Goal: Task Accomplishment & Management: Complete application form

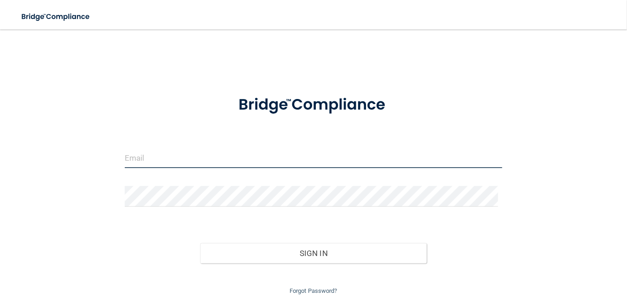
click at [174, 155] on input "email" at bounding box center [314, 157] width 378 height 21
type input "[EMAIL_ADDRESS][DOMAIN_NAME]"
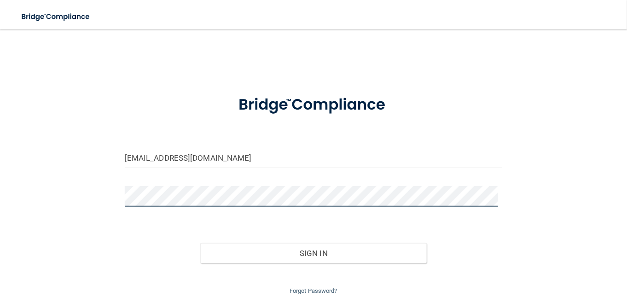
click at [200, 243] on button "Sign In" at bounding box center [313, 253] width 226 height 20
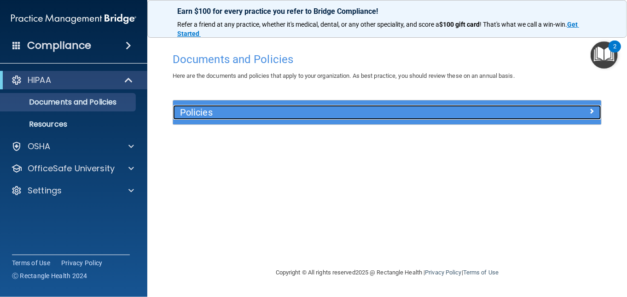
click at [593, 109] on span at bounding box center [592, 110] width 6 height 11
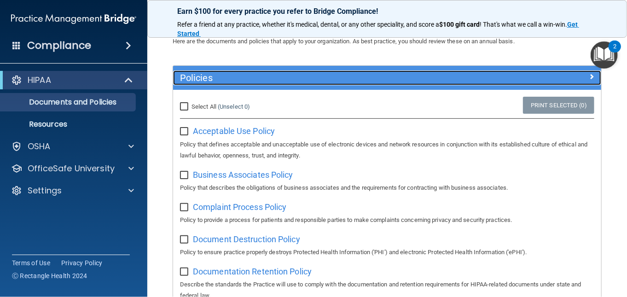
scroll to position [92, 0]
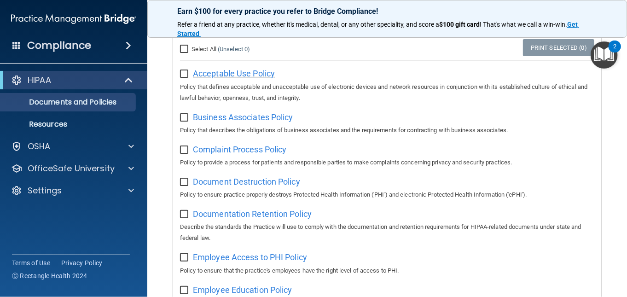
click at [214, 73] on span "Acceptable Use Policy" at bounding box center [234, 74] width 82 height 10
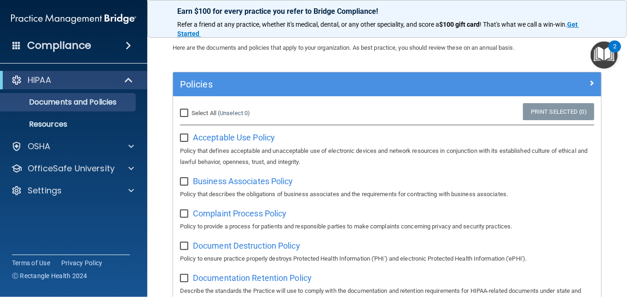
scroll to position [0, 0]
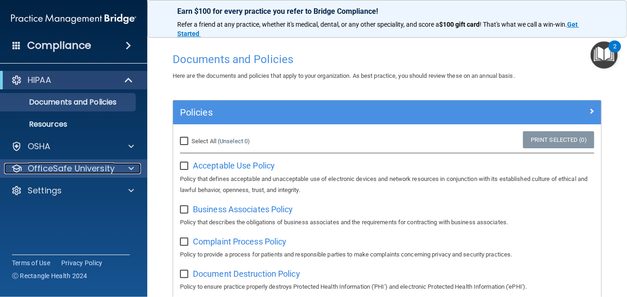
click at [57, 172] on p "OfficeSafe University" at bounding box center [71, 168] width 87 height 11
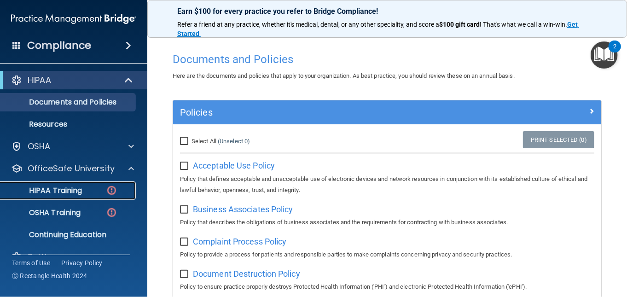
click at [74, 186] on p "HIPAA Training" at bounding box center [44, 190] width 76 height 9
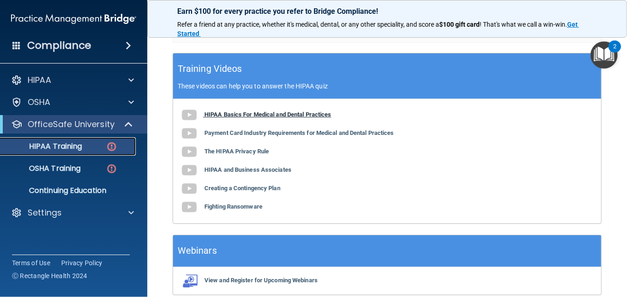
scroll to position [368, 0]
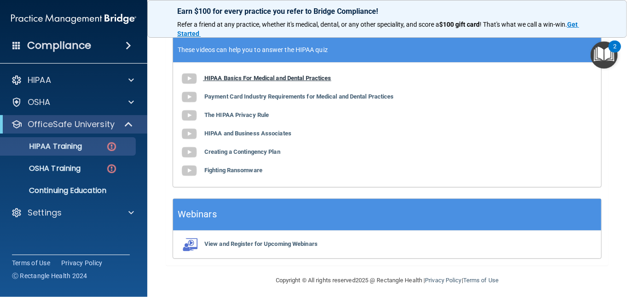
click at [211, 76] on b "HIPAA Basics For Medical and Dental Practices" at bounding box center [267, 78] width 127 height 7
click at [260, 97] on b "Payment Card Industry Requirements for Medical and Dental Practices" at bounding box center [299, 96] width 190 height 7
click at [232, 116] on b "The HIPAA Privacy Rule" at bounding box center [236, 114] width 64 height 7
click at [249, 133] on b "HIPAA and Business Associates" at bounding box center [247, 133] width 87 height 7
click at [231, 155] on div "HIPAA Basics For Medical and Dental Practices Payment Card Industry Requirement…" at bounding box center [387, 125] width 428 height 124
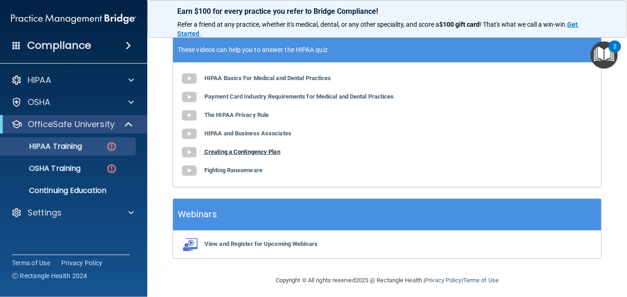
click at [230, 150] on b "Creating a Contingency Plan" at bounding box center [242, 151] width 76 height 7
click at [208, 174] on div "HIPAA Basics For Medical and Dental Practices Payment Card Industry Requirement…" at bounding box center [387, 125] width 428 height 124
click at [189, 171] on img at bounding box center [189, 171] width 18 height 18
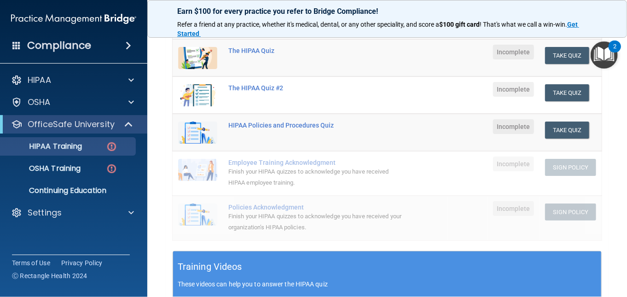
scroll to position [96, 0]
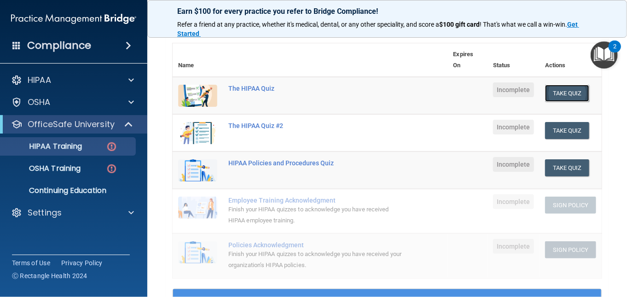
click at [549, 93] on button "Take Quiz" at bounding box center [567, 93] width 44 height 17
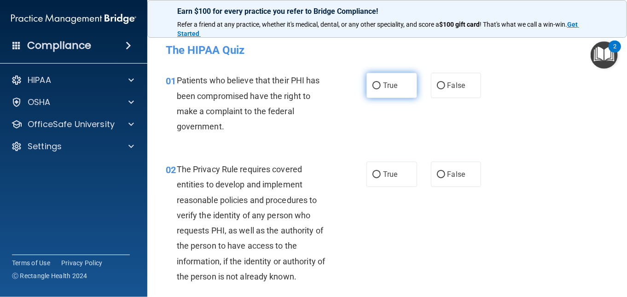
click at [375, 84] on input "True" at bounding box center [376, 85] width 8 height 7
radio input "true"
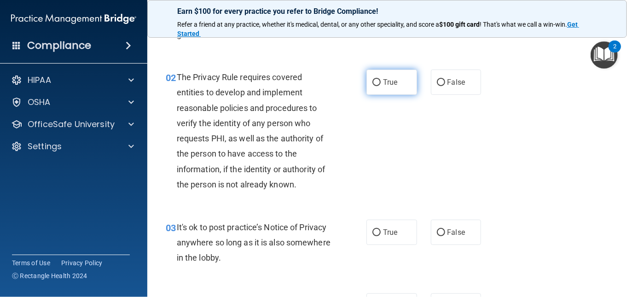
click at [383, 82] on span "True" at bounding box center [390, 82] width 14 height 9
click at [381, 82] on input "True" at bounding box center [376, 82] width 8 height 7
radio input "true"
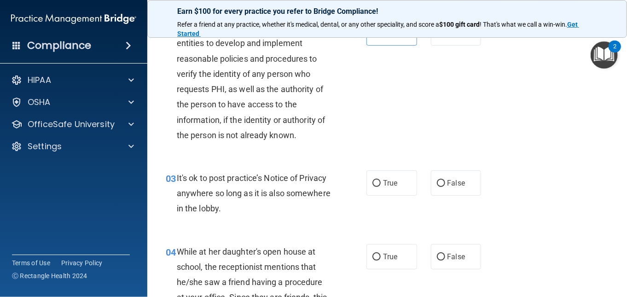
scroll to position [184, 0]
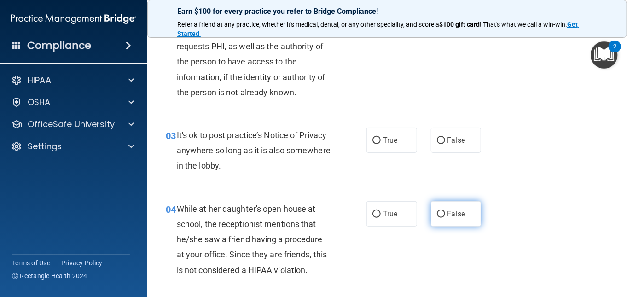
click at [437, 212] on input "False" at bounding box center [441, 214] width 8 height 7
radio input "true"
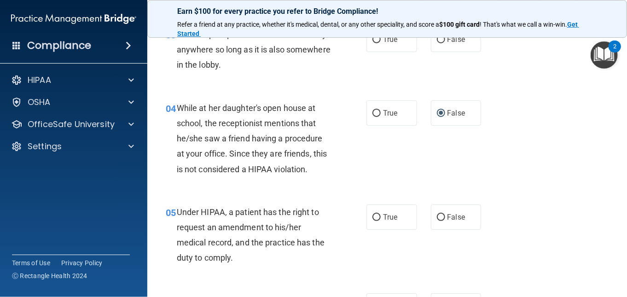
scroll to position [230, 0]
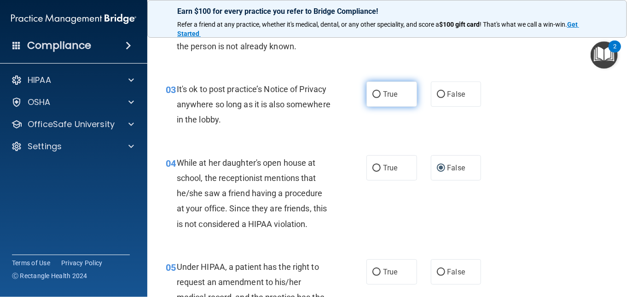
click at [373, 91] on input "True" at bounding box center [376, 94] width 8 height 7
radio input "true"
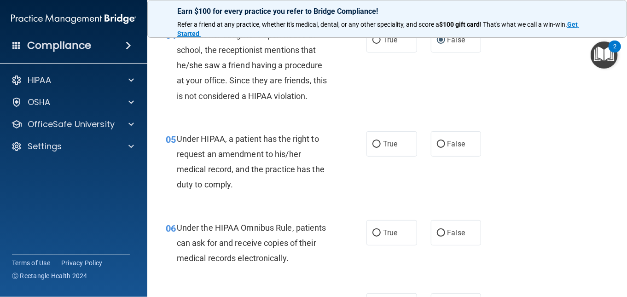
scroll to position [368, 0]
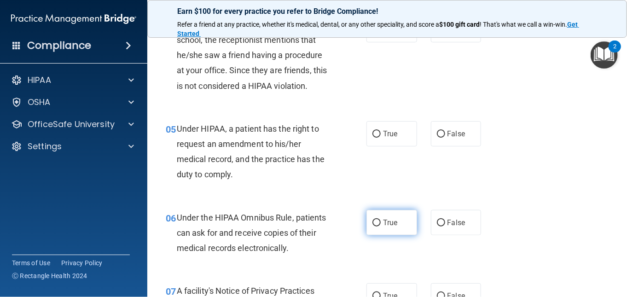
click at [377, 226] on label "True" at bounding box center [391, 222] width 51 height 25
click at [377, 226] on input "True" at bounding box center [376, 223] width 8 height 7
radio input "true"
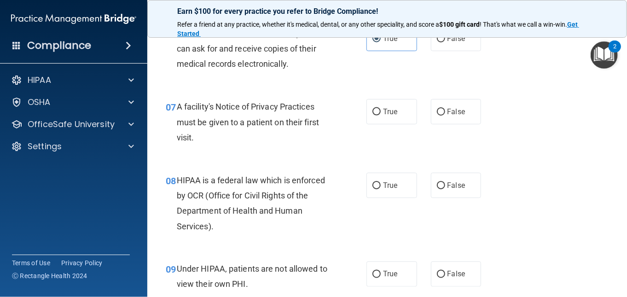
scroll to position [598, 0]
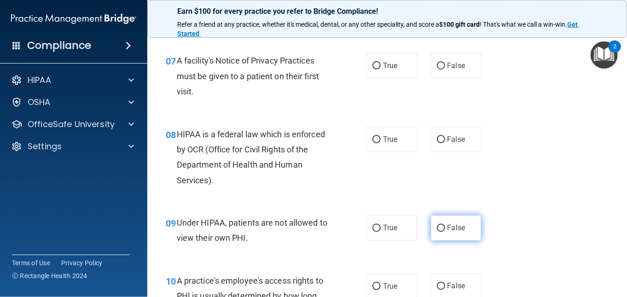
click at [437, 229] on input "False" at bounding box center [441, 228] width 8 height 7
radio input "true"
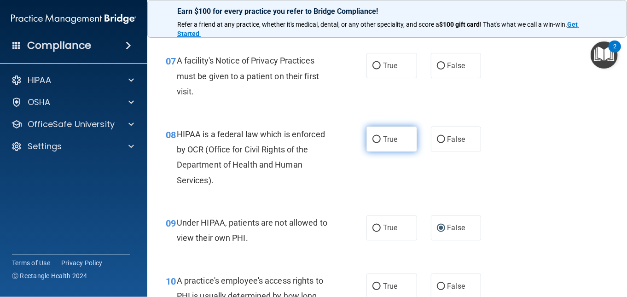
click at [373, 144] on label "True" at bounding box center [391, 139] width 51 height 25
click at [373, 143] on input "True" at bounding box center [376, 139] width 8 height 7
radio input "true"
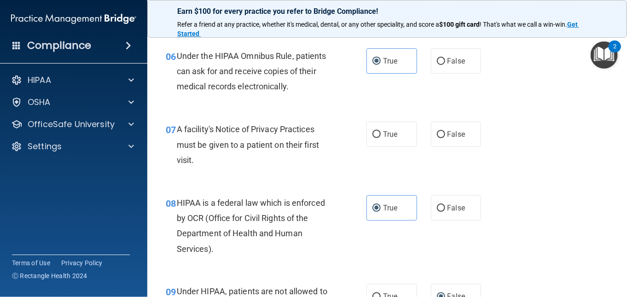
scroll to position [460, 0]
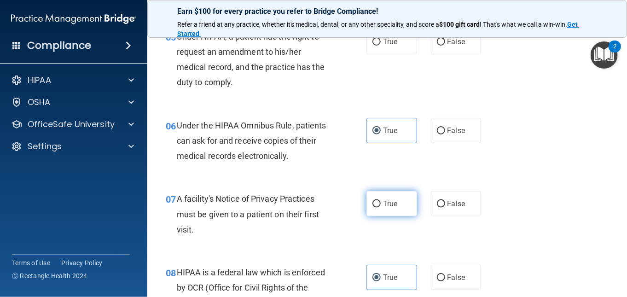
click at [372, 202] on input "True" at bounding box center [376, 204] width 8 height 7
radio input "true"
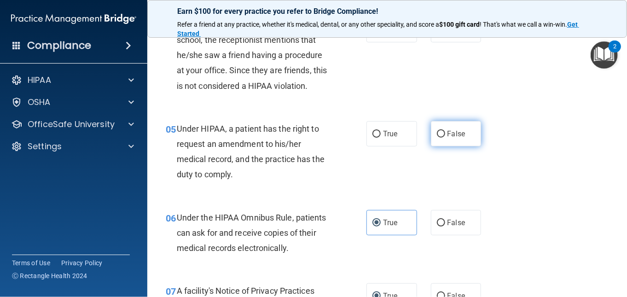
click at [447, 132] on span "False" at bounding box center [456, 133] width 18 height 9
click at [443, 132] on input "False" at bounding box center [441, 134] width 8 height 7
radio input "true"
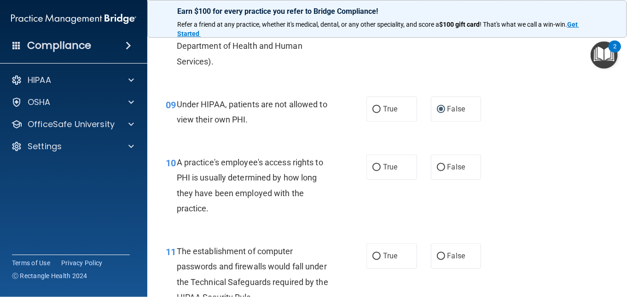
scroll to position [736, 0]
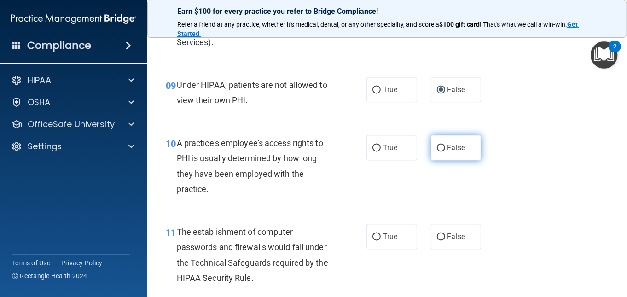
click at [450, 146] on span "False" at bounding box center [456, 148] width 18 height 9
click at [445, 146] on input "False" at bounding box center [441, 148] width 8 height 7
radio input "true"
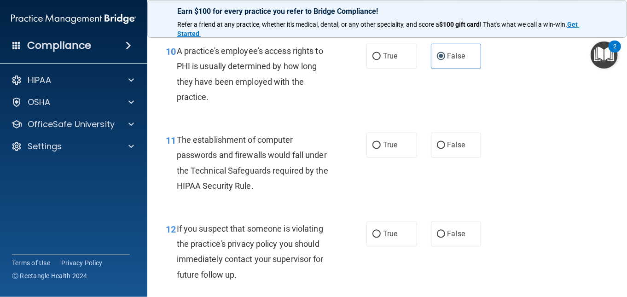
scroll to position [874, 0]
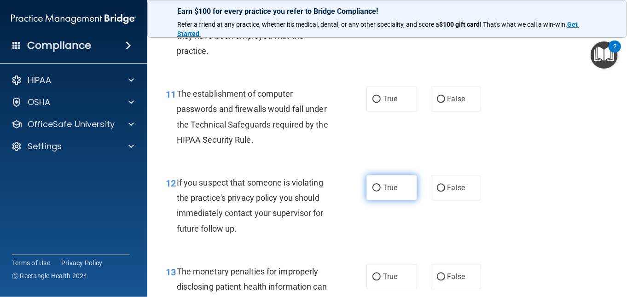
click at [383, 184] on span "True" at bounding box center [390, 187] width 14 height 9
click at [381, 185] on input "True" at bounding box center [376, 188] width 8 height 7
radio input "true"
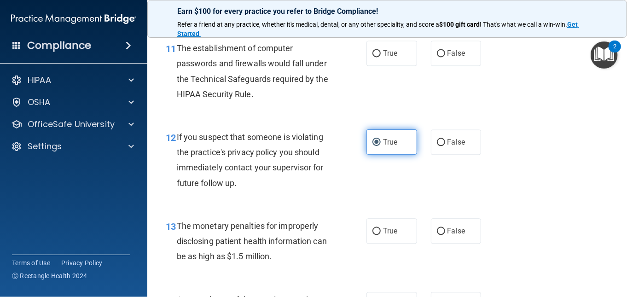
scroll to position [920, 0]
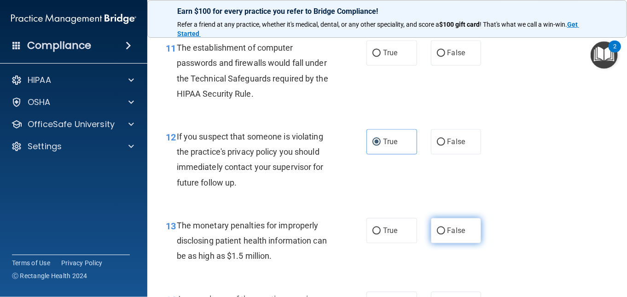
click at [437, 228] on input "False" at bounding box center [441, 230] width 8 height 7
radio input "true"
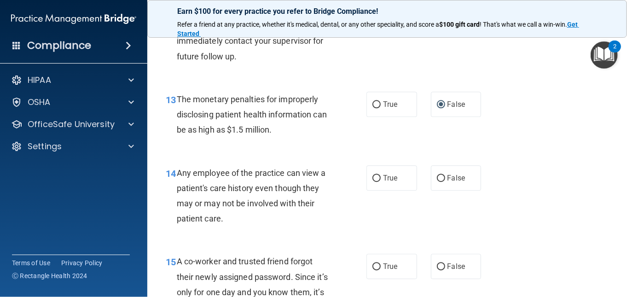
scroll to position [1058, 0]
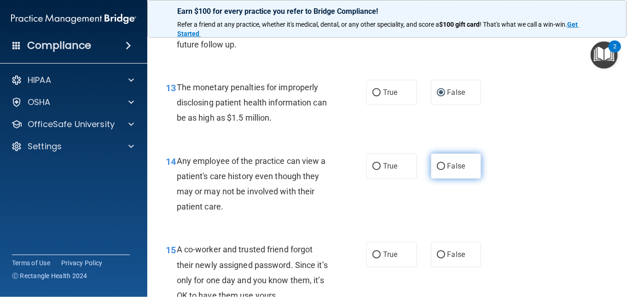
click at [437, 165] on input "False" at bounding box center [441, 166] width 8 height 7
radio input "true"
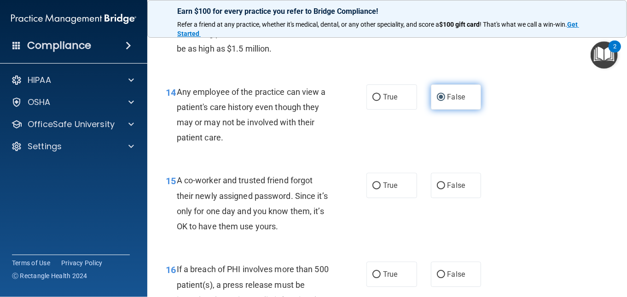
scroll to position [1151, 0]
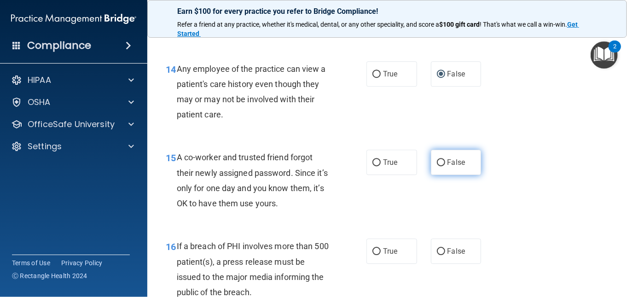
click at [437, 164] on input "False" at bounding box center [441, 162] width 8 height 7
radio input "true"
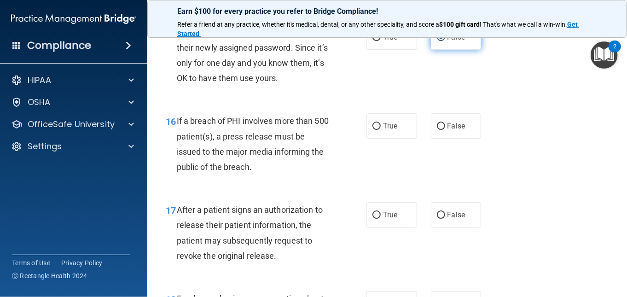
scroll to position [1289, 0]
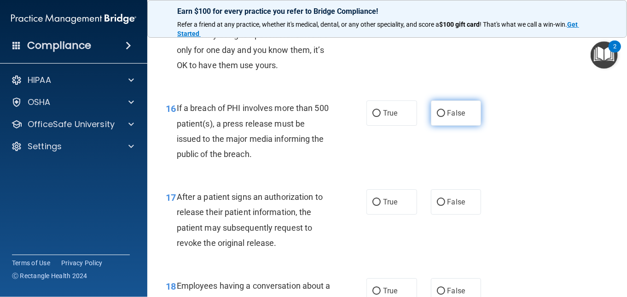
click at [440, 115] on input "False" at bounding box center [441, 113] width 8 height 7
radio input "true"
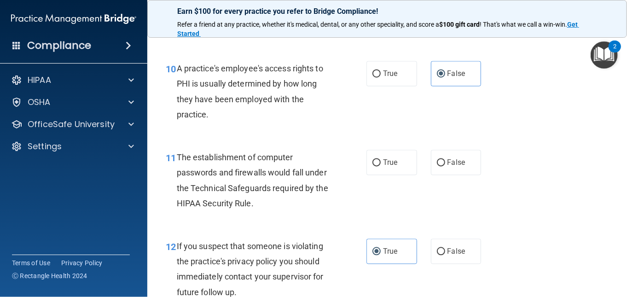
scroll to position [829, 0]
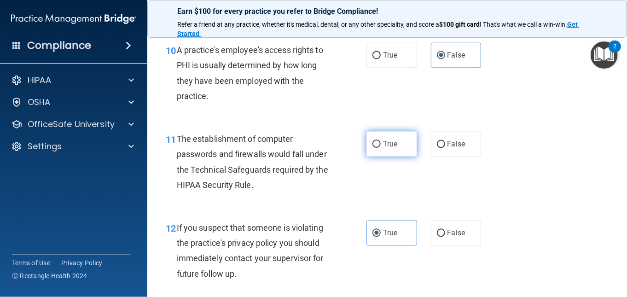
click at [386, 145] on span "True" at bounding box center [390, 143] width 14 height 9
click at [381, 145] on input "True" at bounding box center [376, 144] width 8 height 7
radio input "true"
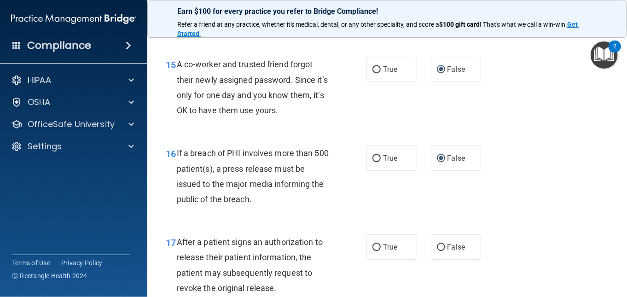
scroll to position [1336, 0]
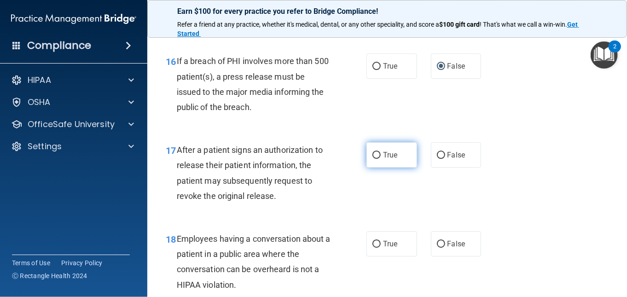
click at [385, 155] on span "True" at bounding box center [390, 154] width 14 height 9
click at [381, 155] on input "True" at bounding box center [376, 155] width 8 height 7
radio input "true"
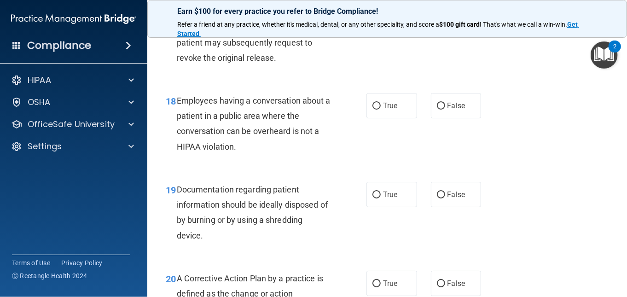
scroll to position [1474, 0]
click at [447, 104] on span "False" at bounding box center [456, 105] width 18 height 9
click at [439, 104] on input "False" at bounding box center [441, 106] width 8 height 7
radio input "true"
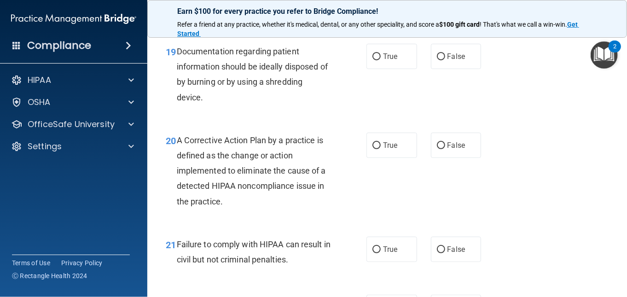
scroll to position [1566, 0]
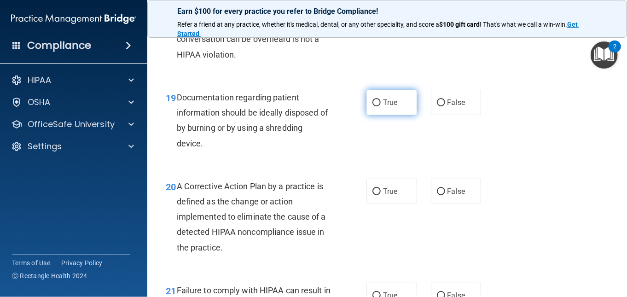
click at [390, 110] on label "True" at bounding box center [391, 102] width 51 height 25
click at [381, 106] on input "True" at bounding box center [376, 102] width 8 height 7
radio input "true"
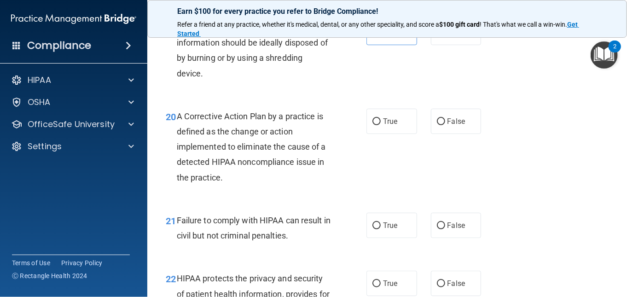
scroll to position [1658, 0]
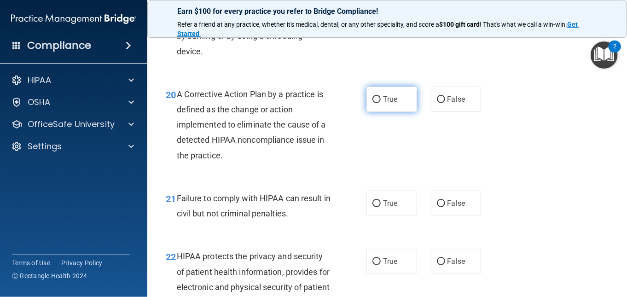
click at [378, 95] on label "True" at bounding box center [391, 99] width 51 height 25
click at [378, 96] on input "True" at bounding box center [376, 99] width 8 height 7
radio input "true"
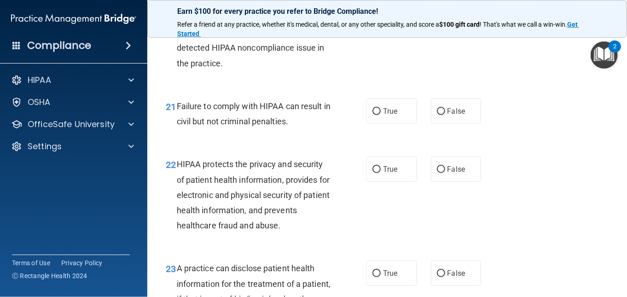
scroll to position [1704, 0]
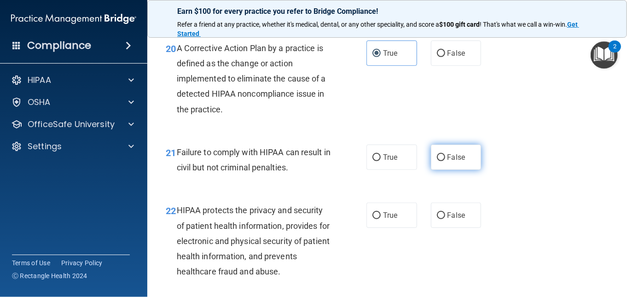
click at [439, 156] on input "False" at bounding box center [441, 157] width 8 height 7
radio input "true"
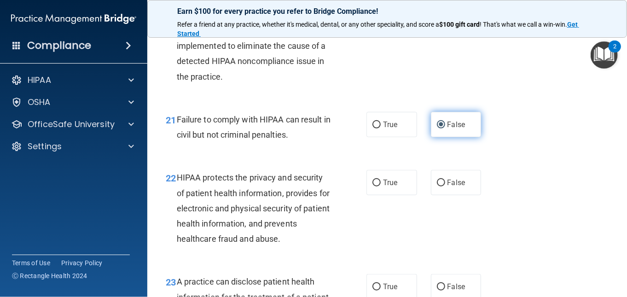
scroll to position [1796, 0]
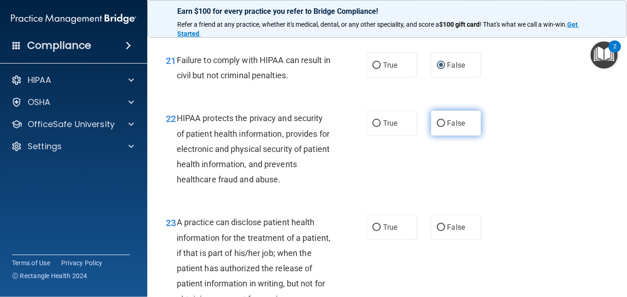
click at [431, 122] on label "False" at bounding box center [456, 122] width 51 height 25
click at [437, 122] on input "False" at bounding box center [441, 123] width 8 height 7
radio input "true"
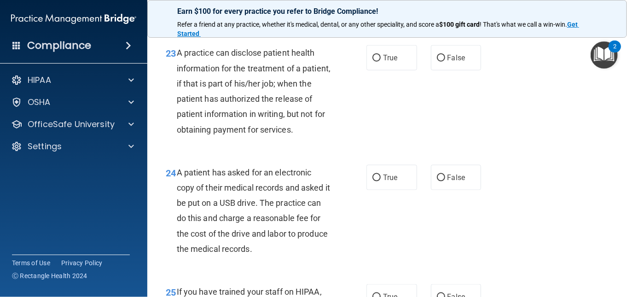
scroll to position [1980, 0]
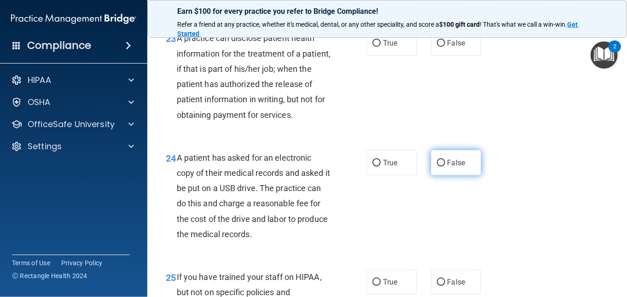
click at [440, 167] on input "False" at bounding box center [441, 163] width 8 height 7
radio input "true"
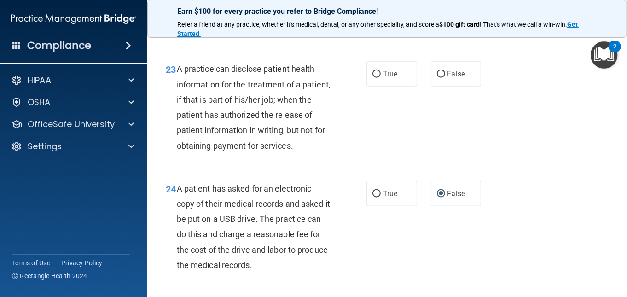
scroll to position [1934, 0]
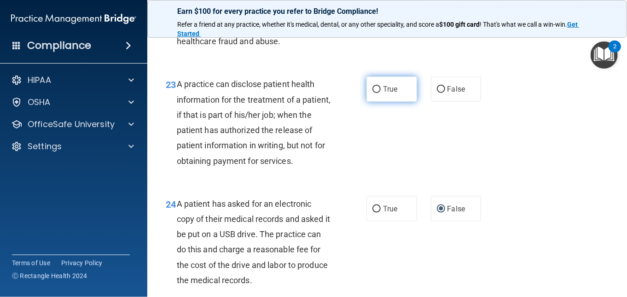
click at [384, 90] on span "True" at bounding box center [390, 89] width 14 height 9
click at [381, 90] on input "True" at bounding box center [376, 89] width 8 height 7
radio input "true"
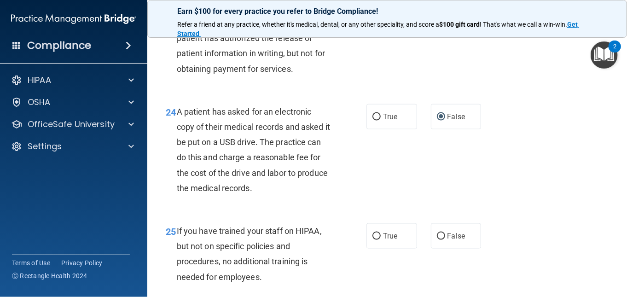
scroll to position [2118, 0]
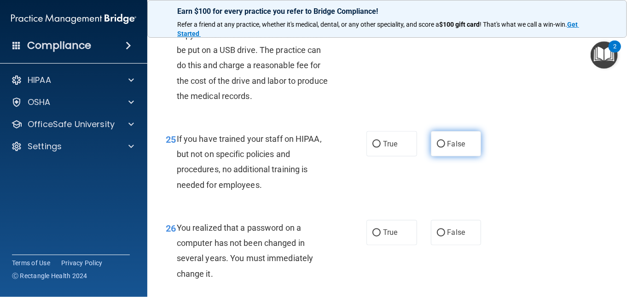
click at [437, 148] on input "False" at bounding box center [441, 144] width 8 height 7
radio input "true"
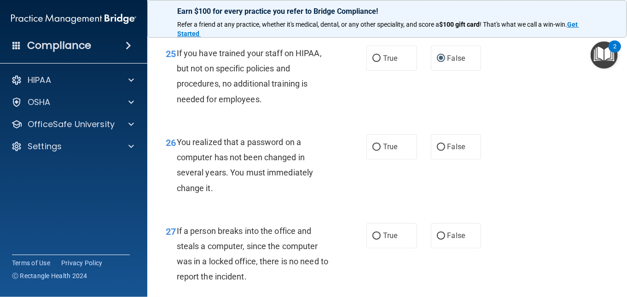
scroll to position [2256, 0]
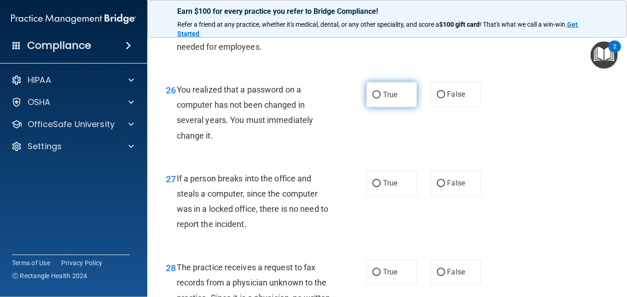
click at [372, 98] on input "True" at bounding box center [376, 95] width 8 height 7
radio input "true"
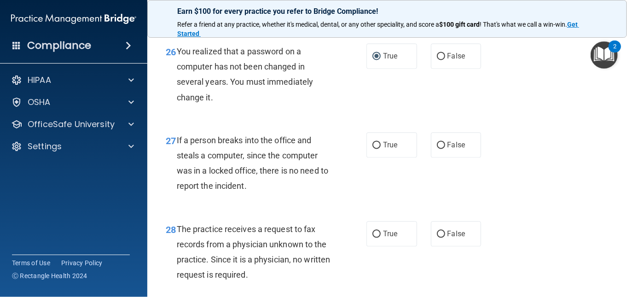
scroll to position [2348, 0]
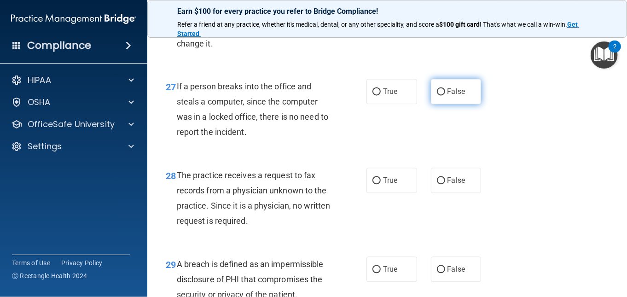
click at [441, 104] on label "False" at bounding box center [456, 91] width 51 height 25
click at [441, 95] on input "False" at bounding box center [441, 91] width 8 height 7
radio input "true"
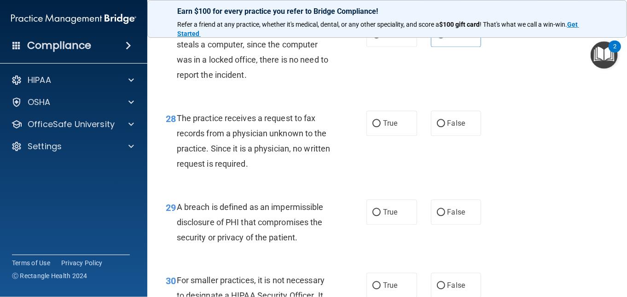
scroll to position [2486, 0]
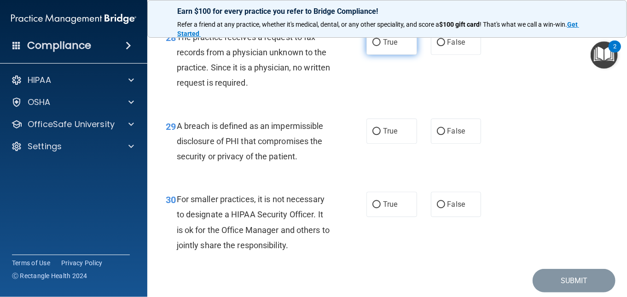
click at [383, 46] on span "True" at bounding box center [390, 42] width 14 height 9
click at [379, 46] on input "True" at bounding box center [376, 42] width 8 height 7
radio input "true"
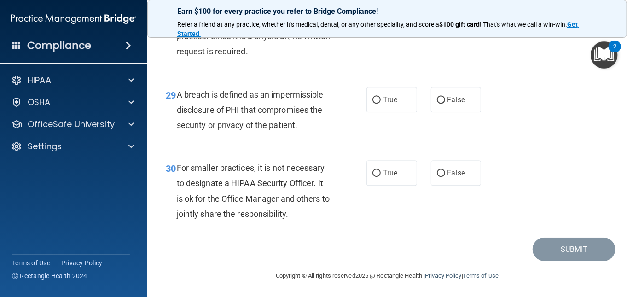
scroll to position [2532, 0]
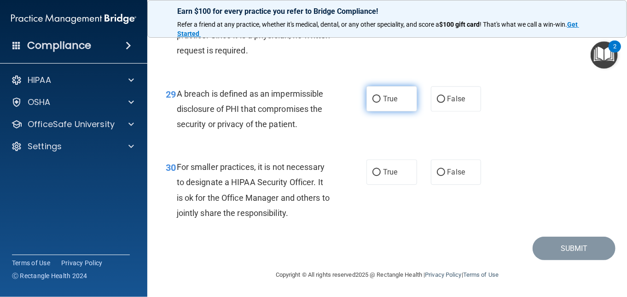
click at [372, 98] on input "True" at bounding box center [376, 99] width 8 height 7
radio input "true"
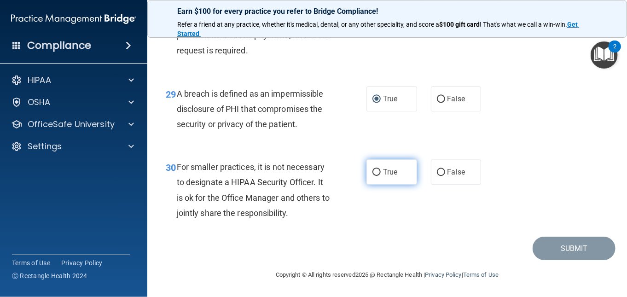
click at [377, 169] on label "True" at bounding box center [391, 171] width 51 height 25
click at [377, 169] on input "True" at bounding box center [376, 172] width 8 height 7
radio input "true"
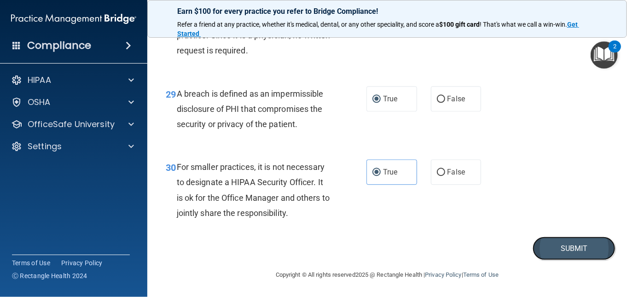
click at [578, 248] on button "Submit" at bounding box center [573, 248] width 83 height 23
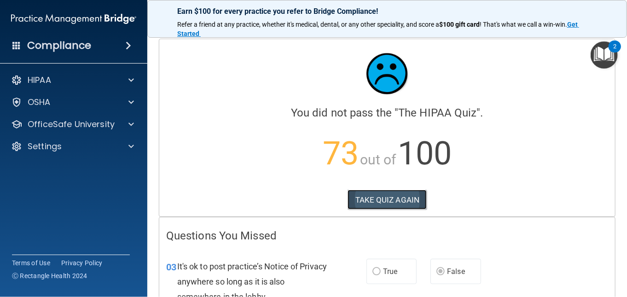
click at [382, 198] on button "TAKE QUIZ AGAIN" at bounding box center [387, 200] width 80 height 20
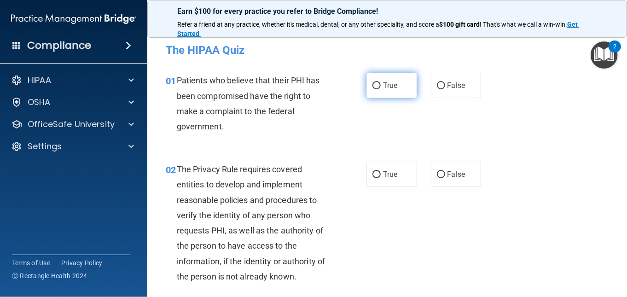
click at [370, 90] on label "True" at bounding box center [391, 85] width 51 height 25
click at [372, 89] on input "True" at bounding box center [376, 85] width 8 height 7
radio input "true"
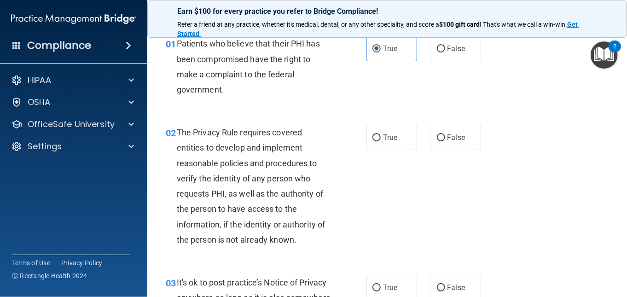
scroll to position [92, 0]
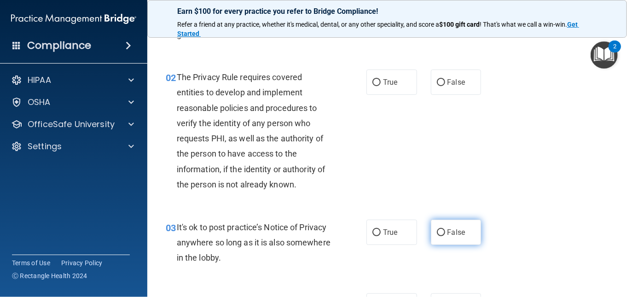
click at [440, 232] on input "False" at bounding box center [441, 232] width 8 height 7
radio input "true"
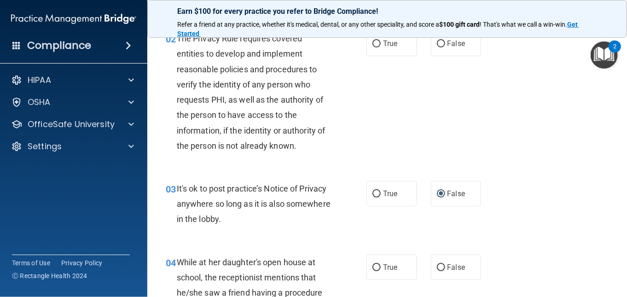
scroll to position [230, 0]
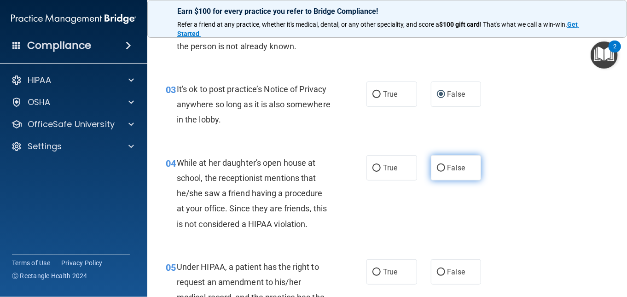
click at [441, 168] on label "False" at bounding box center [456, 167] width 51 height 25
click at [441, 168] on input "False" at bounding box center [441, 168] width 8 height 7
radio input "true"
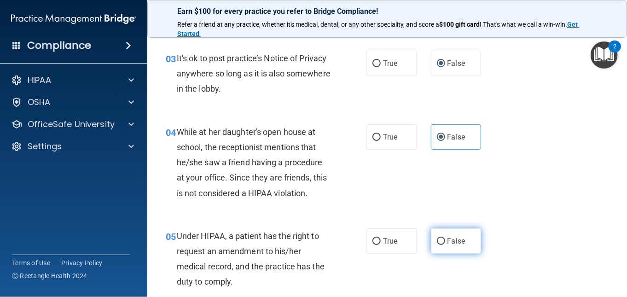
scroll to position [276, 0]
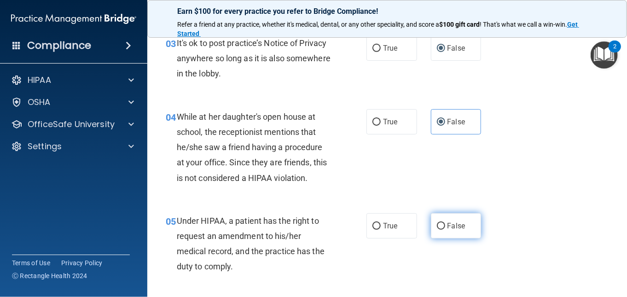
click at [442, 225] on label "False" at bounding box center [456, 225] width 51 height 25
click at [442, 225] on input "False" at bounding box center [441, 226] width 8 height 7
radio input "true"
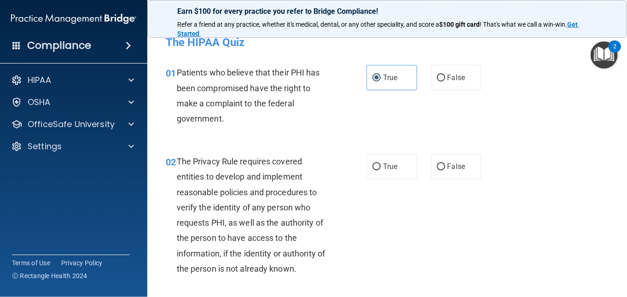
scroll to position [0, 0]
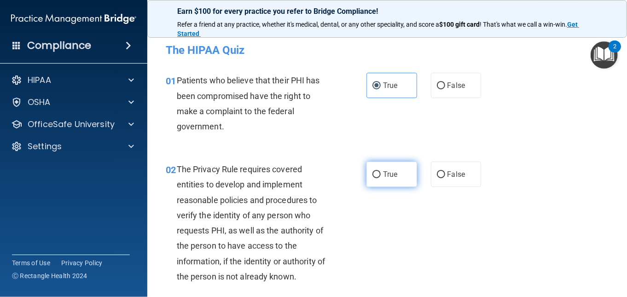
click at [374, 177] on input "True" at bounding box center [376, 174] width 8 height 7
radio input "true"
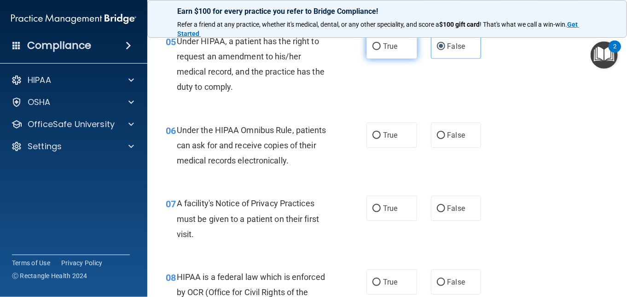
scroll to position [460, 0]
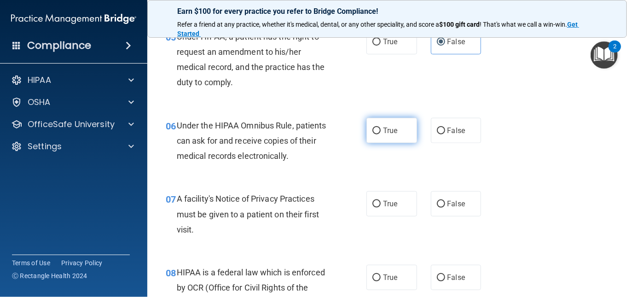
click at [379, 130] on label "True" at bounding box center [391, 130] width 51 height 25
click at [379, 130] on input "True" at bounding box center [376, 130] width 8 height 7
radio input "true"
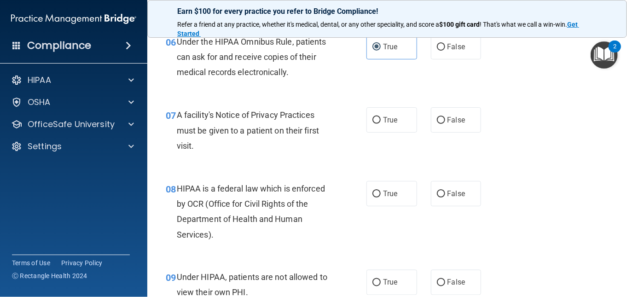
scroll to position [552, 0]
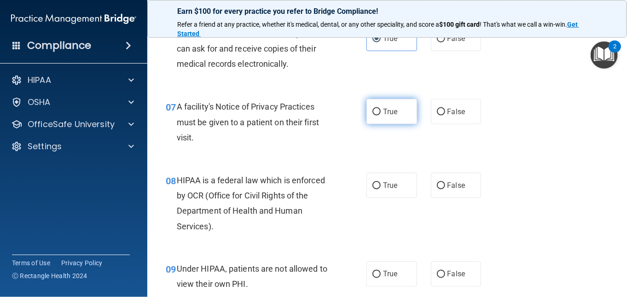
click at [378, 110] on label "True" at bounding box center [391, 111] width 51 height 25
click at [378, 110] on input "True" at bounding box center [376, 112] width 8 height 7
radio input "true"
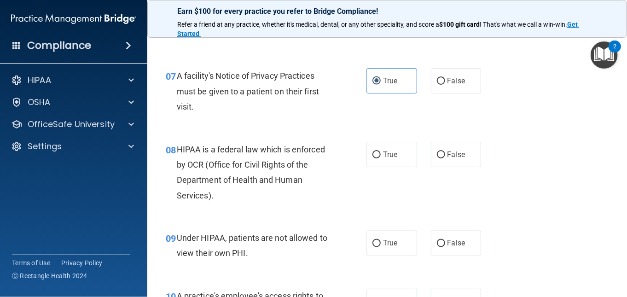
scroll to position [598, 0]
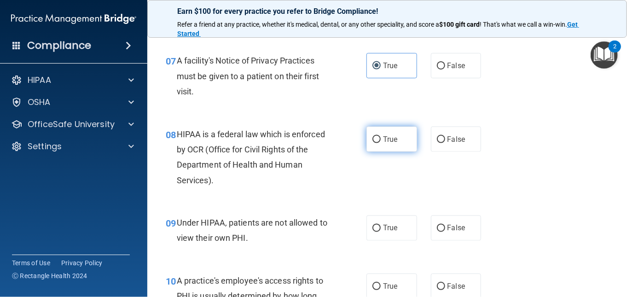
click at [373, 139] on input "True" at bounding box center [376, 139] width 8 height 7
radio input "true"
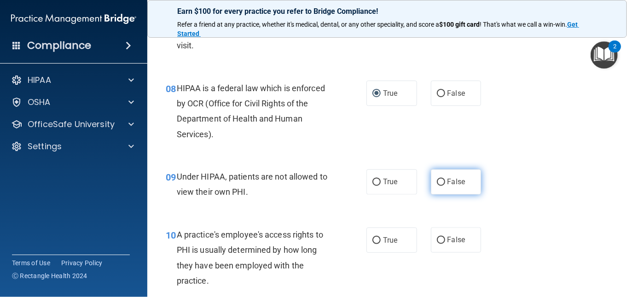
click at [433, 179] on label "False" at bounding box center [456, 181] width 51 height 25
click at [437, 179] on input "False" at bounding box center [441, 182] width 8 height 7
radio input "true"
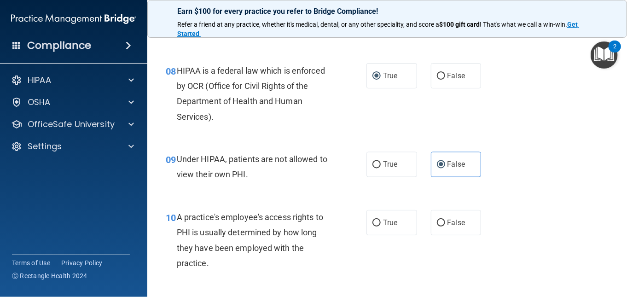
scroll to position [690, 0]
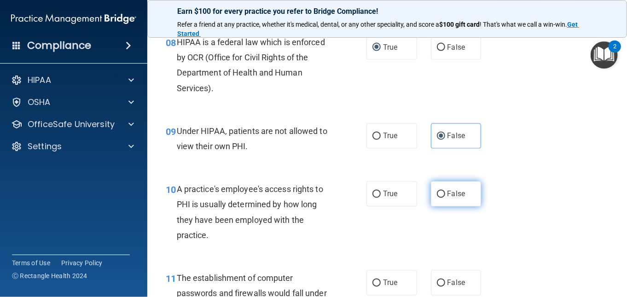
click at [437, 193] on input "False" at bounding box center [441, 194] width 8 height 7
radio input "true"
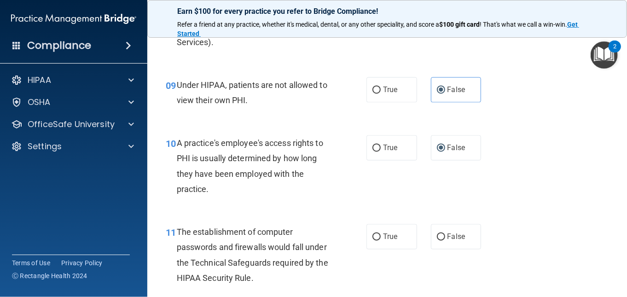
scroll to position [828, 0]
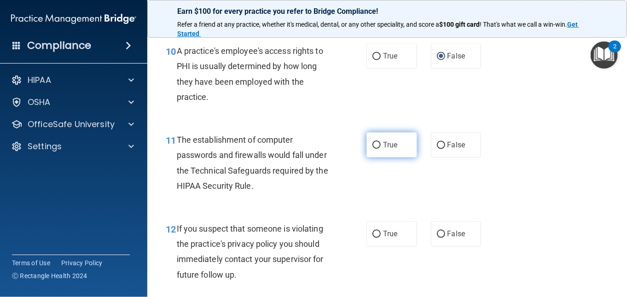
click at [372, 143] on input "True" at bounding box center [376, 145] width 8 height 7
radio input "true"
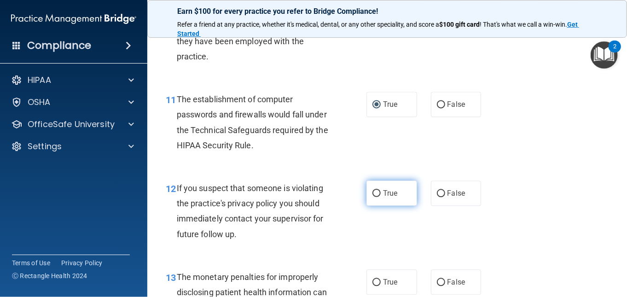
scroll to position [920, 0]
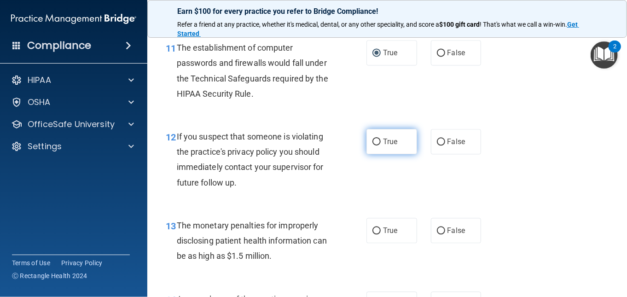
click at [372, 139] on input "True" at bounding box center [376, 142] width 8 height 7
radio input "true"
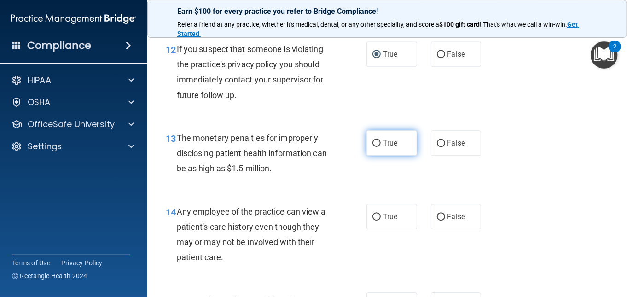
scroll to position [1012, 0]
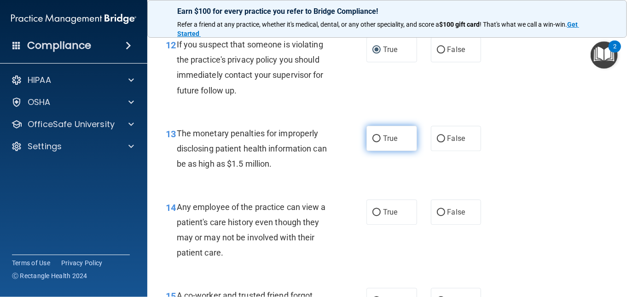
click at [374, 138] on input "True" at bounding box center [376, 138] width 8 height 7
radio input "true"
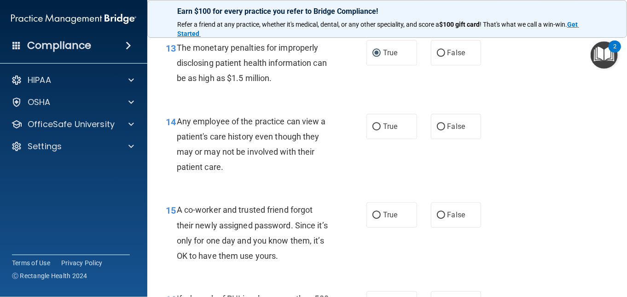
scroll to position [1105, 0]
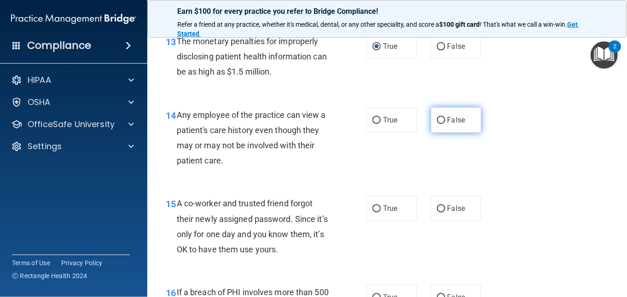
click at [439, 119] on input "False" at bounding box center [441, 120] width 8 height 7
radio input "true"
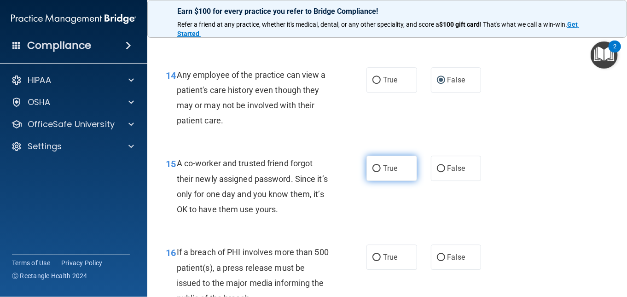
scroll to position [1197, 0]
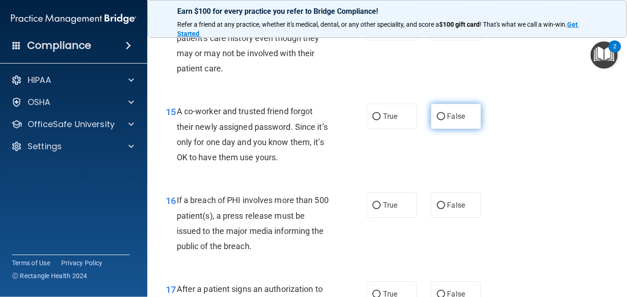
click at [437, 114] on input "False" at bounding box center [441, 116] width 8 height 7
radio input "true"
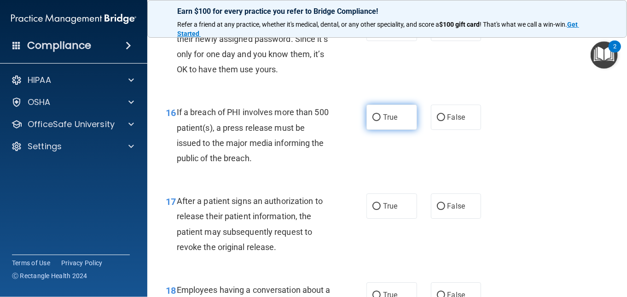
scroll to position [1289, 0]
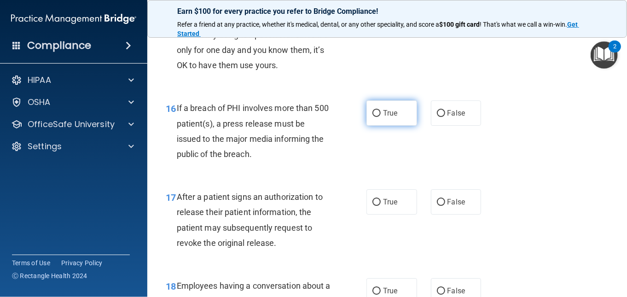
click at [374, 114] on input "True" at bounding box center [376, 113] width 8 height 7
radio input "true"
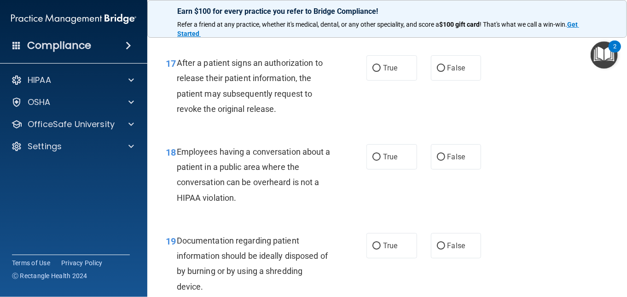
scroll to position [1427, 0]
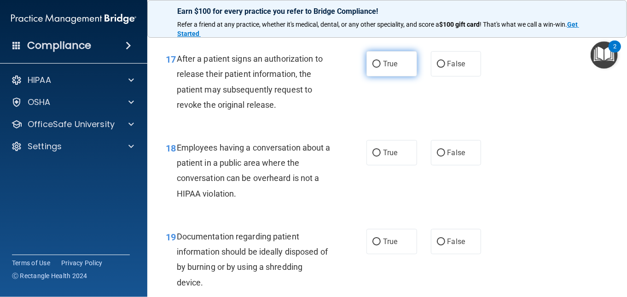
click at [374, 64] on input "True" at bounding box center [376, 64] width 8 height 7
radio input "true"
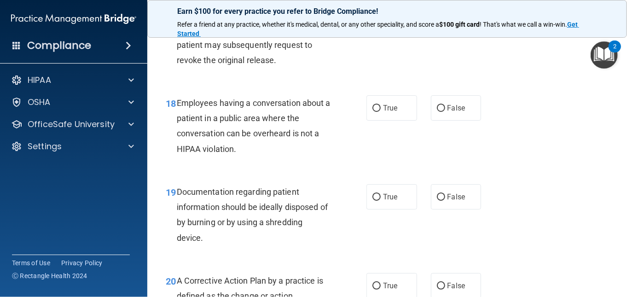
scroll to position [1519, 0]
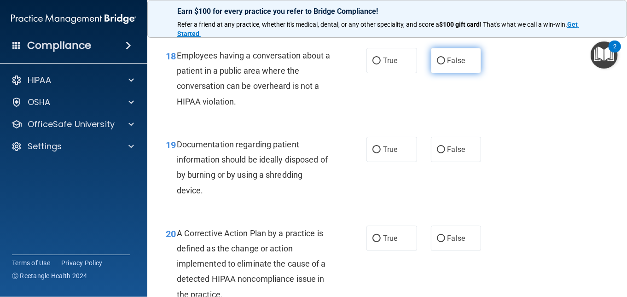
click at [437, 60] on input "False" at bounding box center [441, 61] width 8 height 7
radio input "true"
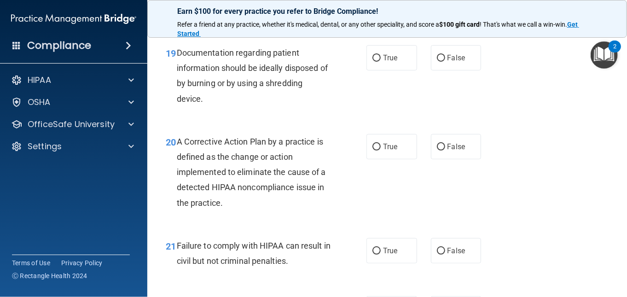
scroll to position [1611, 0]
click at [374, 56] on input "True" at bounding box center [376, 57] width 8 height 7
radio input "true"
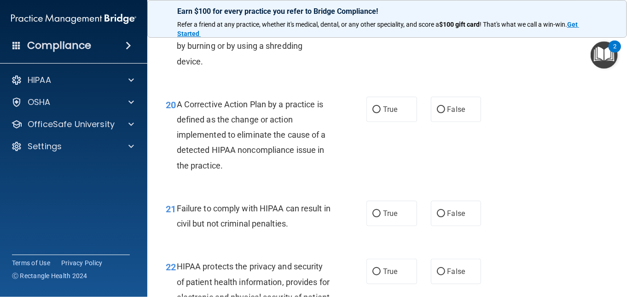
scroll to position [1703, 0]
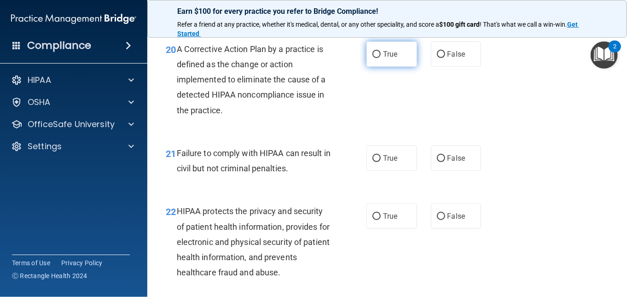
click at [374, 53] on input "True" at bounding box center [376, 54] width 8 height 7
radio input "true"
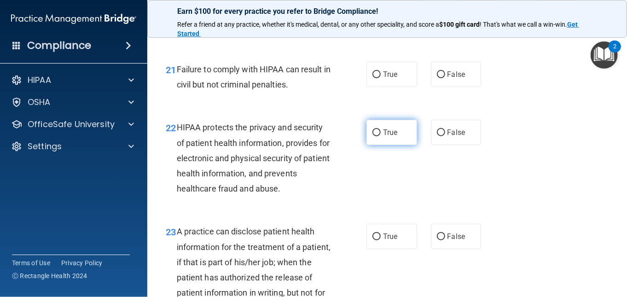
scroll to position [1749, 0]
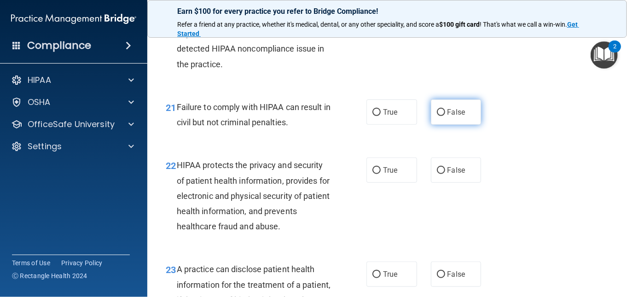
click at [438, 110] on input "False" at bounding box center [441, 112] width 8 height 7
radio input "true"
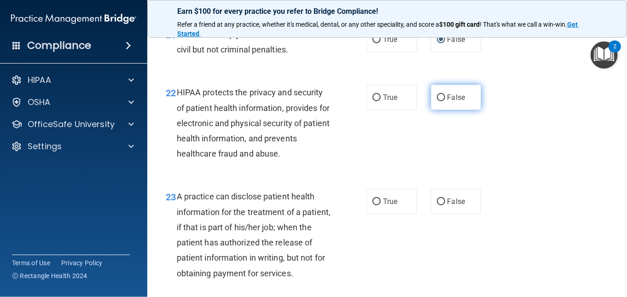
scroll to position [1841, 0]
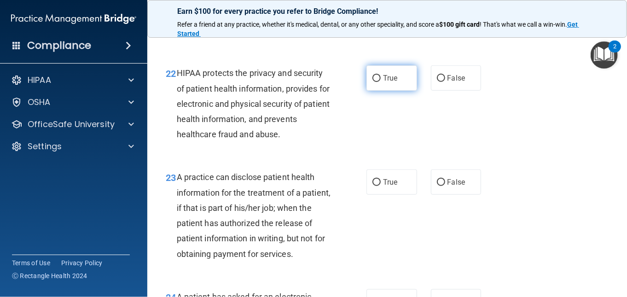
click at [372, 78] on input "True" at bounding box center [376, 78] width 8 height 7
radio input "true"
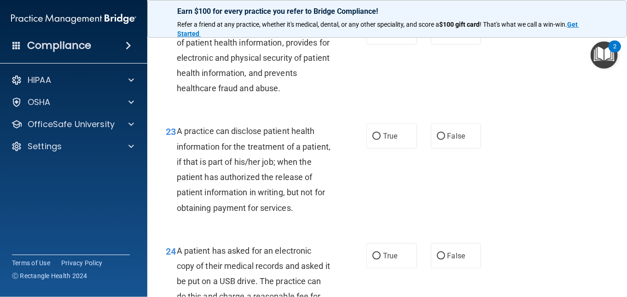
scroll to position [1933, 0]
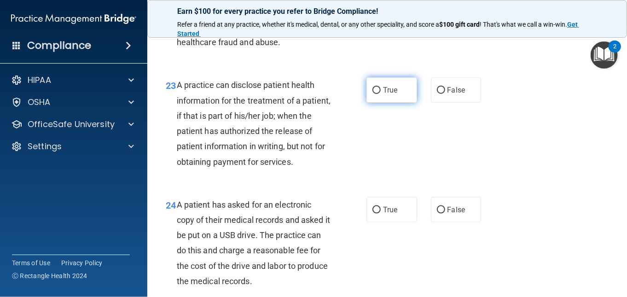
click at [372, 89] on input "True" at bounding box center [376, 90] width 8 height 7
radio input "true"
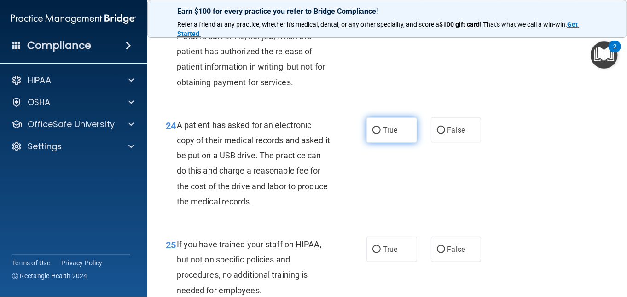
scroll to position [2071, 0]
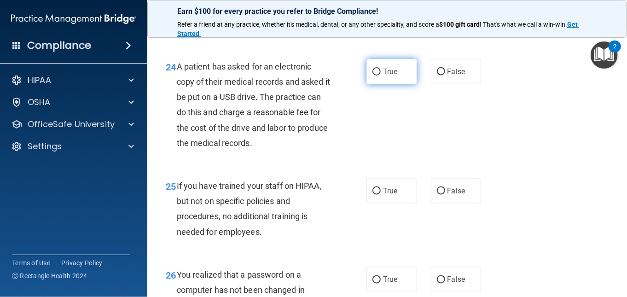
click at [372, 75] on input "True" at bounding box center [376, 72] width 8 height 7
radio input "true"
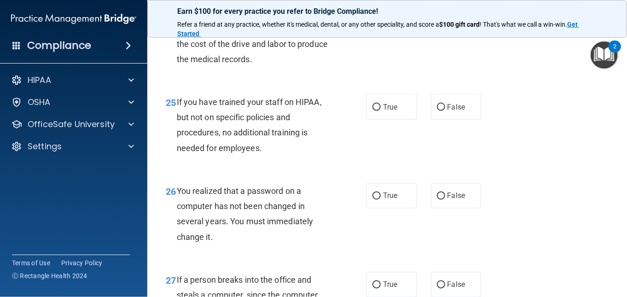
scroll to position [2163, 0]
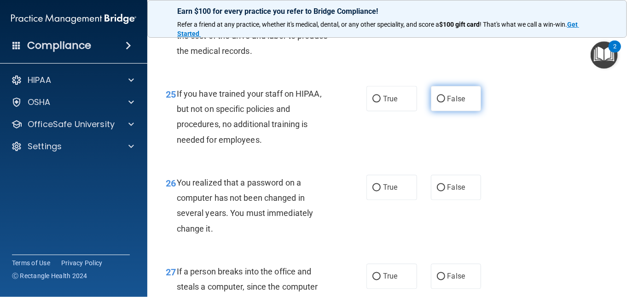
drag, startPoint x: 437, startPoint y: 114, endPoint x: 436, endPoint y: 120, distance: 6.1
click at [437, 103] on input "False" at bounding box center [441, 99] width 8 height 7
radio input "true"
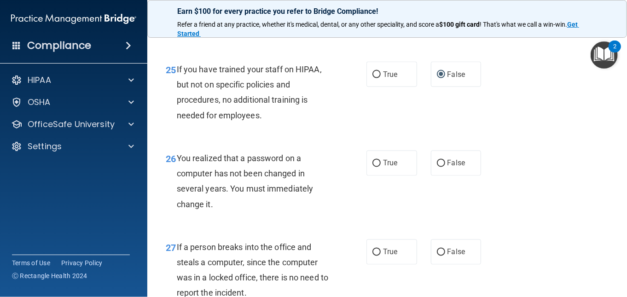
scroll to position [2209, 0]
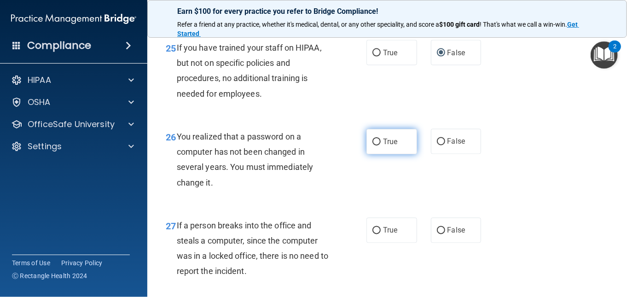
click at [368, 154] on label "True" at bounding box center [391, 141] width 51 height 25
click at [372, 145] on input "True" at bounding box center [376, 142] width 8 height 7
radio input "true"
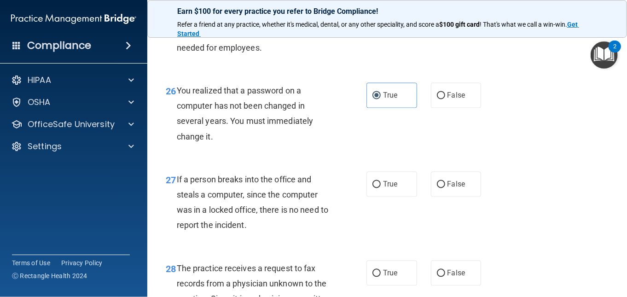
scroll to position [2301, 0]
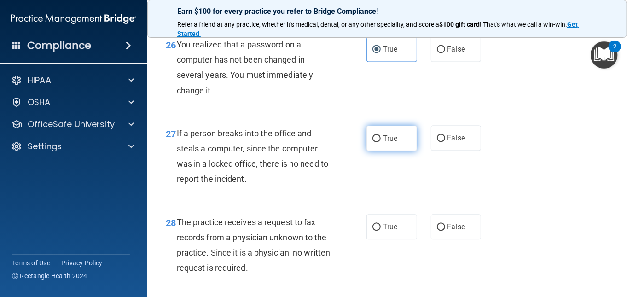
click at [372, 142] on input "True" at bounding box center [376, 138] width 8 height 7
radio input "true"
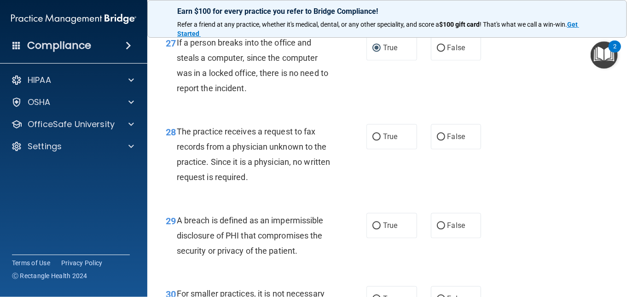
scroll to position [2393, 0]
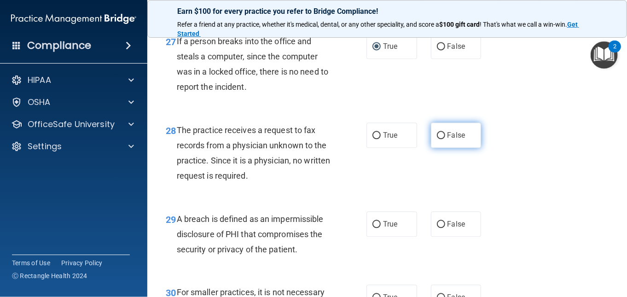
click at [438, 139] on input "False" at bounding box center [441, 135] width 8 height 7
radio input "true"
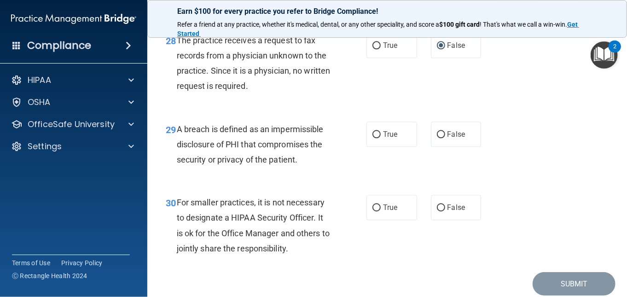
scroll to position [2485, 0]
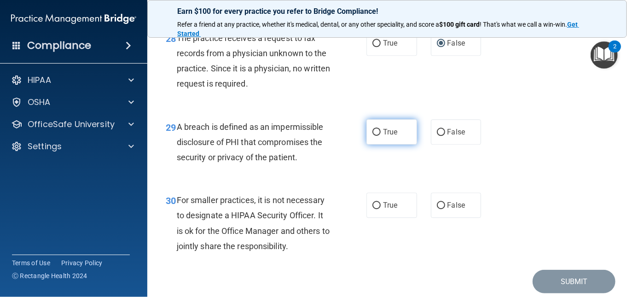
click at [377, 145] on label "True" at bounding box center [391, 131] width 51 height 25
click at [377, 136] on input "True" at bounding box center [376, 132] width 8 height 7
radio input "true"
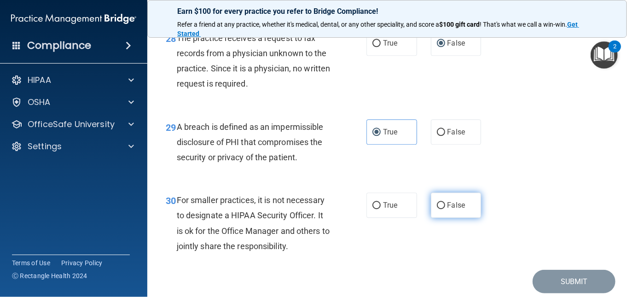
click at [439, 209] on input "False" at bounding box center [441, 205] width 8 height 7
radio input "true"
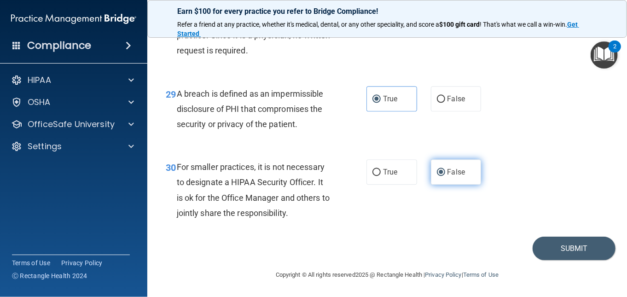
scroll to position [2532, 0]
click at [554, 250] on button "Submit" at bounding box center [573, 248] width 83 height 23
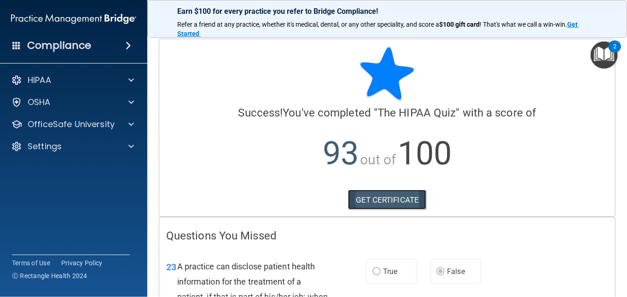
click at [378, 203] on link "GET CERTIFICATE" at bounding box center [387, 200] width 79 height 20
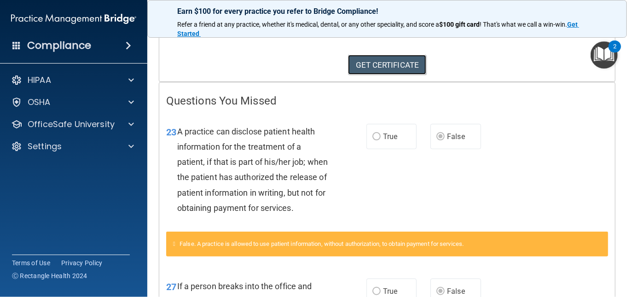
scroll to position [298, 0]
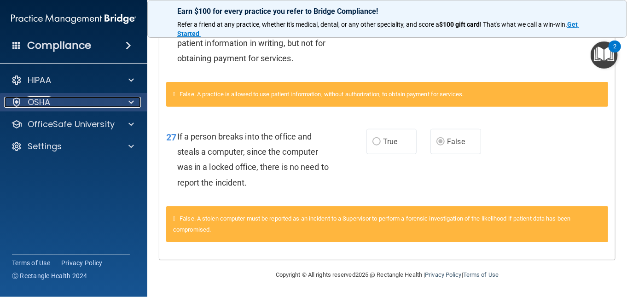
click at [131, 101] on span at bounding box center [131, 102] width 6 height 11
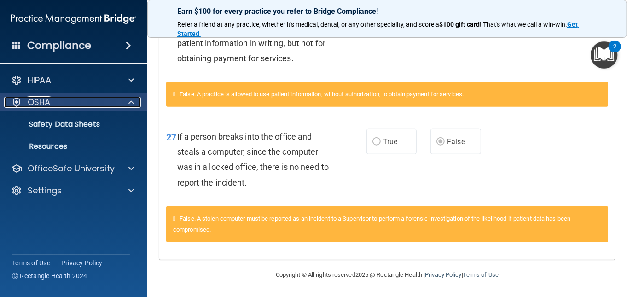
click at [40, 104] on p "OSHA" at bounding box center [39, 102] width 23 height 11
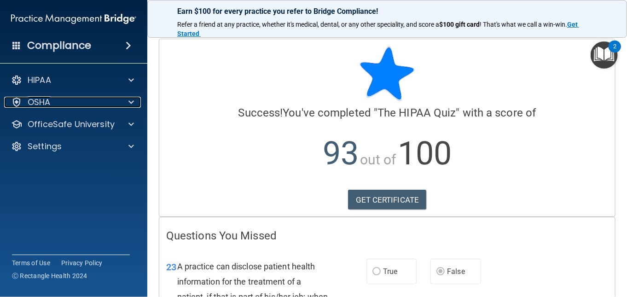
scroll to position [0, 0]
click at [130, 42] on span at bounding box center [129, 45] width 6 height 11
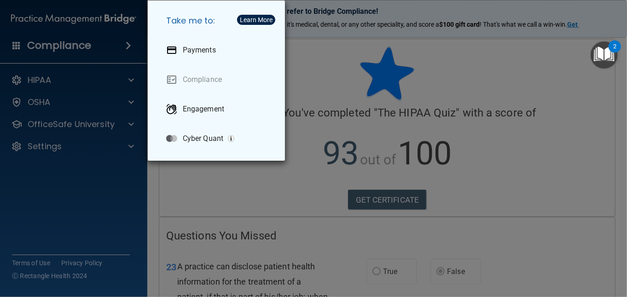
click at [119, 41] on div "Take me to: Payments Compliance Engagement Cyber Quant" at bounding box center [313, 148] width 627 height 297
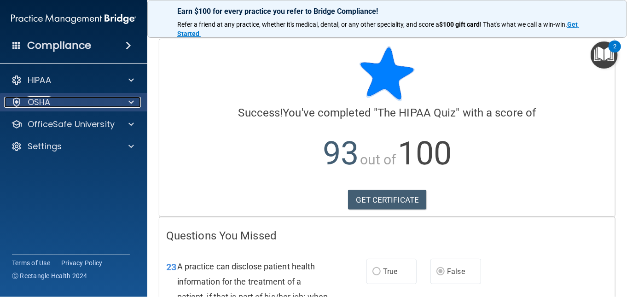
click at [129, 100] on span at bounding box center [131, 102] width 6 height 11
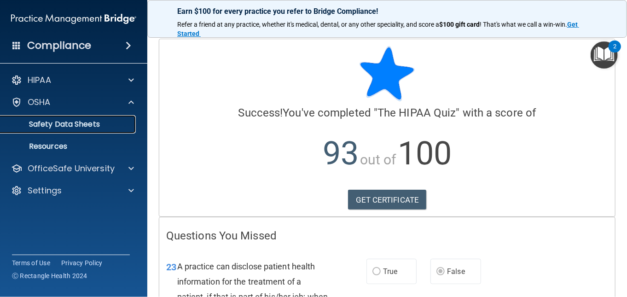
click at [78, 124] on p "Safety Data Sheets" at bounding box center [69, 124] width 126 height 9
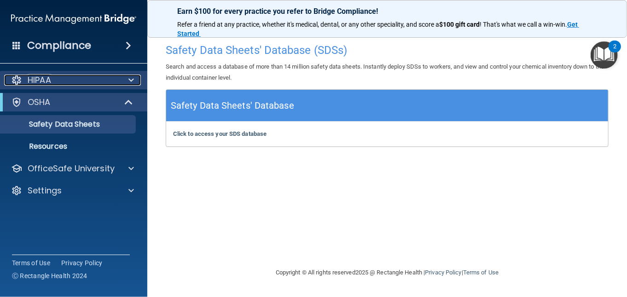
click at [36, 82] on p "HIPAA" at bounding box center [39, 80] width 23 height 11
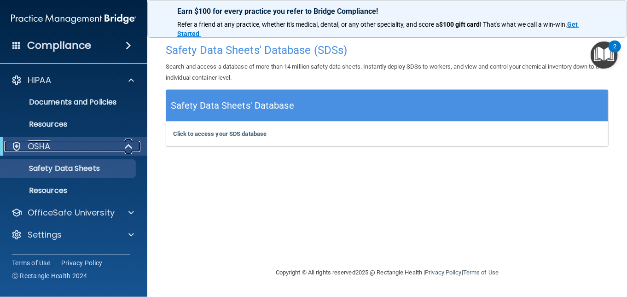
click at [25, 142] on div "OSHA" at bounding box center [61, 146] width 114 height 11
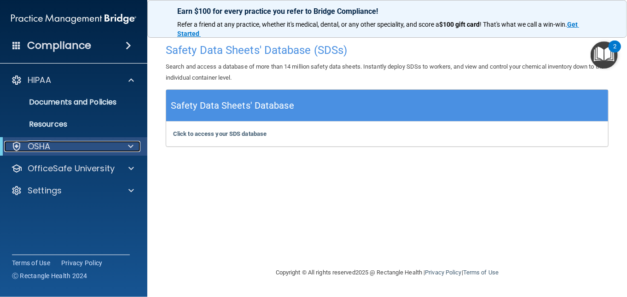
click at [17, 144] on div at bounding box center [16, 146] width 11 height 11
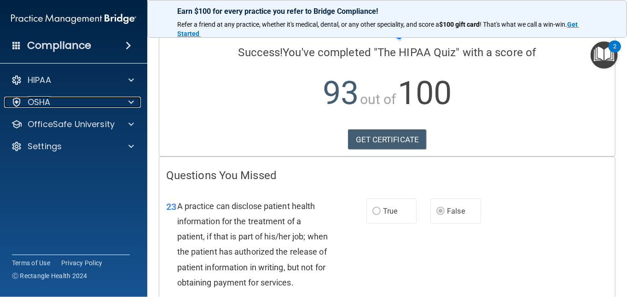
scroll to position [184, 0]
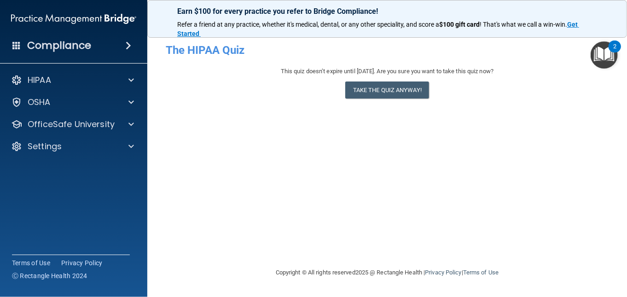
click at [16, 46] on span at bounding box center [16, 45] width 8 height 8
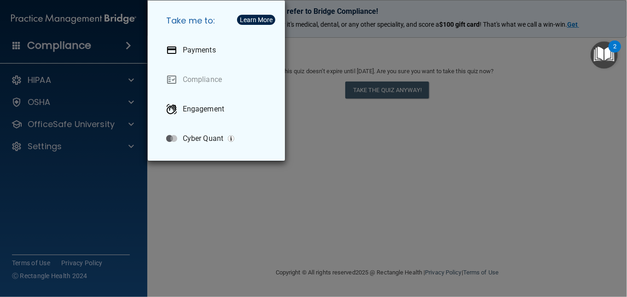
click at [128, 124] on div "Take me to: Payments Compliance Engagement Cyber Quant" at bounding box center [313, 148] width 627 height 297
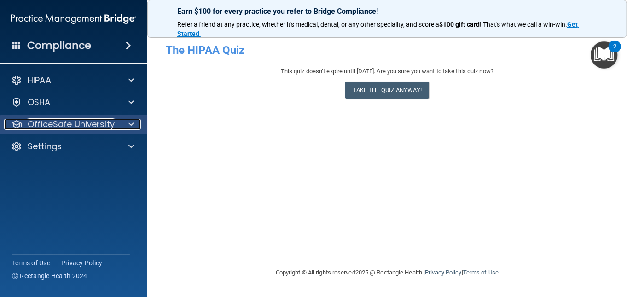
click at [103, 124] on p "OfficeSafe University" at bounding box center [71, 124] width 87 height 11
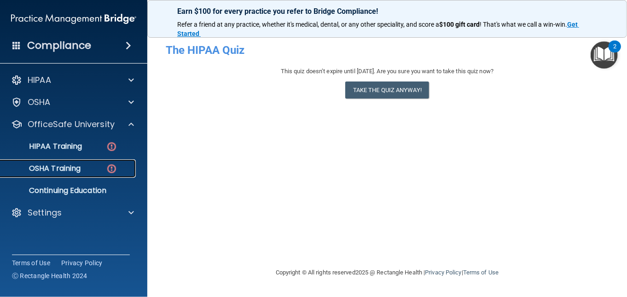
click at [64, 168] on p "OSHA Training" at bounding box center [43, 168] width 75 height 9
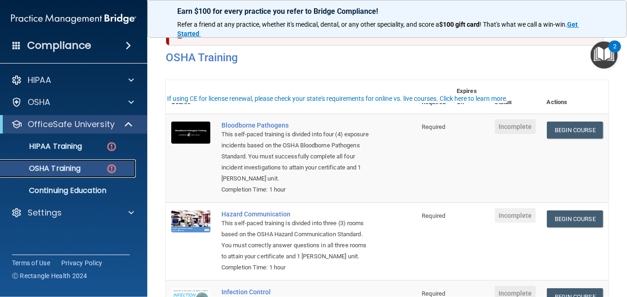
scroll to position [46, 0]
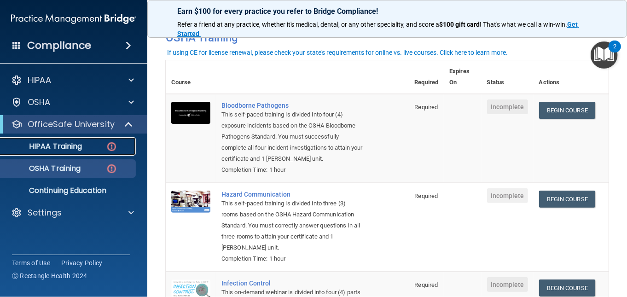
click at [61, 145] on p "HIPAA Training" at bounding box center [44, 146] width 76 height 9
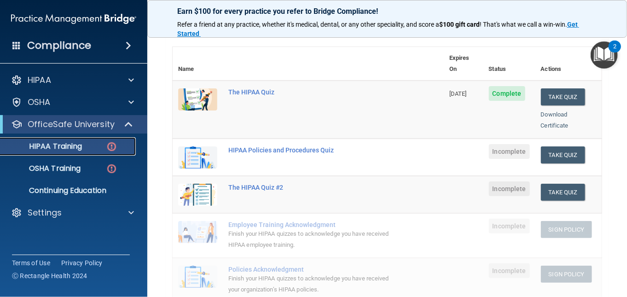
scroll to position [92, 0]
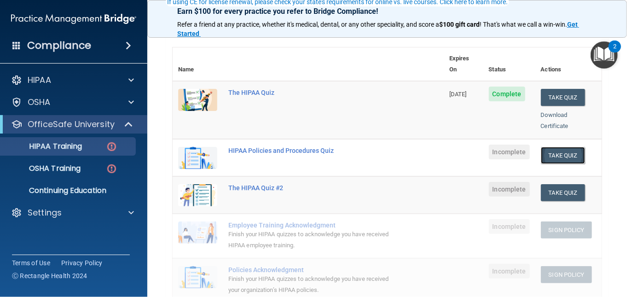
click at [562, 147] on button "Take Quiz" at bounding box center [563, 155] width 44 height 17
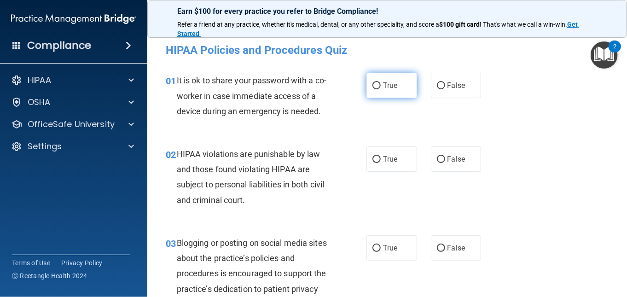
click at [378, 88] on label "True" at bounding box center [391, 85] width 51 height 25
click at [378, 88] on input "True" at bounding box center [376, 85] width 8 height 7
radio input "true"
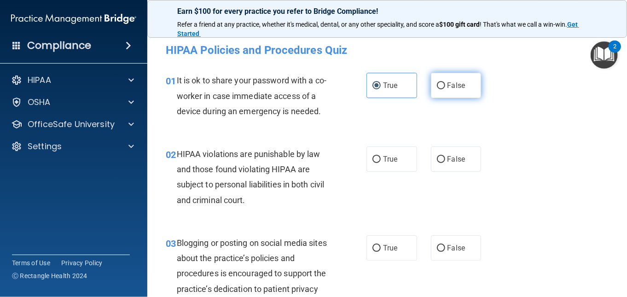
click at [437, 86] on input "False" at bounding box center [441, 85] width 8 height 7
radio input "true"
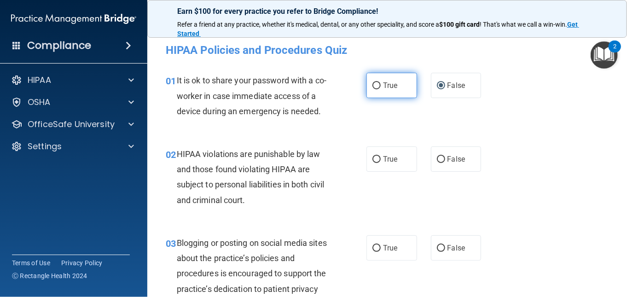
click at [375, 85] on input "True" at bounding box center [376, 85] width 8 height 7
radio input "true"
radio input "false"
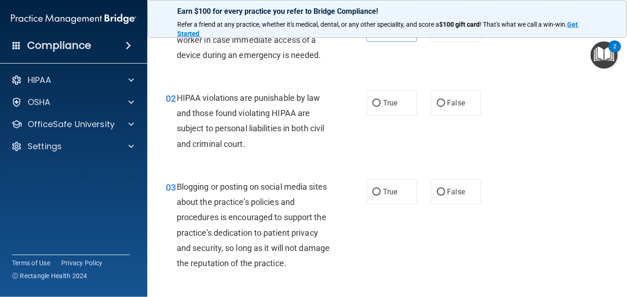
scroll to position [92, 0]
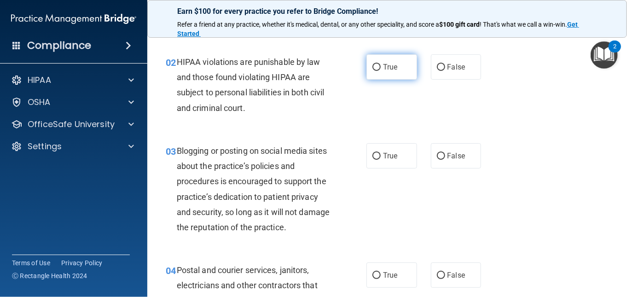
click at [372, 66] on input "True" at bounding box center [376, 67] width 8 height 7
radio input "true"
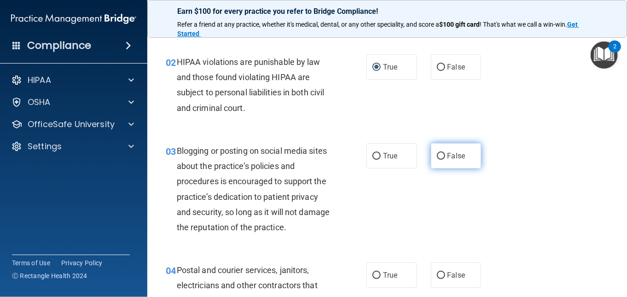
click at [438, 155] on input "False" at bounding box center [441, 156] width 8 height 7
radio input "true"
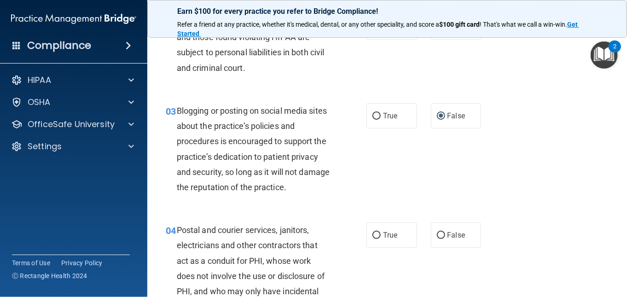
scroll to position [184, 0]
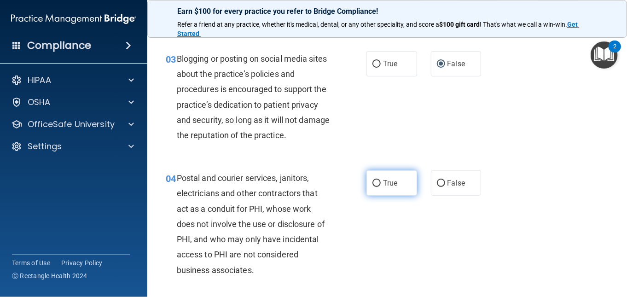
click at [372, 184] on input "True" at bounding box center [376, 183] width 8 height 7
radio input "true"
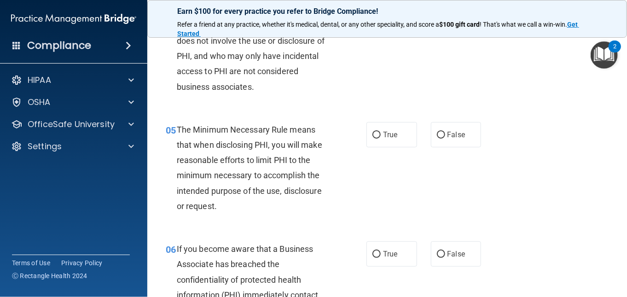
scroll to position [368, 0]
click at [374, 132] on input "True" at bounding box center [376, 134] width 8 height 7
radio input "true"
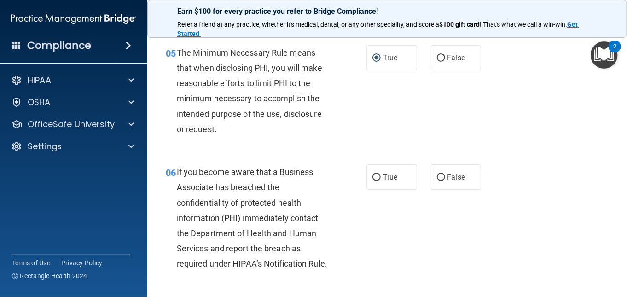
scroll to position [460, 0]
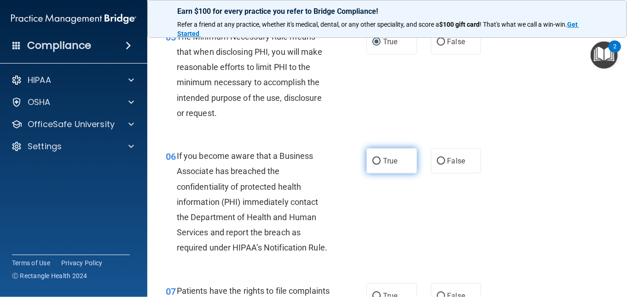
click at [375, 159] on input "True" at bounding box center [376, 161] width 8 height 7
radio input "true"
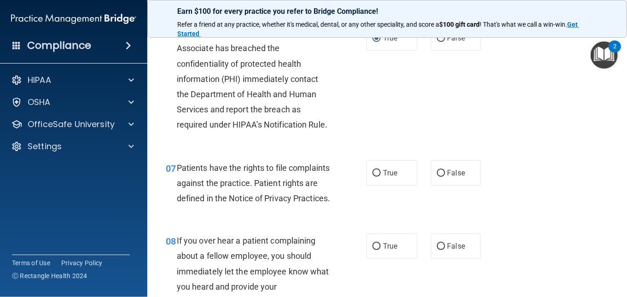
scroll to position [598, 0]
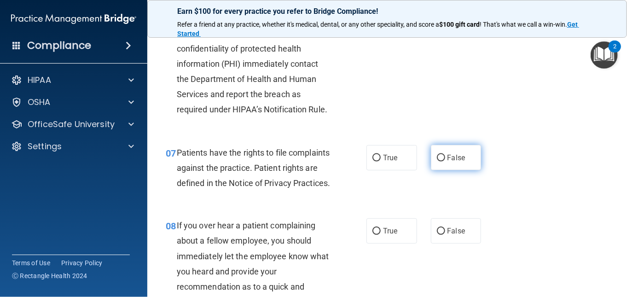
click at [437, 156] on input "False" at bounding box center [441, 158] width 8 height 7
radio input "true"
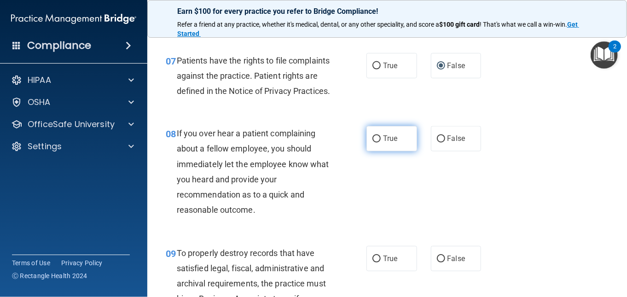
click at [372, 143] on input "True" at bounding box center [376, 139] width 8 height 7
radio input "true"
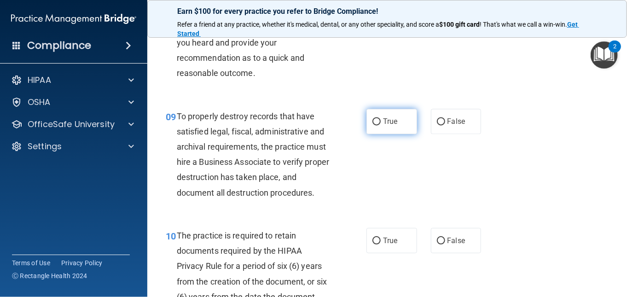
scroll to position [828, 0]
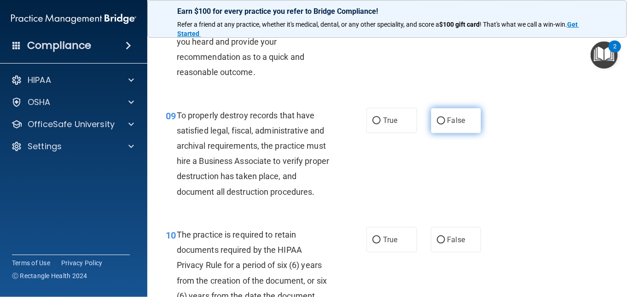
click at [437, 124] on input "False" at bounding box center [441, 120] width 8 height 7
radio input "true"
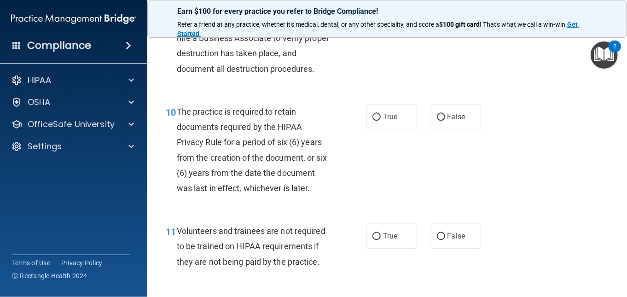
scroll to position [966, 0]
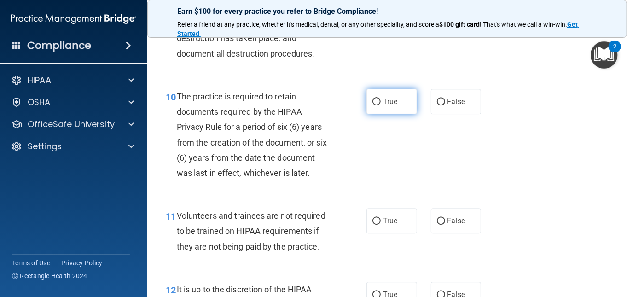
click at [376, 105] on input "True" at bounding box center [376, 101] width 8 height 7
radio input "true"
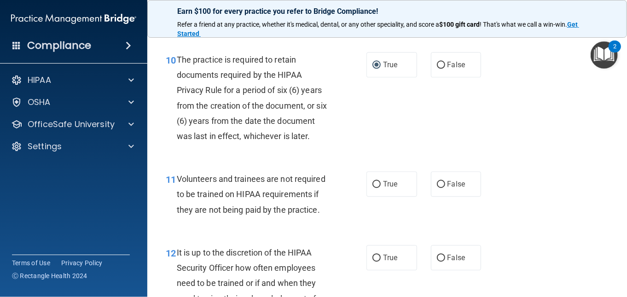
scroll to position [1058, 0]
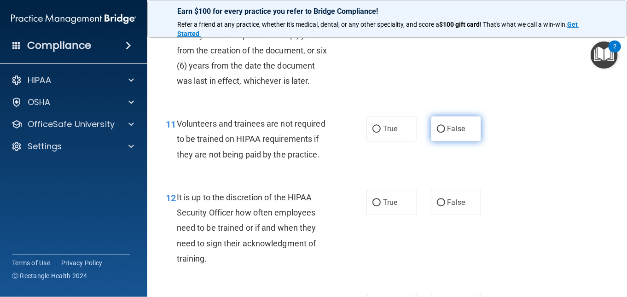
click at [439, 133] on input "False" at bounding box center [441, 129] width 8 height 7
radio input "true"
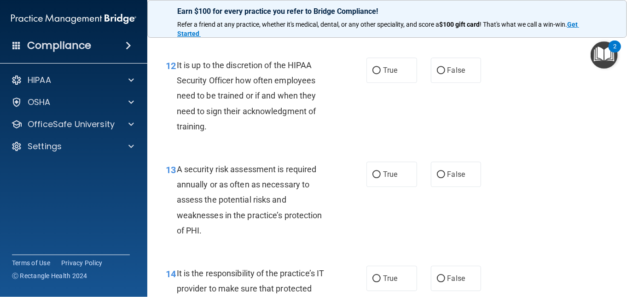
scroll to position [1197, 0]
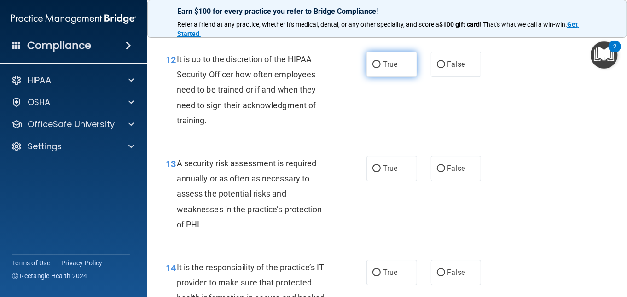
click at [378, 77] on label "True" at bounding box center [391, 64] width 51 height 25
click at [378, 68] on input "True" at bounding box center [376, 64] width 8 height 7
radio input "true"
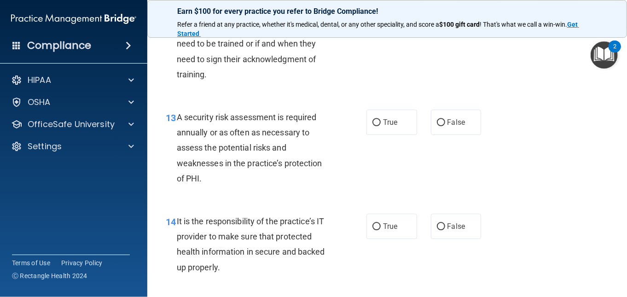
scroll to position [1289, 0]
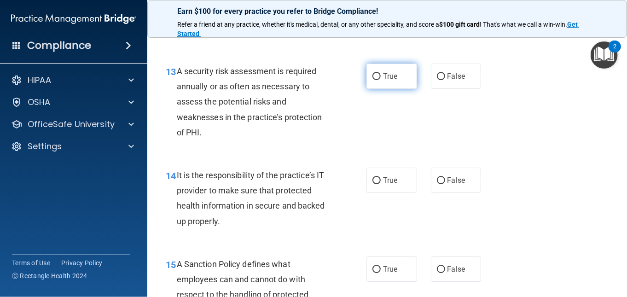
click at [375, 80] on input "True" at bounding box center [376, 76] width 8 height 7
radio input "true"
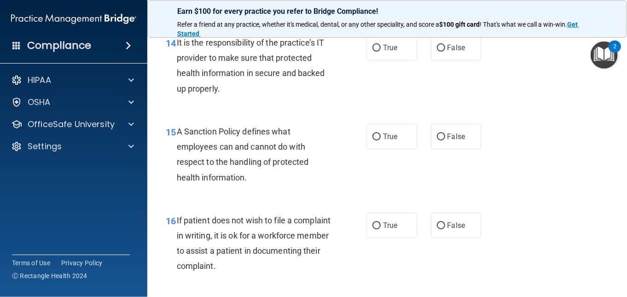
scroll to position [1427, 0]
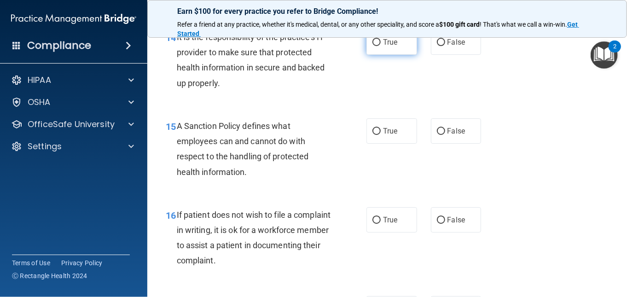
click at [375, 46] on input "True" at bounding box center [376, 42] width 8 height 7
radio input "true"
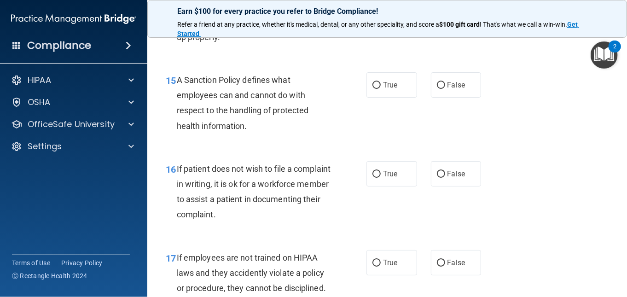
scroll to position [1473, 0]
click at [375, 89] on input "True" at bounding box center [376, 85] width 8 height 7
radio input "true"
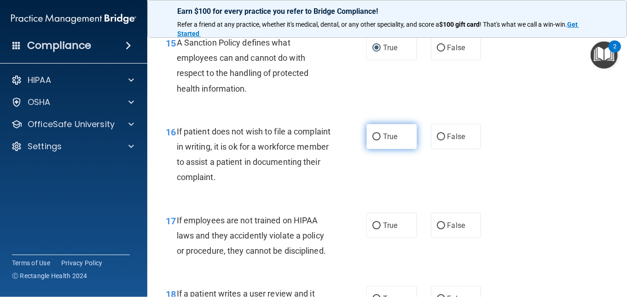
scroll to position [1565, 0]
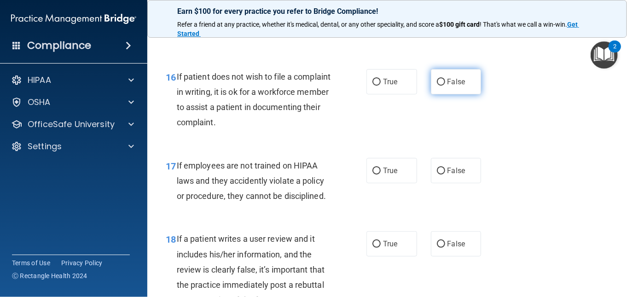
click at [437, 86] on input "False" at bounding box center [441, 82] width 8 height 7
radio input "true"
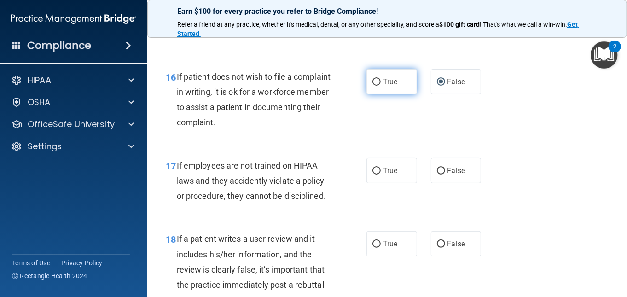
click at [372, 86] on input "True" at bounding box center [376, 82] width 8 height 7
radio input "true"
radio input "false"
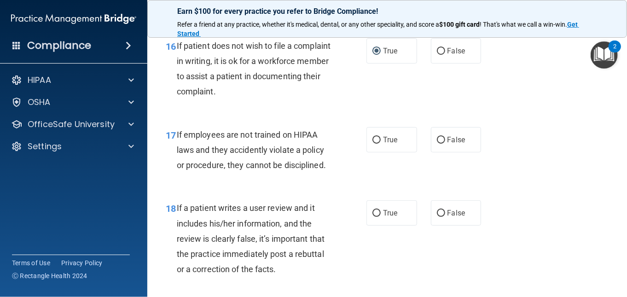
scroll to position [1611, 0]
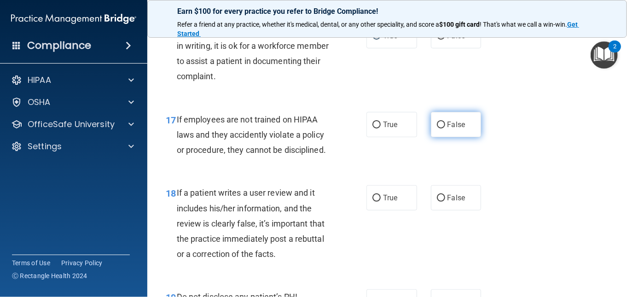
click at [437, 128] on input "False" at bounding box center [441, 124] width 8 height 7
radio input "true"
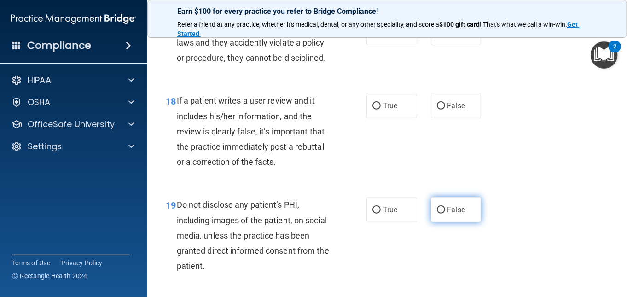
scroll to position [1749, 0]
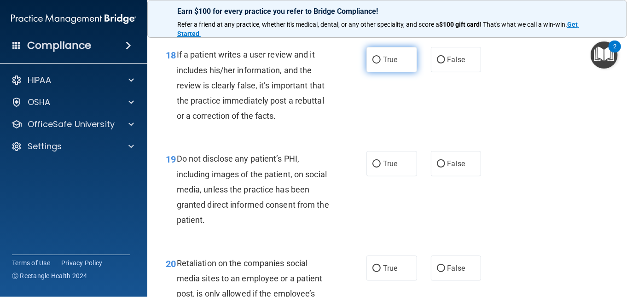
click at [375, 64] on input "True" at bounding box center [376, 60] width 8 height 7
radio input "true"
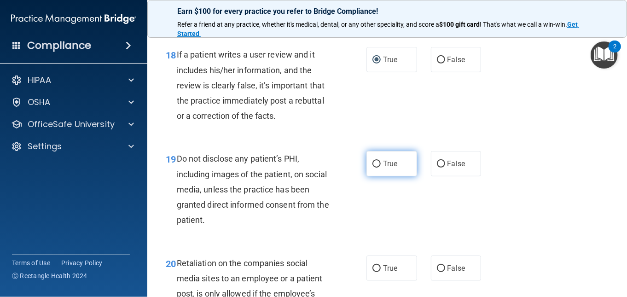
click at [378, 176] on label "True" at bounding box center [391, 163] width 51 height 25
click at [378, 168] on input "True" at bounding box center [376, 164] width 8 height 7
radio input "true"
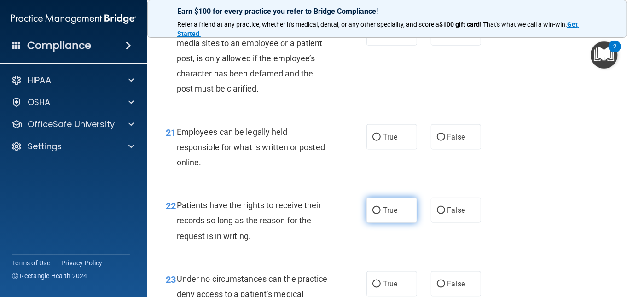
scroll to position [2025, 0]
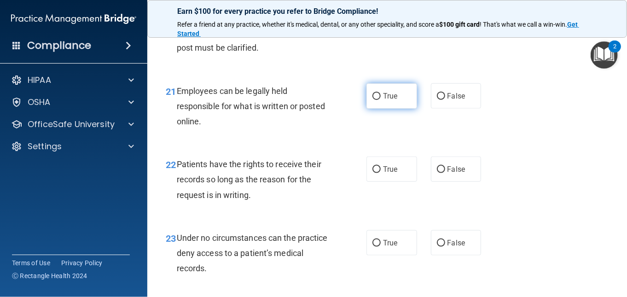
click at [372, 100] on input "True" at bounding box center [376, 96] width 8 height 7
radio input "true"
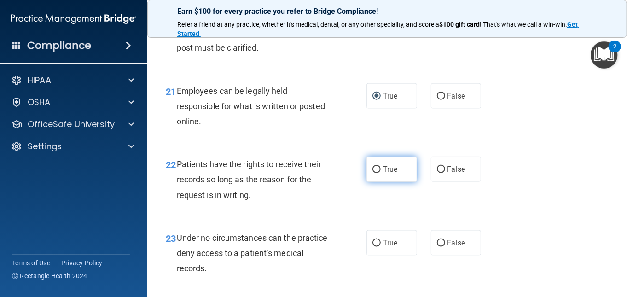
click at [373, 173] on input "True" at bounding box center [376, 169] width 8 height 7
radio input "true"
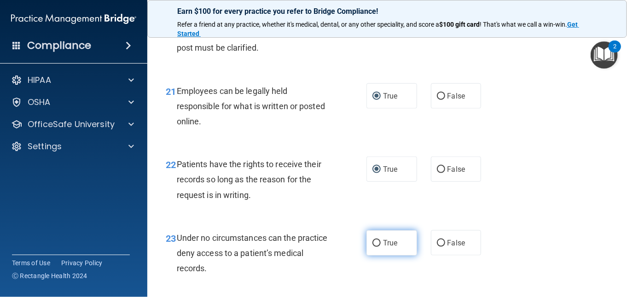
scroll to position [2071, 0]
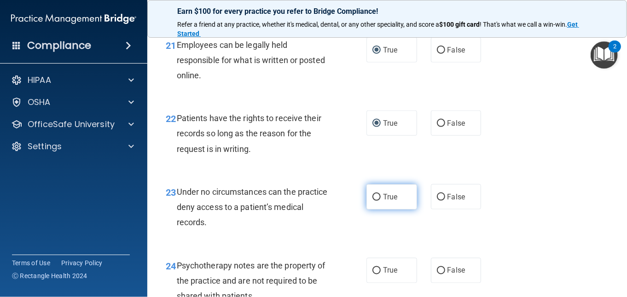
click at [373, 201] on input "True" at bounding box center [376, 197] width 8 height 7
radio input "true"
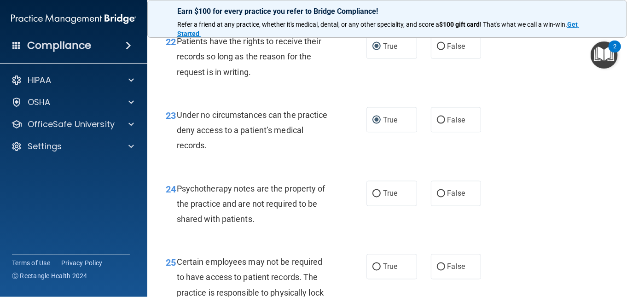
scroll to position [2163, 0]
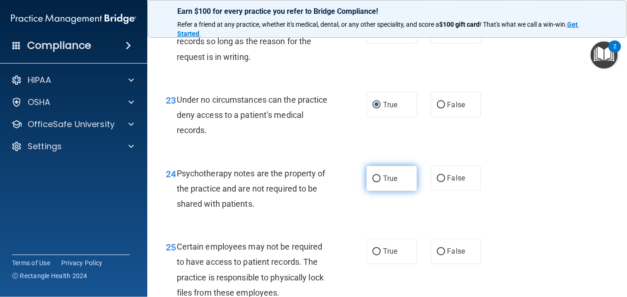
click at [375, 191] on label "True" at bounding box center [391, 178] width 51 height 25
click at [375, 182] on input "True" at bounding box center [376, 178] width 8 height 7
radio input "true"
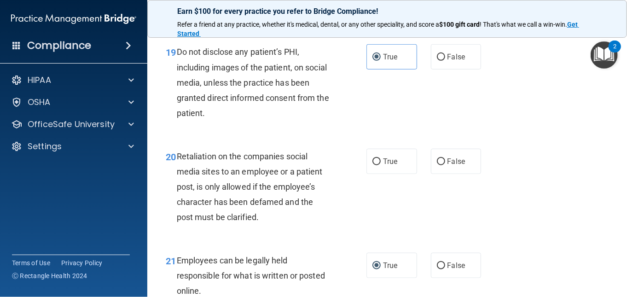
scroll to position [1841, 0]
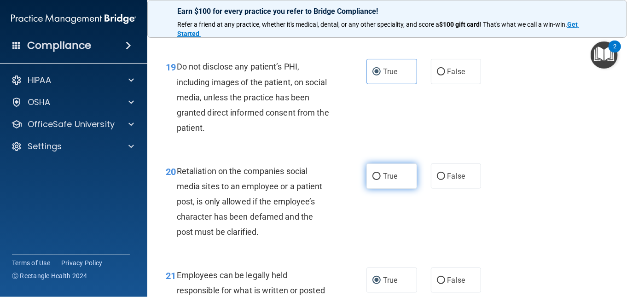
click at [372, 180] on input "True" at bounding box center [376, 176] width 8 height 7
radio input "true"
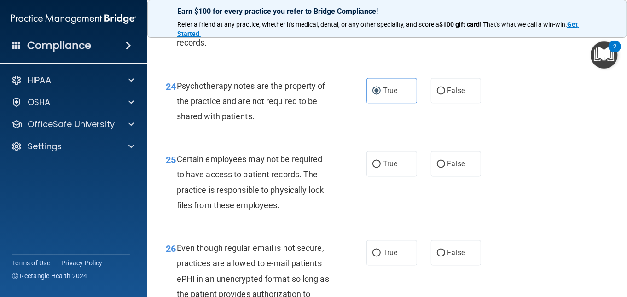
scroll to position [2301, 0]
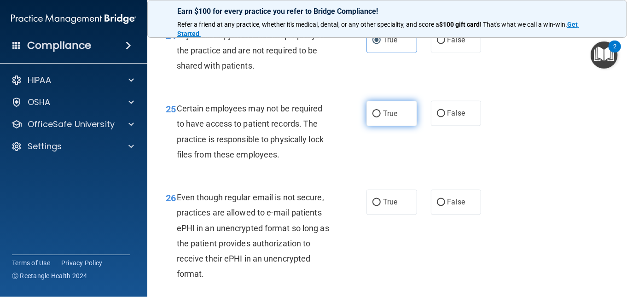
click at [373, 117] on input "True" at bounding box center [376, 113] width 8 height 7
radio input "true"
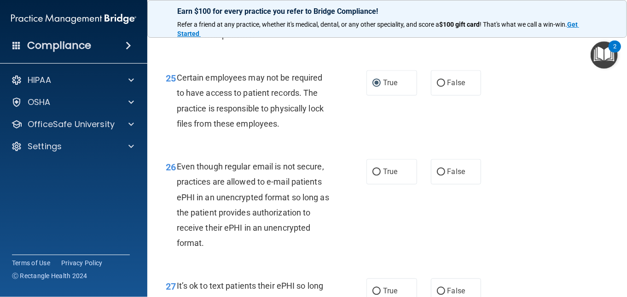
scroll to position [2347, 0]
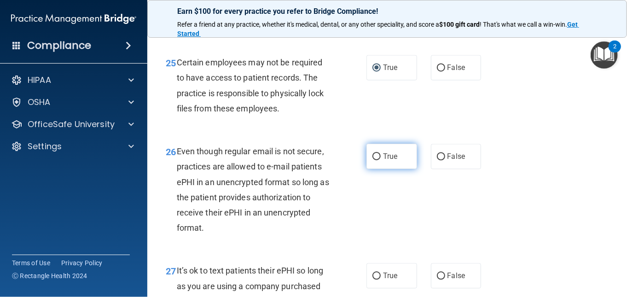
click at [376, 160] on input "True" at bounding box center [376, 156] width 8 height 7
radio input "true"
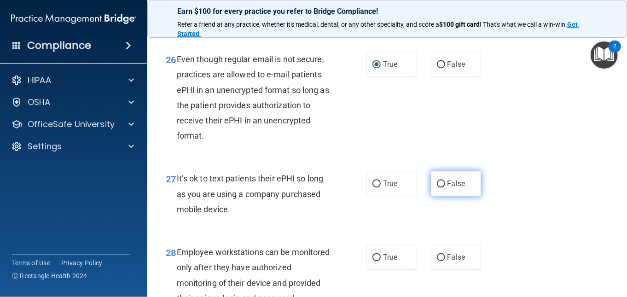
click at [437, 187] on input "False" at bounding box center [441, 183] width 8 height 7
radio input "true"
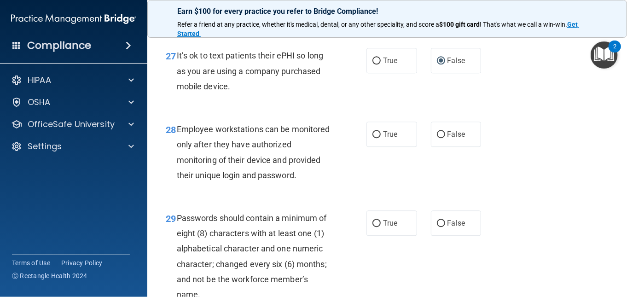
scroll to position [2577, 0]
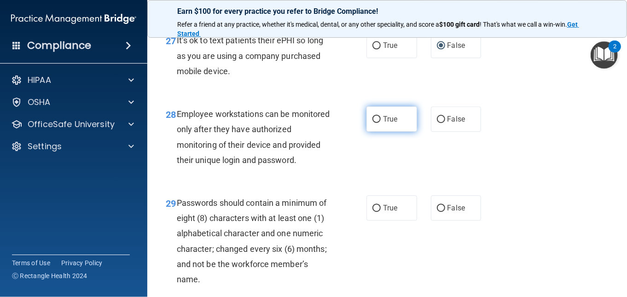
click at [374, 123] on input "True" at bounding box center [376, 119] width 8 height 7
radio input "true"
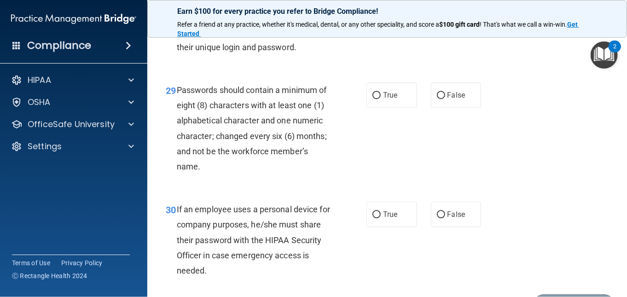
scroll to position [2715, 0]
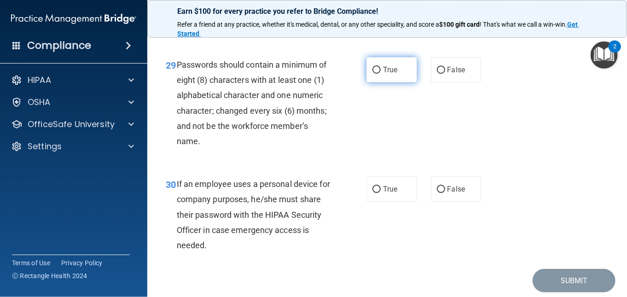
click at [374, 74] on input "True" at bounding box center [376, 70] width 8 height 7
radio input "true"
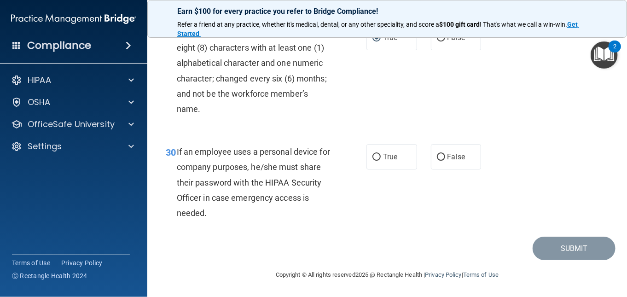
scroll to position [2777, 0]
click at [447, 158] on span "False" at bounding box center [456, 156] width 18 height 9
click at [444, 158] on input "False" at bounding box center [441, 157] width 8 height 7
radio input "true"
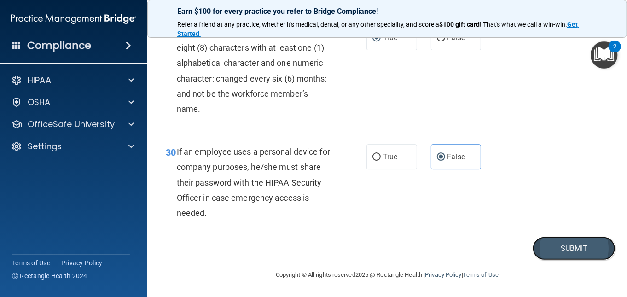
click at [554, 250] on button "Submit" at bounding box center [573, 248] width 83 height 23
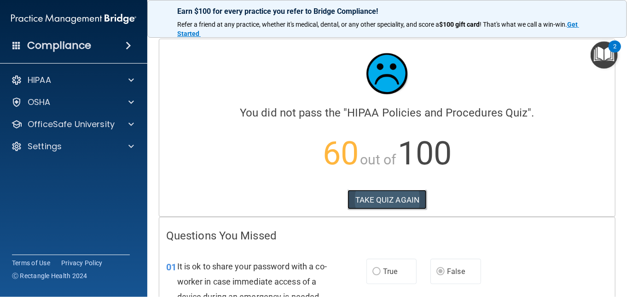
click at [390, 202] on button "TAKE QUIZ AGAIN" at bounding box center [387, 200] width 80 height 20
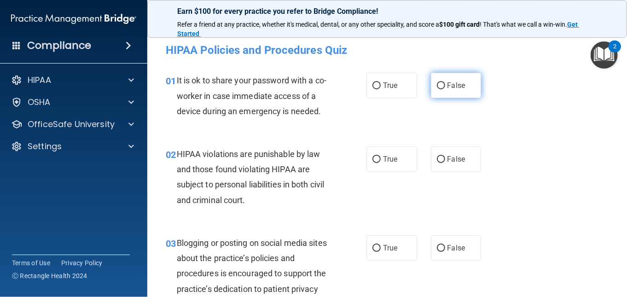
click at [437, 86] on input "False" at bounding box center [441, 85] width 8 height 7
radio input "true"
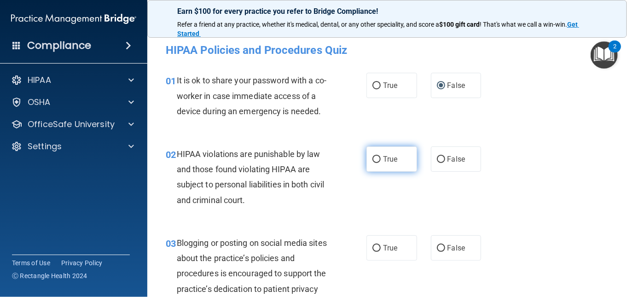
click at [372, 158] on input "True" at bounding box center [376, 159] width 8 height 7
radio input "true"
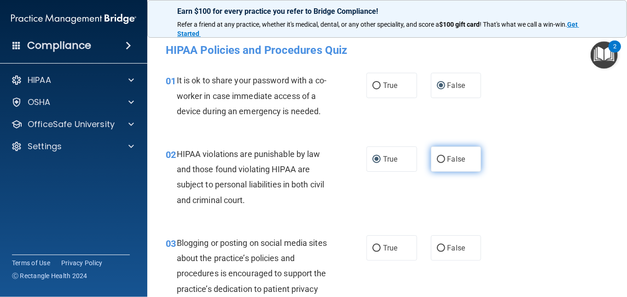
scroll to position [92, 0]
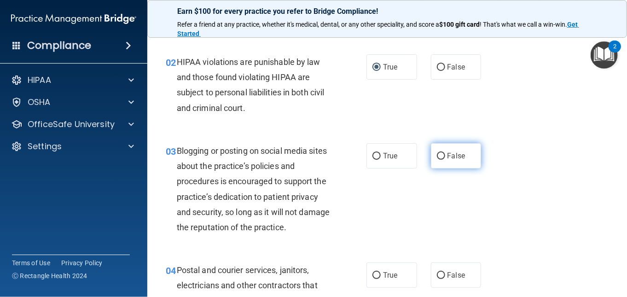
click at [439, 155] on input "False" at bounding box center [441, 156] width 8 height 7
radio input "true"
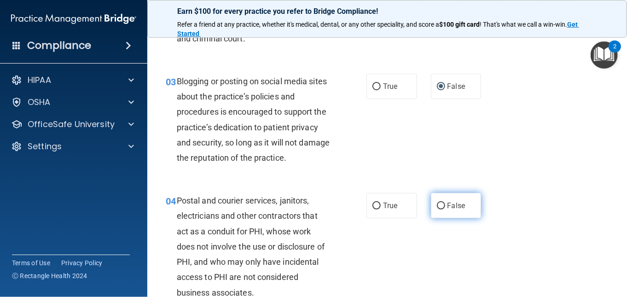
scroll to position [184, 0]
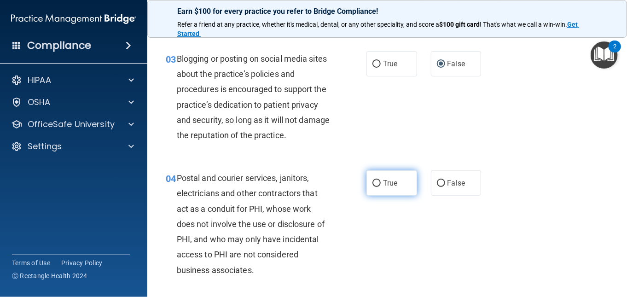
click at [375, 184] on input "True" at bounding box center [376, 183] width 8 height 7
radio input "true"
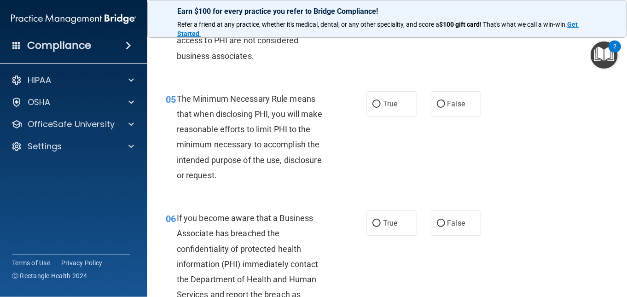
scroll to position [414, 0]
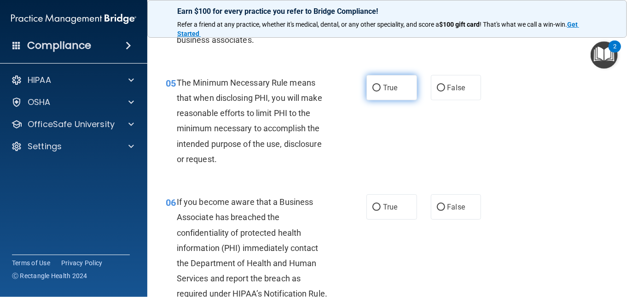
click at [373, 87] on input "True" at bounding box center [376, 88] width 8 height 7
radio input "true"
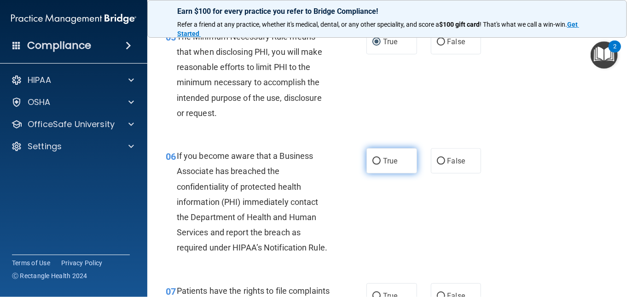
click at [376, 160] on input "True" at bounding box center [376, 161] width 8 height 7
radio input "true"
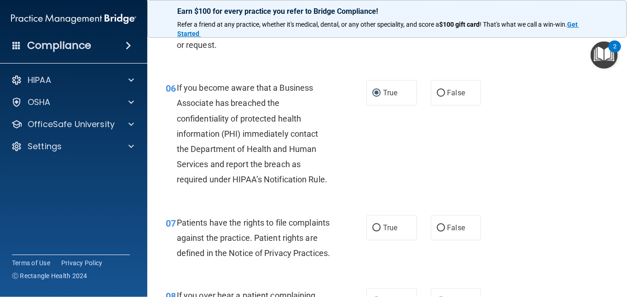
scroll to position [598, 0]
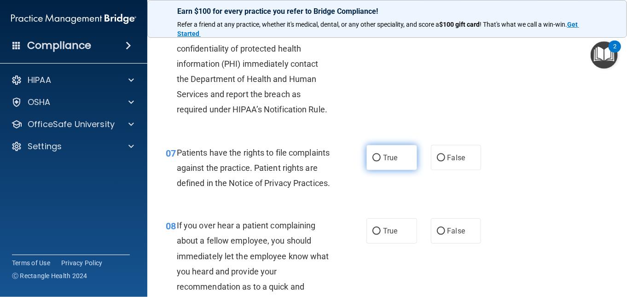
click at [376, 158] on input "True" at bounding box center [376, 158] width 8 height 7
radio input "true"
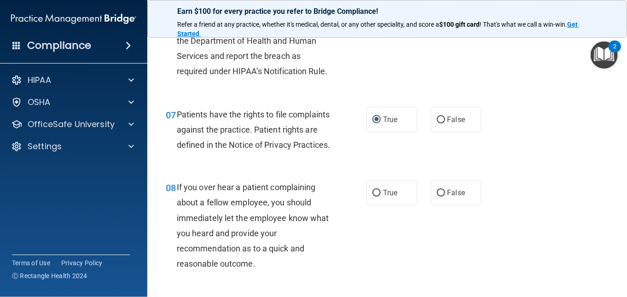
scroll to position [736, 0]
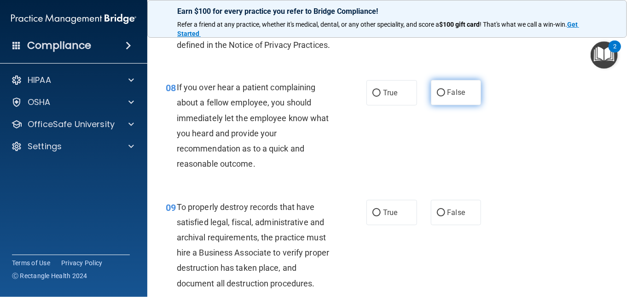
click at [437, 97] on input "False" at bounding box center [441, 93] width 8 height 7
radio input "true"
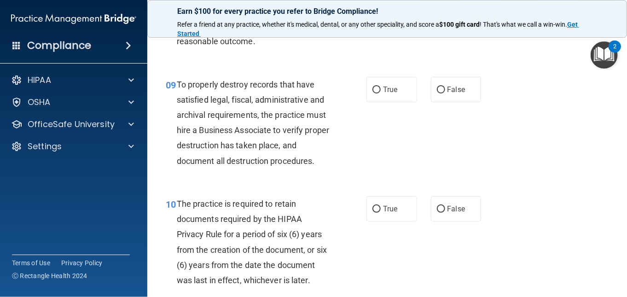
scroll to position [874, 0]
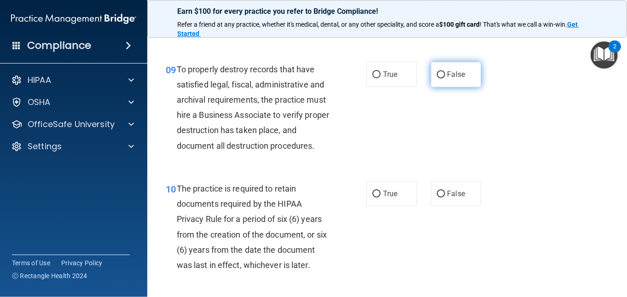
click at [437, 78] on input "False" at bounding box center [441, 74] width 8 height 7
radio input "true"
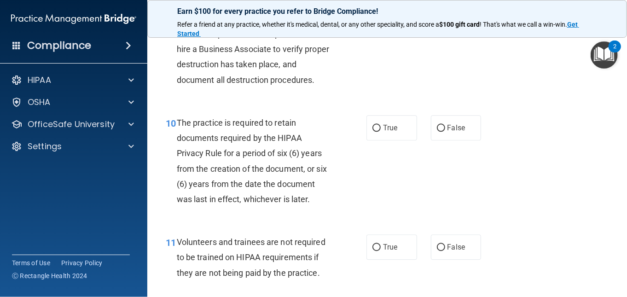
scroll to position [1012, 0]
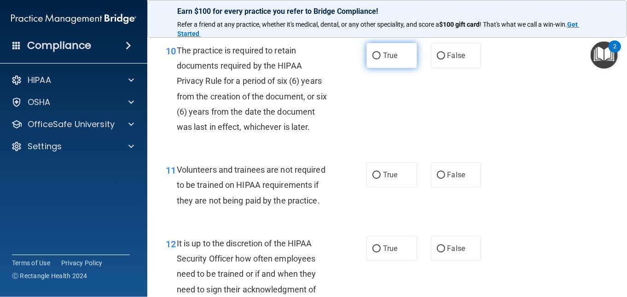
click at [373, 59] on input "True" at bounding box center [376, 55] width 8 height 7
radio input "true"
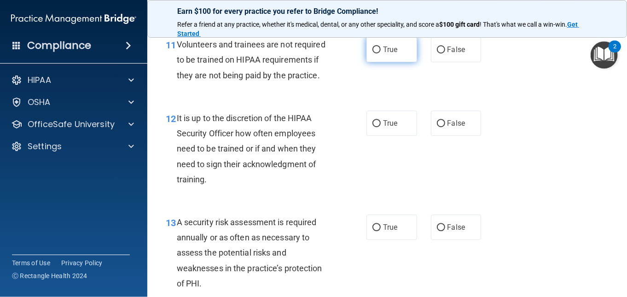
scroll to position [1151, 0]
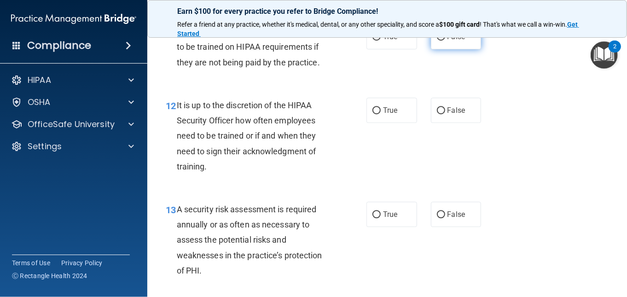
click at [437, 40] on input "False" at bounding box center [441, 37] width 8 height 7
radio input "true"
click at [437, 114] on input "False" at bounding box center [441, 110] width 8 height 7
radio input "true"
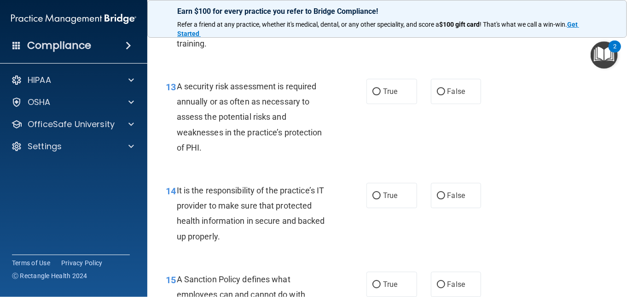
scroll to position [1289, 0]
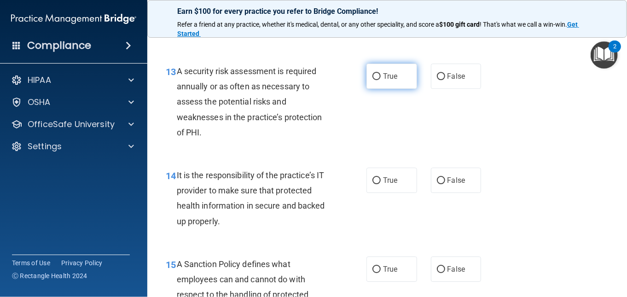
click at [374, 80] on input "True" at bounding box center [376, 76] width 8 height 7
radio input "true"
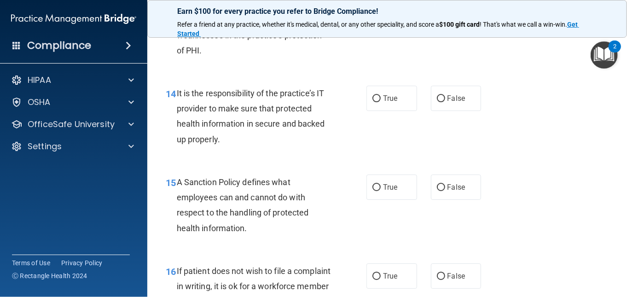
scroll to position [1381, 0]
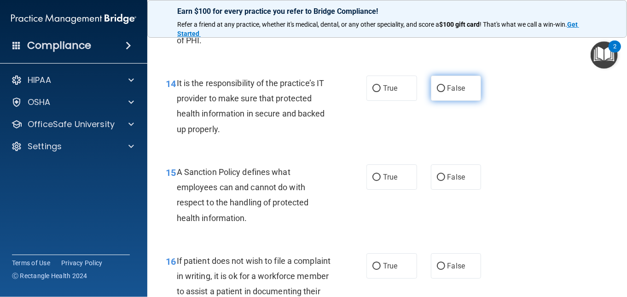
click at [437, 92] on input "False" at bounding box center [441, 88] width 8 height 7
radio input "true"
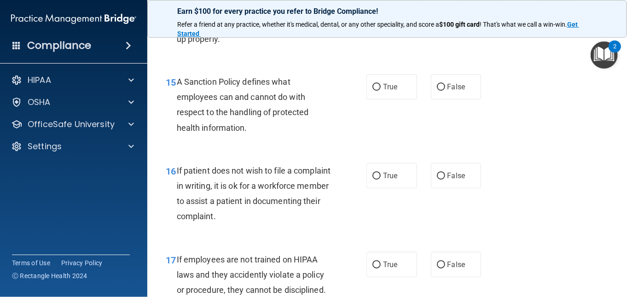
scroll to position [1473, 0]
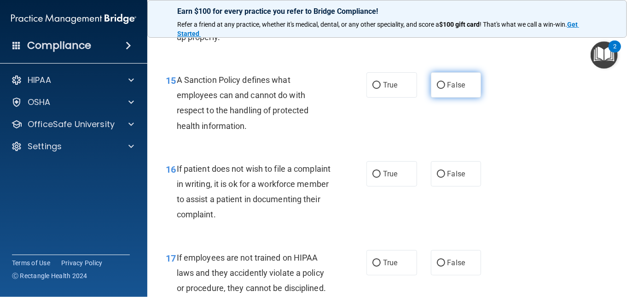
click at [438, 89] on input "False" at bounding box center [441, 85] width 8 height 7
radio input "true"
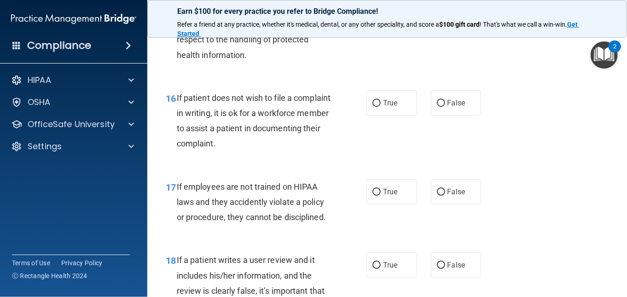
scroll to position [1565, 0]
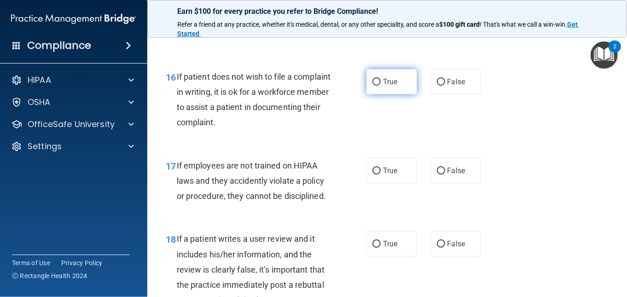
click at [374, 86] on input "True" at bounding box center [376, 82] width 8 height 7
radio input "true"
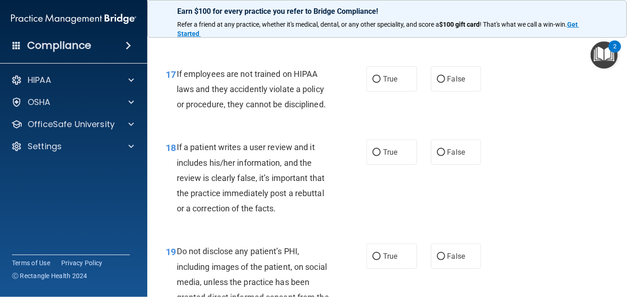
scroll to position [1657, 0]
click at [437, 82] on input "False" at bounding box center [441, 78] width 8 height 7
radio input "true"
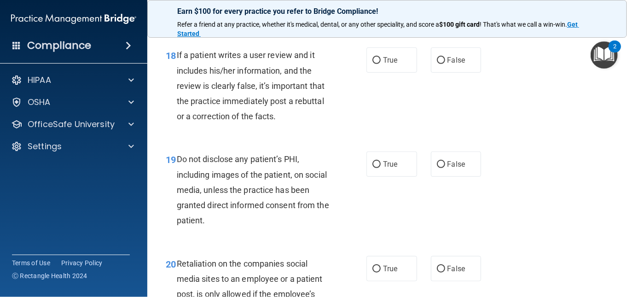
scroll to position [1749, 0]
click at [437, 64] on input "False" at bounding box center [441, 60] width 8 height 7
radio input "true"
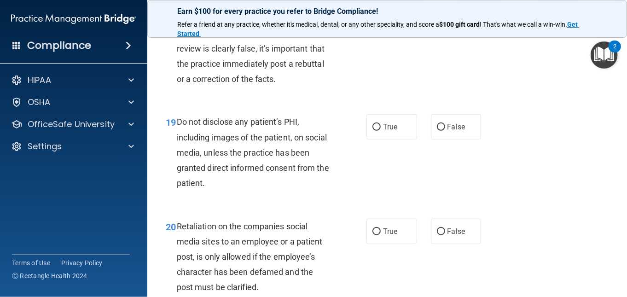
scroll to position [1841, 0]
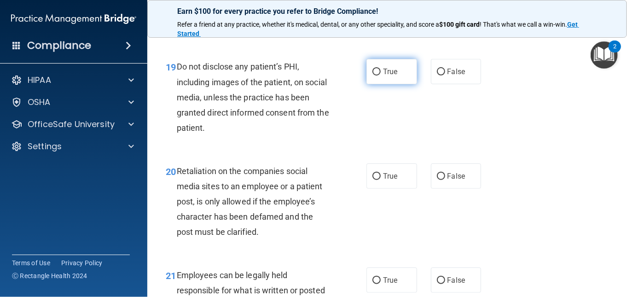
click at [372, 75] on input "True" at bounding box center [376, 72] width 8 height 7
radio input "true"
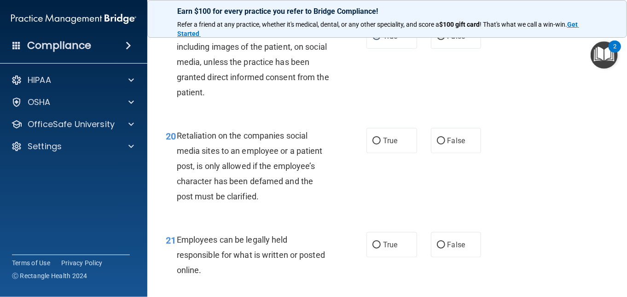
scroll to position [1933, 0]
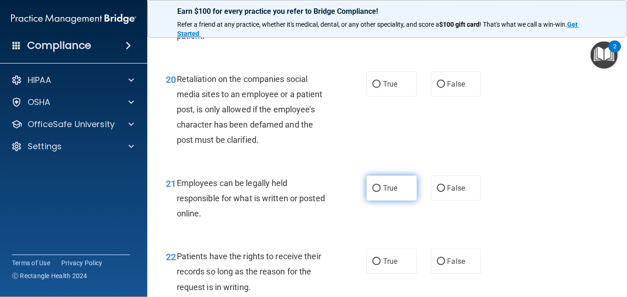
click at [374, 192] on input "True" at bounding box center [376, 188] width 8 height 7
radio input "true"
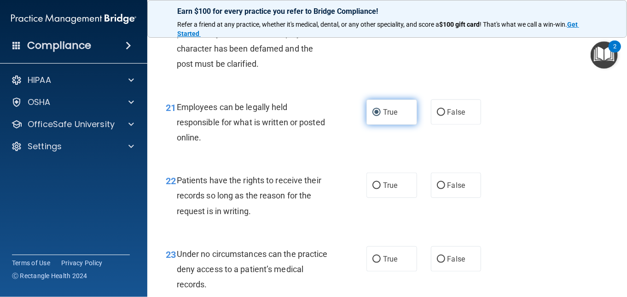
scroll to position [2025, 0]
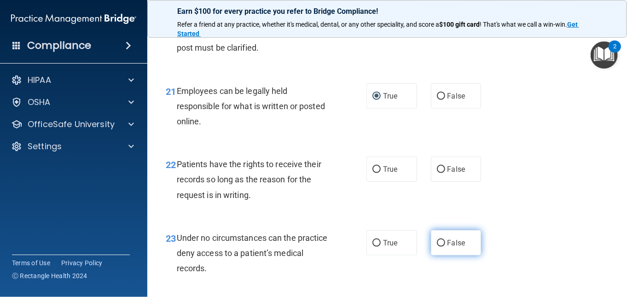
click at [438, 247] on input "False" at bounding box center [441, 243] width 8 height 7
radio input "true"
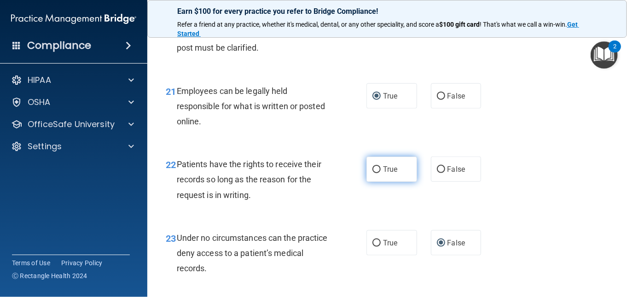
click at [372, 173] on input "True" at bounding box center [376, 169] width 8 height 7
radio input "true"
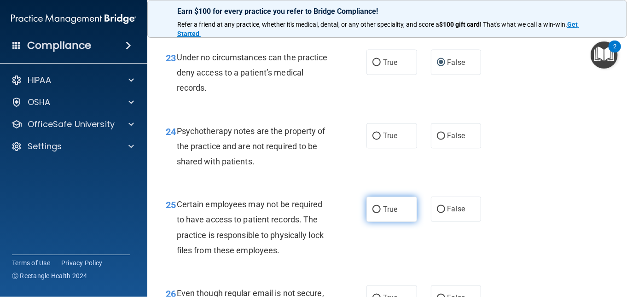
scroll to position [2255, 0]
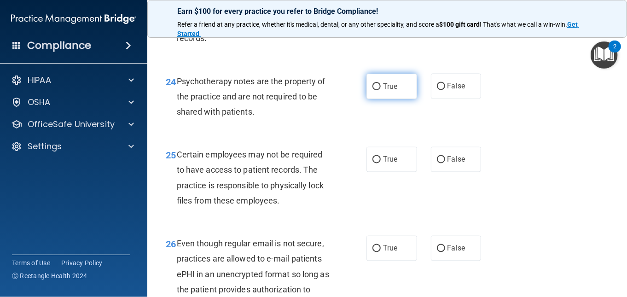
click at [372, 90] on input "True" at bounding box center [376, 86] width 8 height 7
radio input "true"
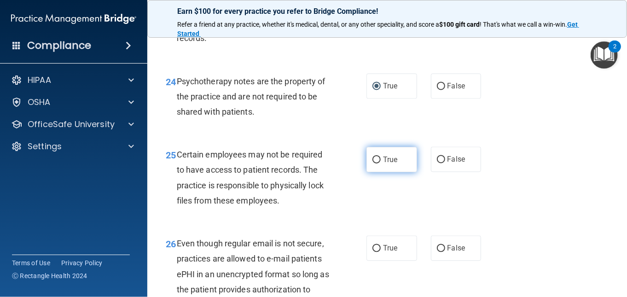
click at [372, 163] on input "True" at bounding box center [376, 159] width 8 height 7
radio input "true"
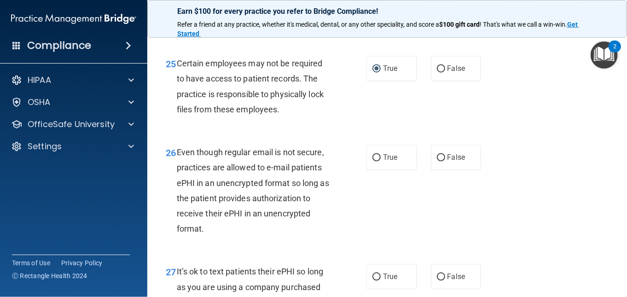
scroll to position [2347, 0]
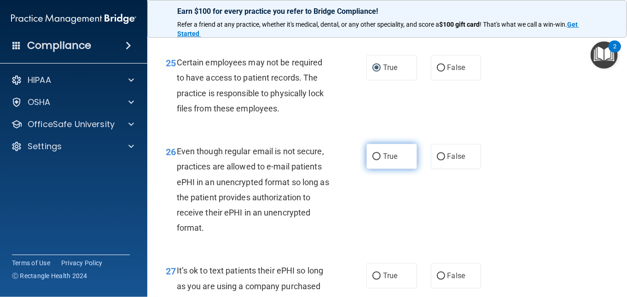
click at [372, 160] on input "True" at bounding box center [376, 156] width 8 height 7
radio input "true"
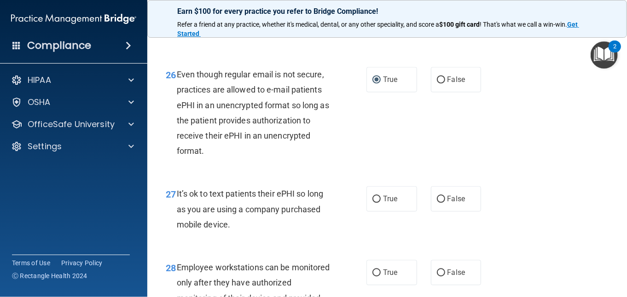
scroll to position [2439, 0]
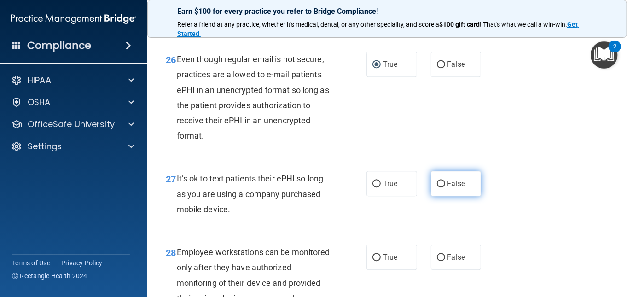
click at [437, 187] on input "False" at bounding box center [441, 183] width 8 height 7
radio input "true"
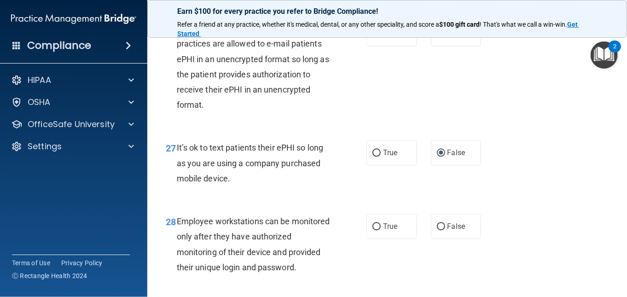
scroll to position [2485, 0]
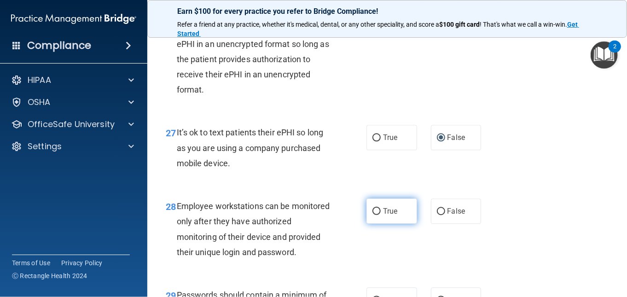
click at [372, 215] on input "True" at bounding box center [376, 211] width 8 height 7
radio input "true"
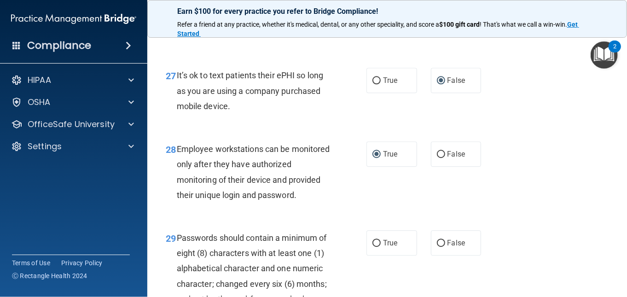
scroll to position [2623, 0]
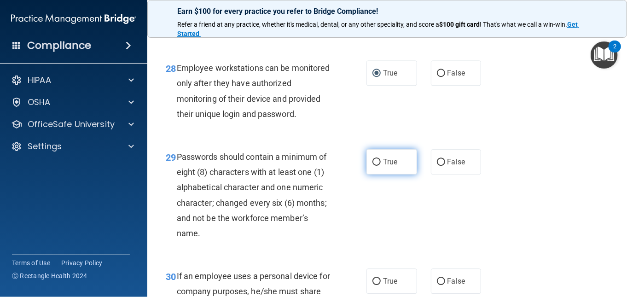
click at [375, 166] on input "True" at bounding box center [376, 162] width 8 height 7
radio input "true"
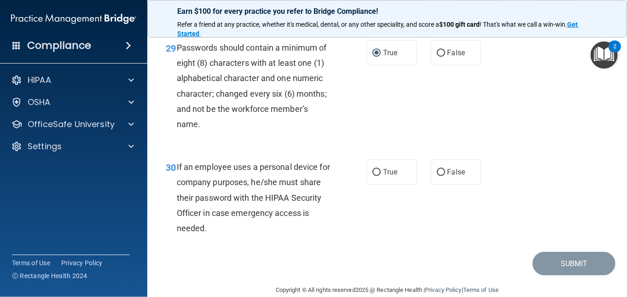
scroll to position [2761, 0]
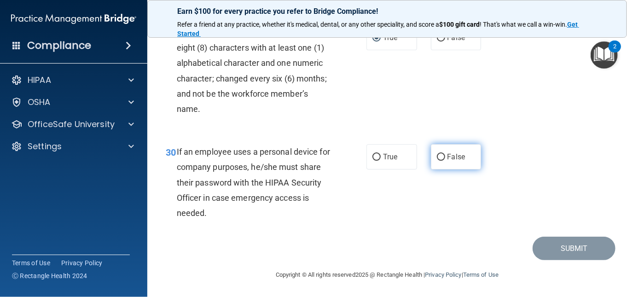
click at [441, 169] on label "False" at bounding box center [456, 156] width 51 height 25
click at [441, 161] on input "False" at bounding box center [441, 157] width 8 height 7
radio input "true"
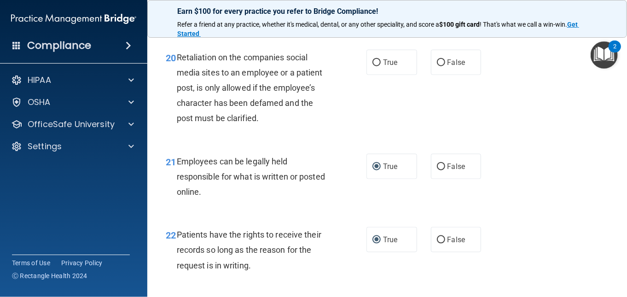
scroll to position [1903, 0]
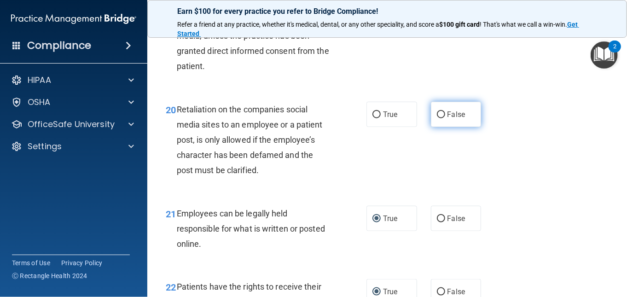
click at [438, 118] on input "False" at bounding box center [441, 114] width 8 height 7
radio input "true"
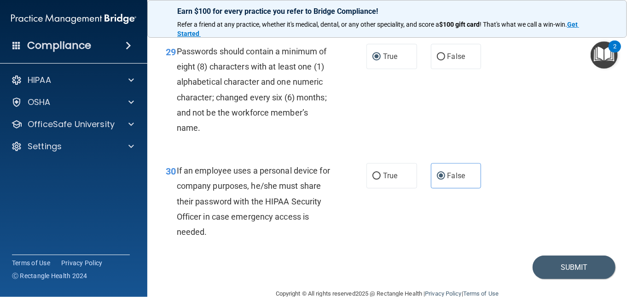
scroll to position [2777, 0]
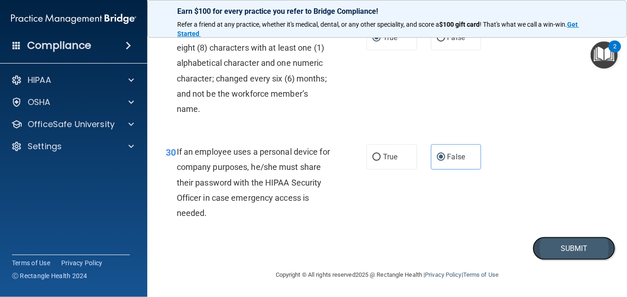
click at [552, 251] on button "Submit" at bounding box center [573, 248] width 83 height 23
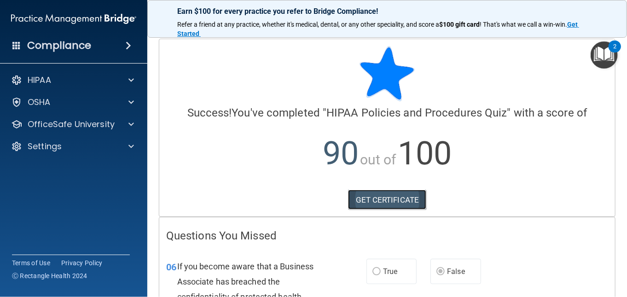
click at [388, 200] on link "GET CERTIFICATE" at bounding box center [387, 200] width 79 height 20
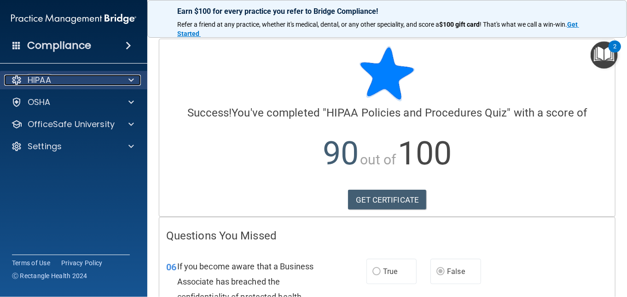
click at [130, 78] on span at bounding box center [131, 80] width 6 height 11
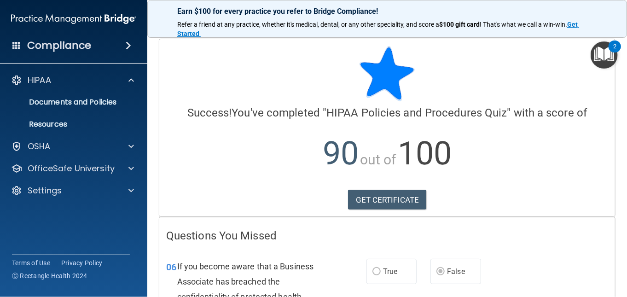
click at [58, 44] on h4 "Compliance" at bounding box center [59, 45] width 64 height 13
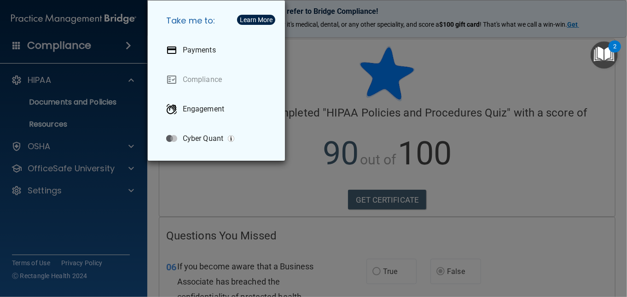
click at [58, 44] on div "Take me to: Payments Compliance Engagement Cyber Quant" at bounding box center [313, 148] width 627 height 297
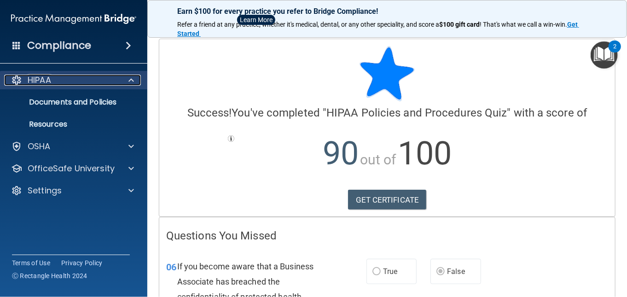
click at [39, 80] on p "HIPAA" at bounding box center [39, 80] width 23 height 11
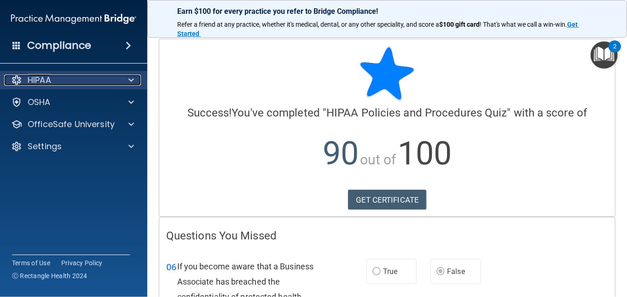
click at [39, 80] on p "HIPAA" at bounding box center [39, 80] width 23 height 11
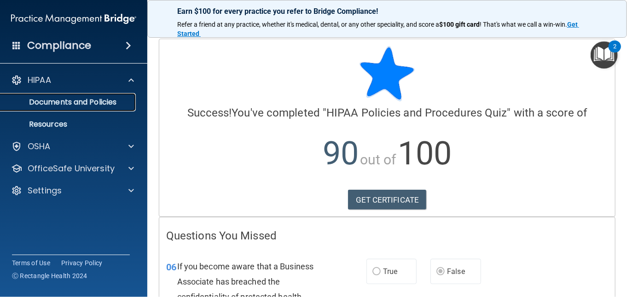
click at [42, 102] on p "Documents and Policies" at bounding box center [69, 102] width 126 height 9
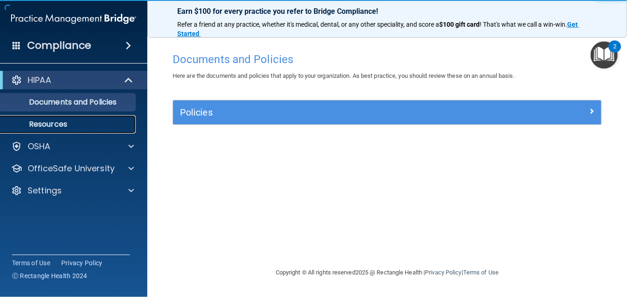
click at [43, 122] on p "Resources" at bounding box center [69, 124] width 126 height 9
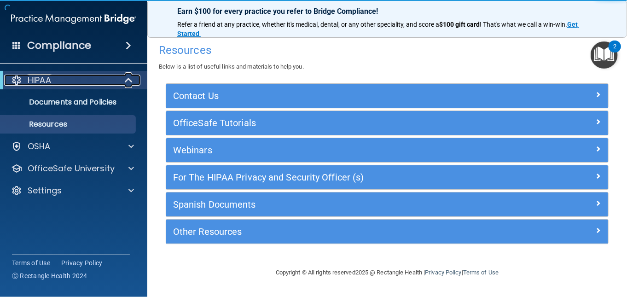
drag, startPoint x: 112, startPoint y: 75, endPoint x: 33, endPoint y: 83, distance: 79.1
click at [113, 75] on div "HIPAA" at bounding box center [61, 80] width 114 height 11
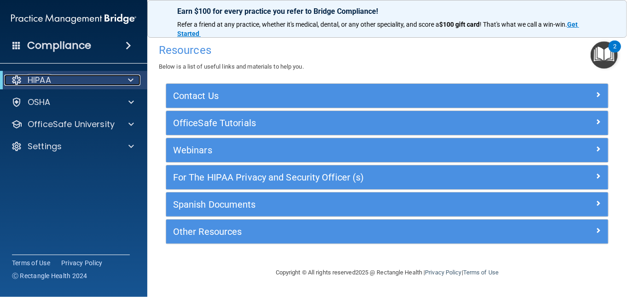
click at [17, 80] on div at bounding box center [16, 80] width 11 height 11
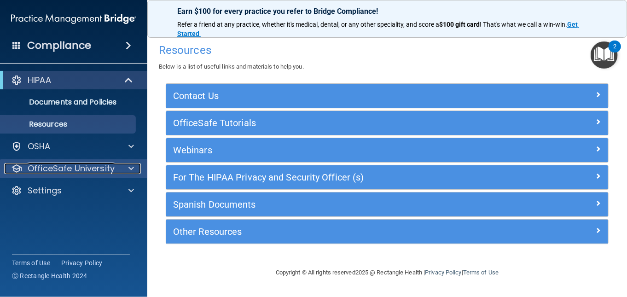
click at [58, 166] on p "OfficeSafe University" at bounding box center [71, 168] width 87 height 11
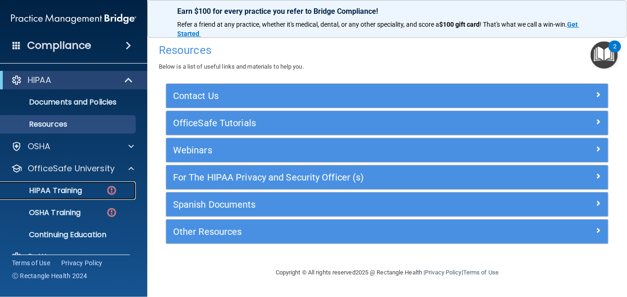
click at [51, 187] on p "HIPAA Training" at bounding box center [44, 190] width 76 height 9
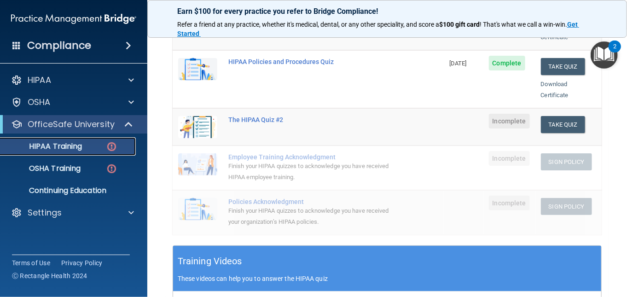
scroll to position [184, 0]
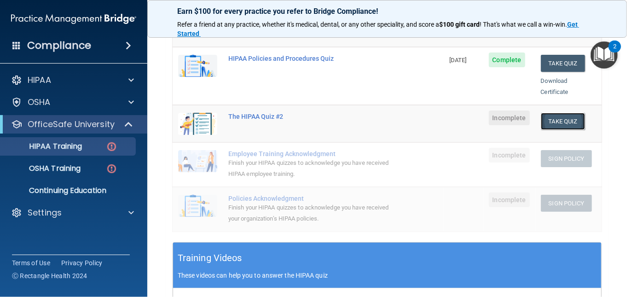
click at [554, 113] on button "Take Quiz" at bounding box center [563, 121] width 44 height 17
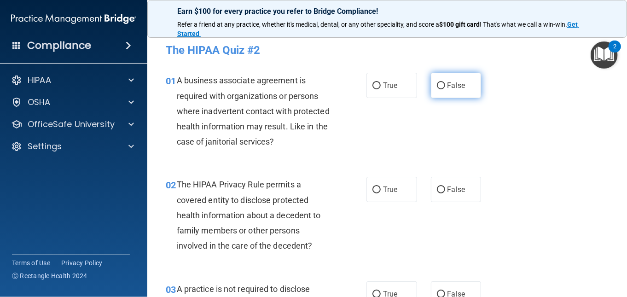
click at [439, 83] on input "False" at bounding box center [441, 85] width 8 height 7
radio input "true"
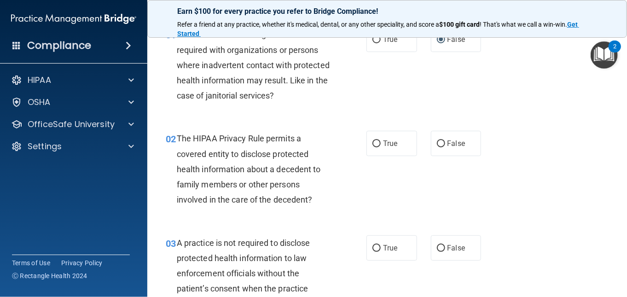
scroll to position [92, 0]
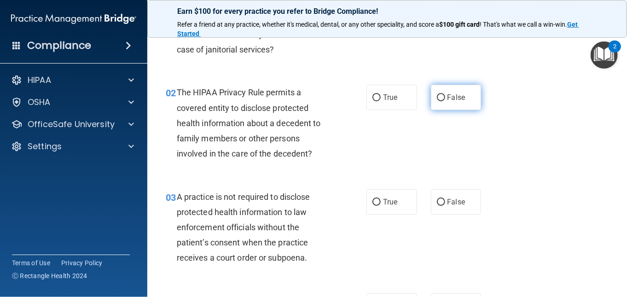
click at [439, 96] on input "False" at bounding box center [441, 97] width 8 height 7
radio input "true"
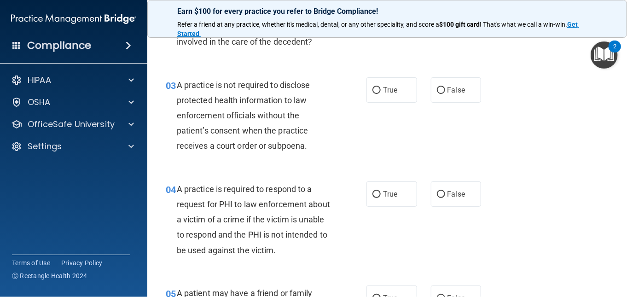
scroll to position [184, 0]
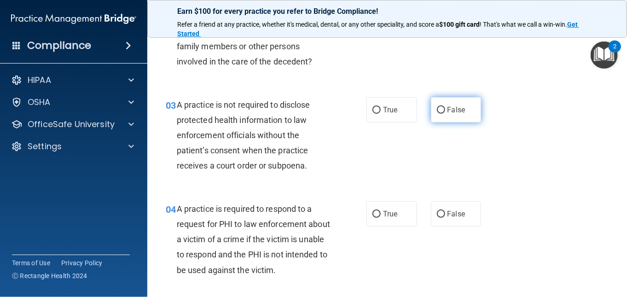
click at [439, 109] on input "False" at bounding box center [441, 110] width 8 height 7
radio input "true"
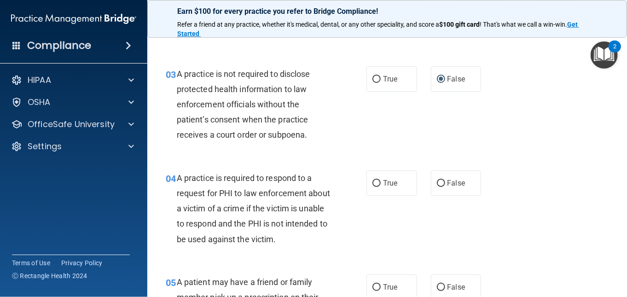
scroll to position [230, 0]
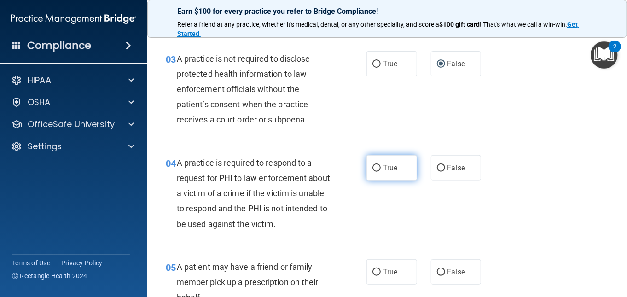
click at [372, 167] on input "True" at bounding box center [376, 168] width 8 height 7
radio input "true"
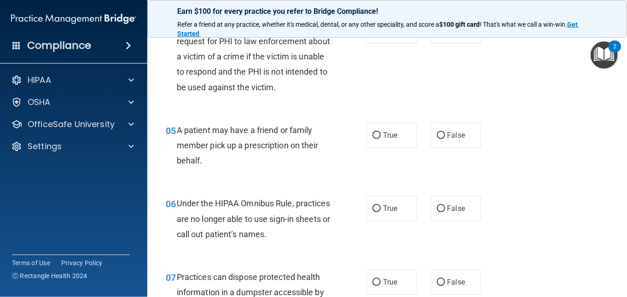
scroll to position [368, 0]
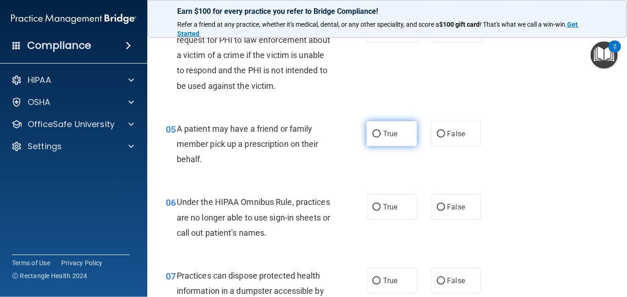
click at [376, 135] on input "True" at bounding box center [376, 134] width 8 height 7
radio input "true"
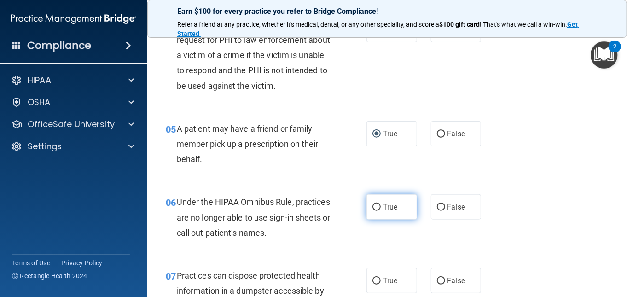
click at [372, 206] on input "True" at bounding box center [376, 207] width 8 height 7
radio input "true"
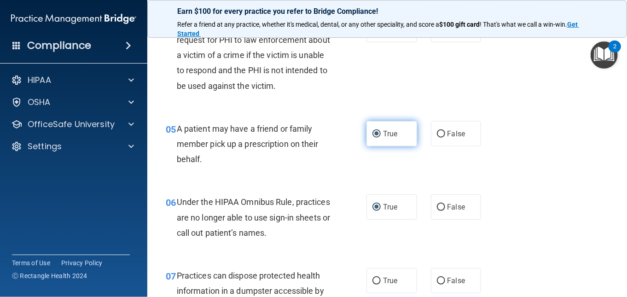
scroll to position [460, 0]
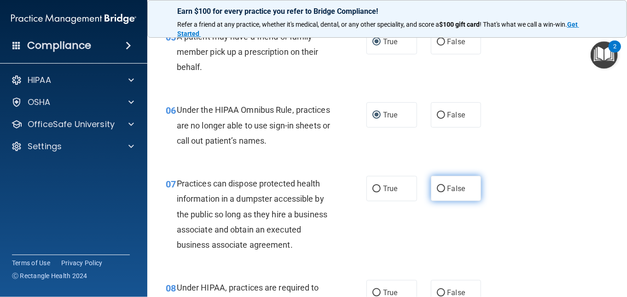
click at [437, 190] on input "False" at bounding box center [441, 188] width 8 height 7
radio input "true"
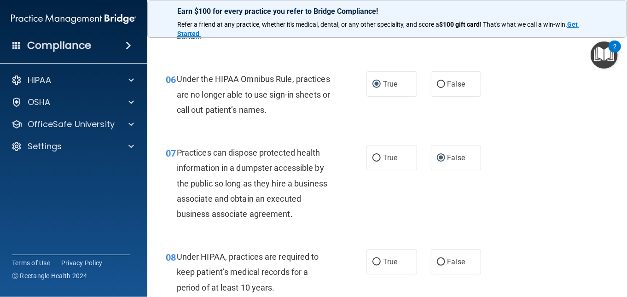
scroll to position [552, 0]
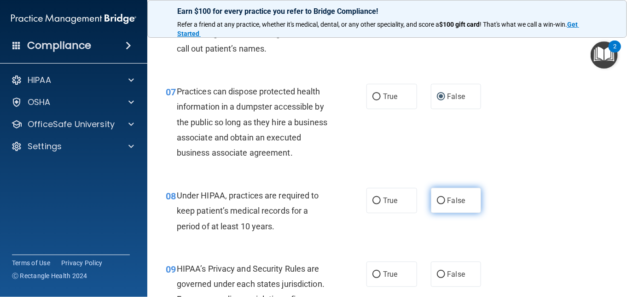
click at [437, 204] on input "False" at bounding box center [441, 200] width 8 height 7
radio input "true"
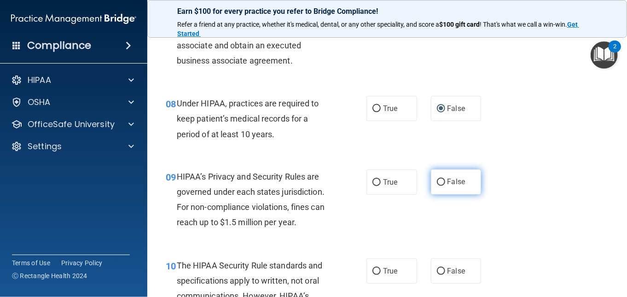
scroll to position [690, 0]
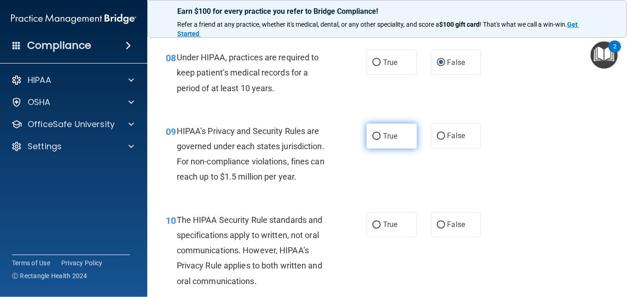
click at [374, 140] on input "True" at bounding box center [376, 136] width 8 height 7
radio input "true"
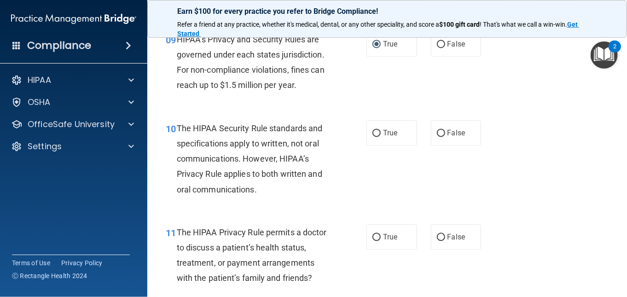
scroll to position [782, 0]
click at [437, 137] on input "False" at bounding box center [441, 133] width 8 height 7
radio input "true"
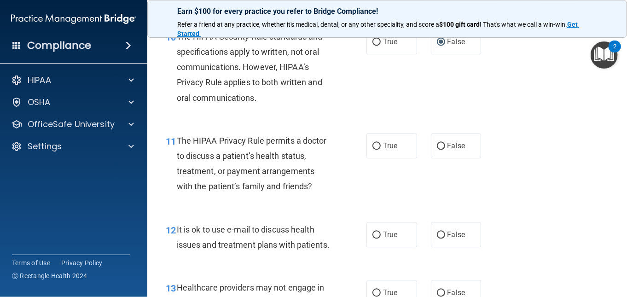
scroll to position [874, 0]
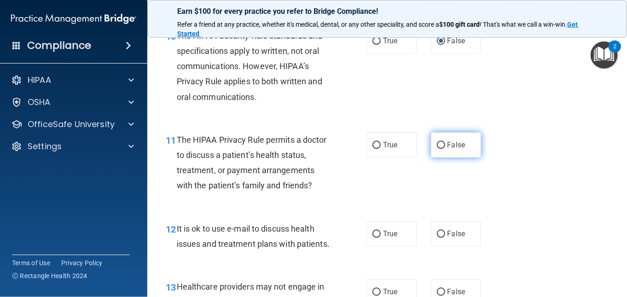
click at [437, 149] on input "False" at bounding box center [441, 145] width 8 height 7
radio input "true"
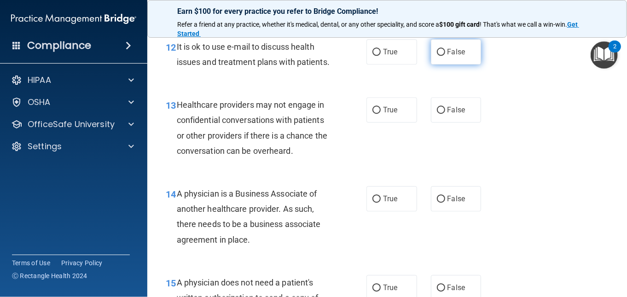
scroll to position [1058, 0]
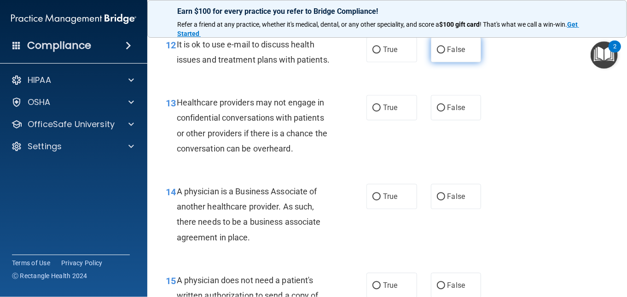
click at [437, 53] on input "False" at bounding box center [441, 49] width 8 height 7
radio input "true"
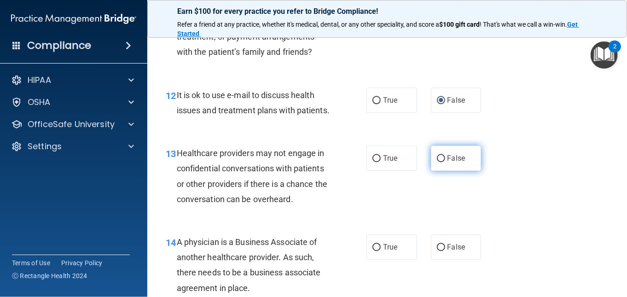
scroll to position [1105, 0]
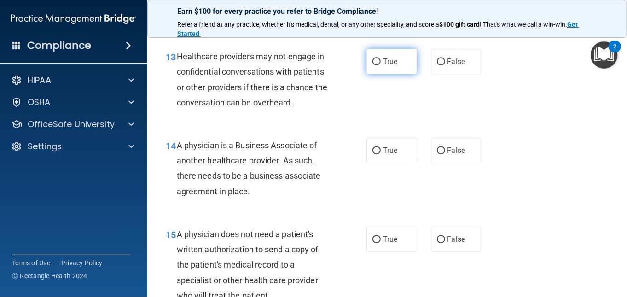
click at [373, 65] on input "True" at bounding box center [376, 61] width 8 height 7
radio input "true"
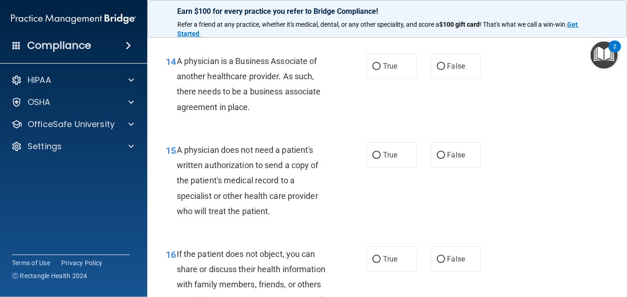
scroll to position [1197, 0]
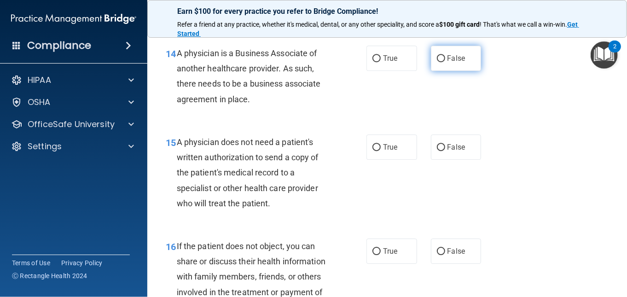
click at [442, 71] on label "False" at bounding box center [456, 58] width 51 height 25
click at [442, 62] on input "False" at bounding box center [441, 58] width 8 height 7
radio input "true"
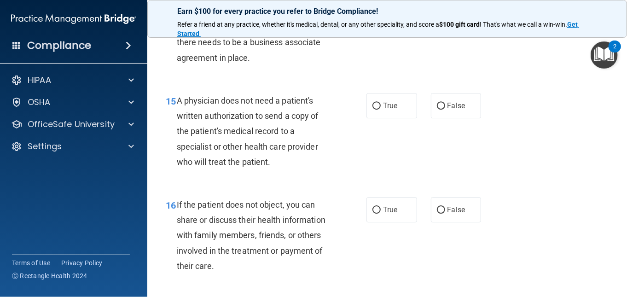
scroll to position [1289, 0]
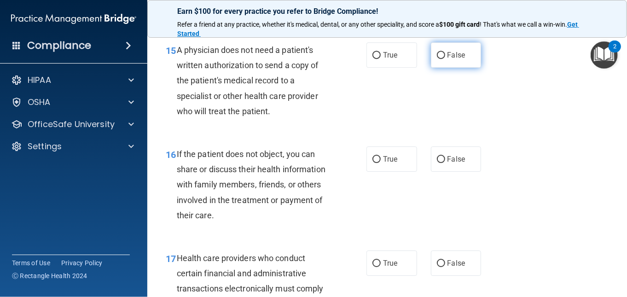
click at [437, 59] on input "False" at bounding box center [441, 55] width 8 height 7
radio input "true"
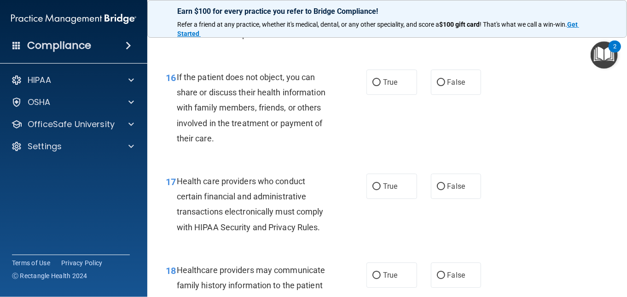
scroll to position [1427, 0]
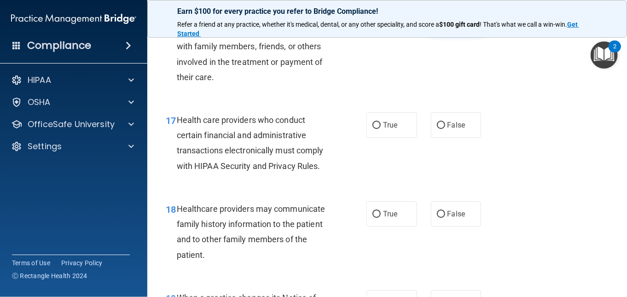
click at [438, 25] on input "False" at bounding box center [441, 21] width 8 height 7
radio input "true"
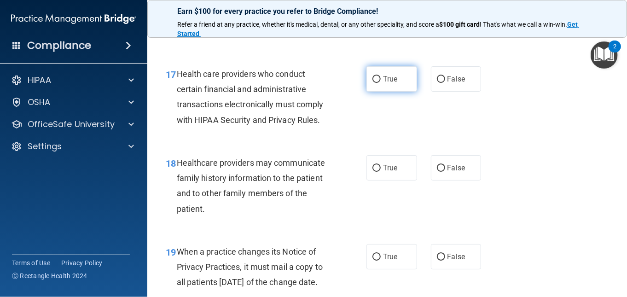
click at [372, 83] on input "True" at bounding box center [376, 79] width 8 height 7
radio input "true"
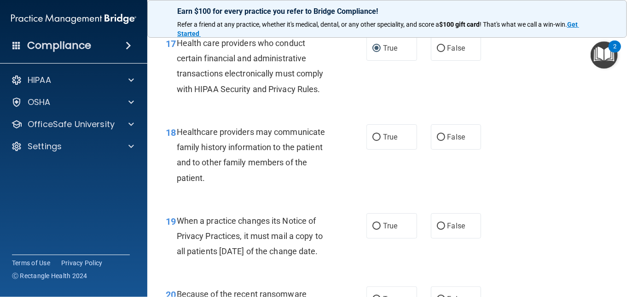
scroll to position [1565, 0]
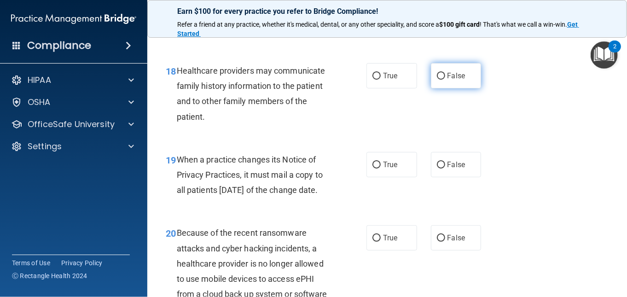
click at [438, 80] on input "False" at bounding box center [441, 76] width 8 height 7
radio input "true"
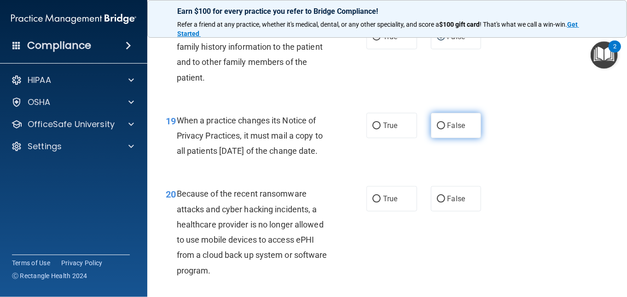
scroll to position [1657, 0]
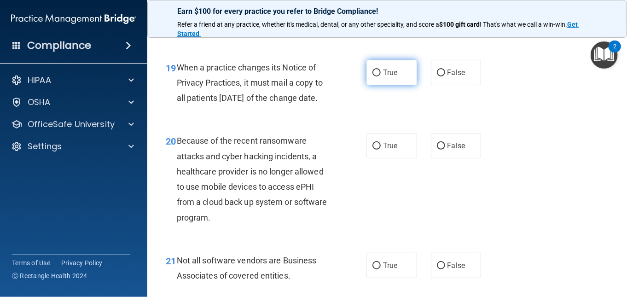
click at [375, 76] on input "True" at bounding box center [376, 72] width 8 height 7
radio input "true"
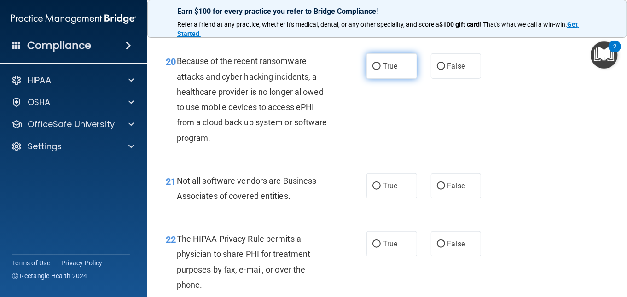
scroll to position [1749, 0]
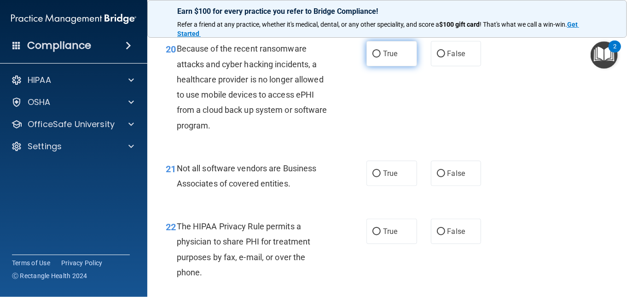
click at [372, 58] on input "True" at bounding box center [376, 54] width 8 height 7
radio input "true"
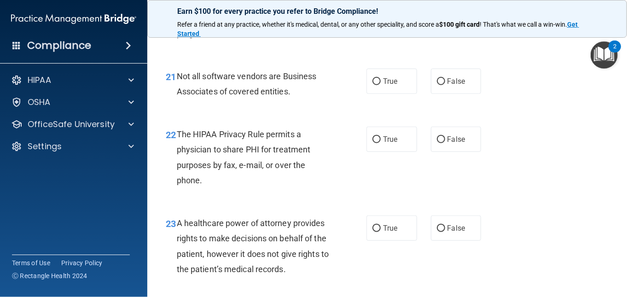
scroll to position [1887, 0]
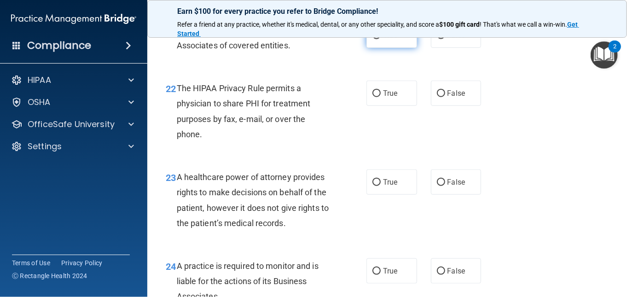
click at [374, 39] on input "True" at bounding box center [376, 35] width 8 height 7
radio input "true"
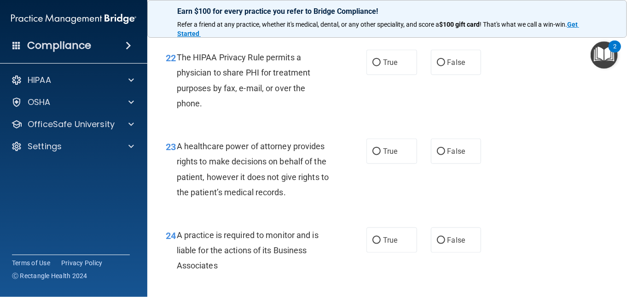
scroll to position [1933, 0]
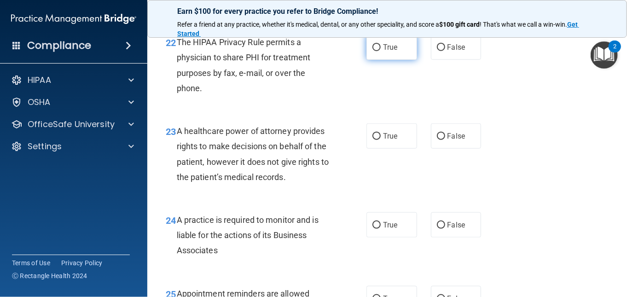
click at [374, 51] on input "True" at bounding box center [376, 47] width 8 height 7
radio input "true"
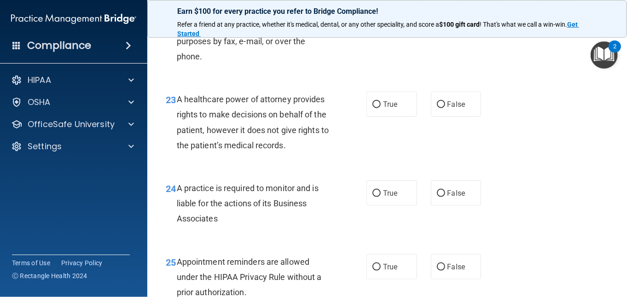
scroll to position [2025, 0]
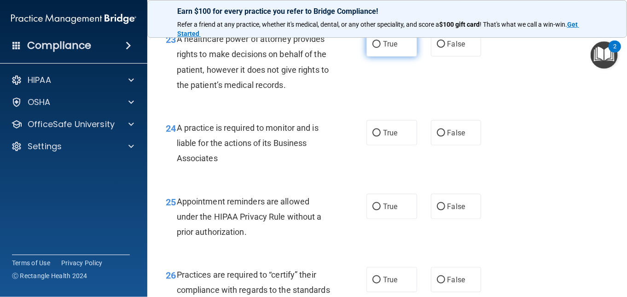
click at [372, 48] on input "True" at bounding box center [376, 44] width 8 height 7
radio input "true"
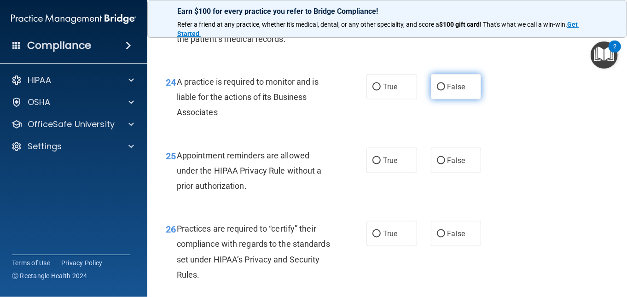
scroll to position [2117, 0]
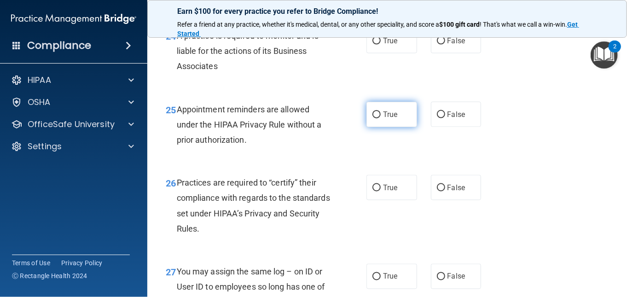
click at [375, 118] on input "True" at bounding box center [376, 114] width 8 height 7
radio input "true"
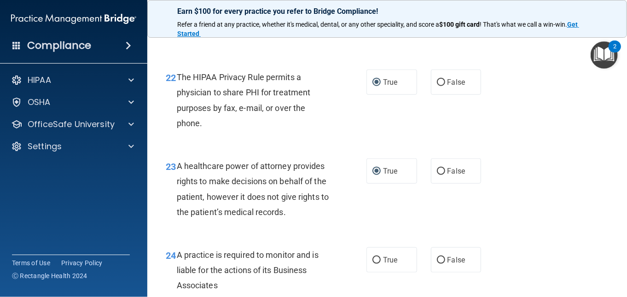
scroll to position [2025, 0]
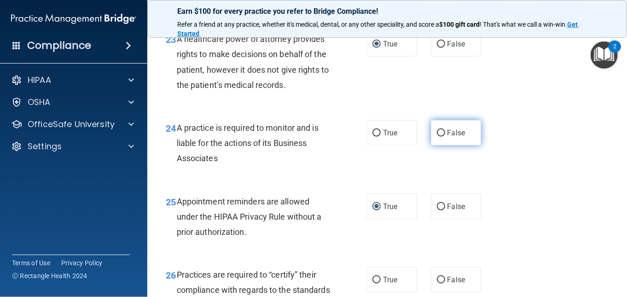
click at [438, 137] on input "False" at bounding box center [441, 133] width 8 height 7
radio input "true"
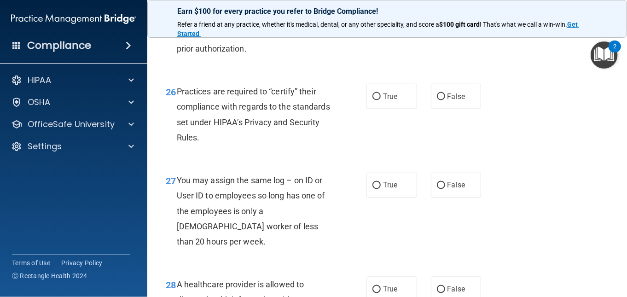
scroll to position [2209, 0]
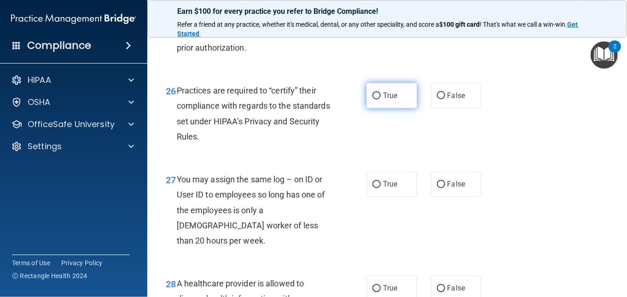
click at [372, 99] on input "True" at bounding box center [376, 96] width 8 height 7
radio input "true"
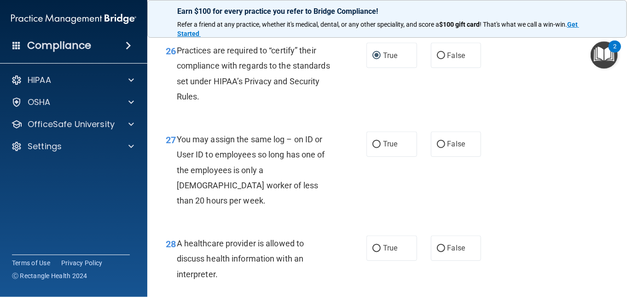
scroll to position [2301, 0]
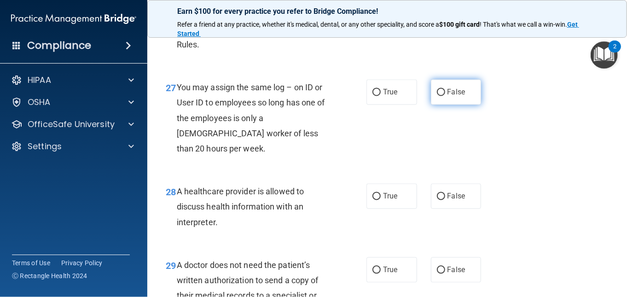
click at [440, 105] on label "False" at bounding box center [456, 92] width 51 height 25
click at [440, 96] on input "False" at bounding box center [441, 92] width 8 height 7
radio input "true"
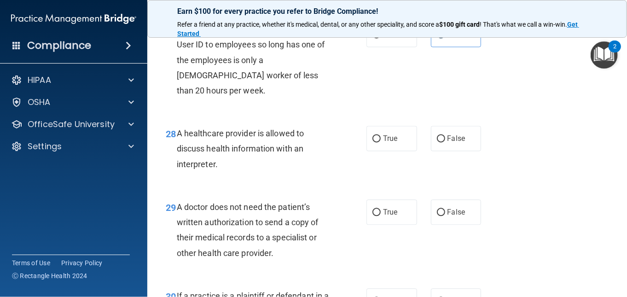
scroll to position [2439, 0]
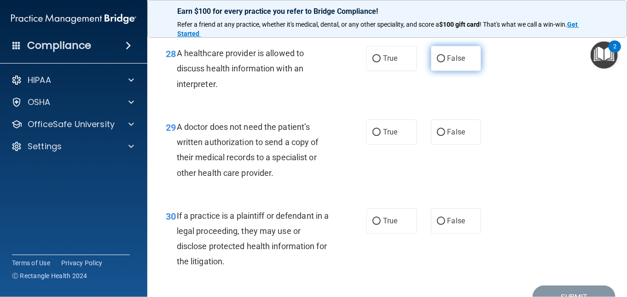
click at [437, 62] on input "False" at bounding box center [441, 58] width 8 height 7
radio input "true"
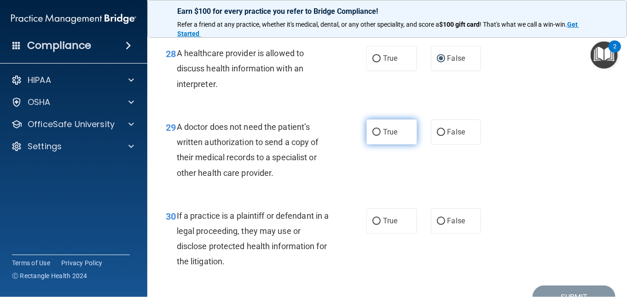
click at [372, 136] on input "True" at bounding box center [376, 132] width 8 height 7
radio input "true"
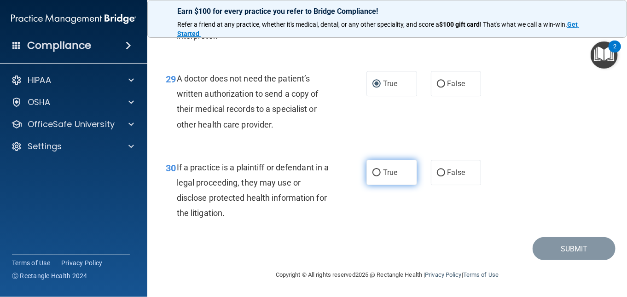
scroll to position [2517, 0]
click at [376, 171] on input "True" at bounding box center [376, 172] width 8 height 7
radio input "true"
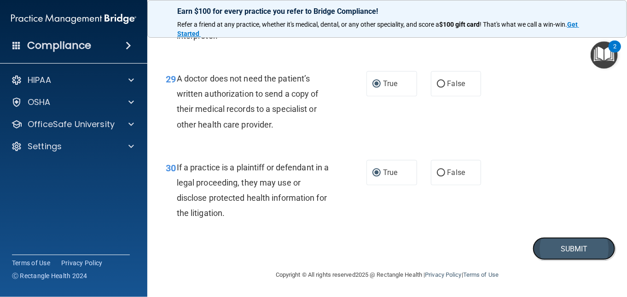
click at [572, 248] on button "Submit" at bounding box center [573, 248] width 83 height 23
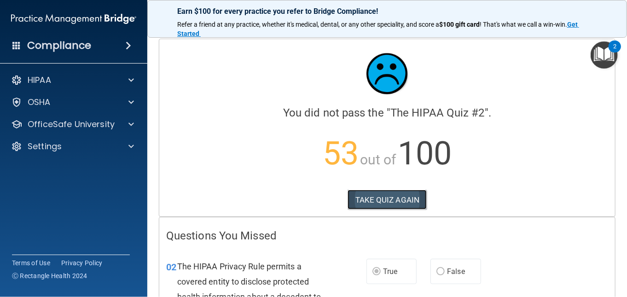
click at [387, 197] on button "TAKE QUIZ AGAIN" at bounding box center [387, 200] width 80 height 20
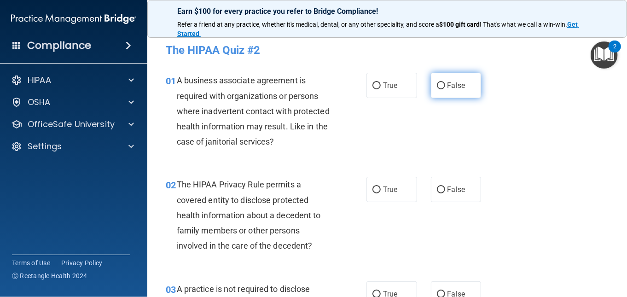
click at [437, 85] on input "False" at bounding box center [441, 85] width 8 height 7
radio input "true"
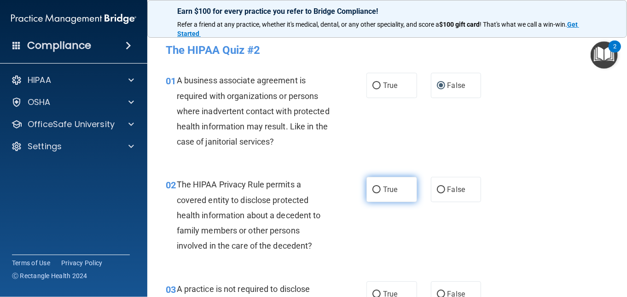
click at [375, 189] on input "True" at bounding box center [376, 189] width 8 height 7
radio input "true"
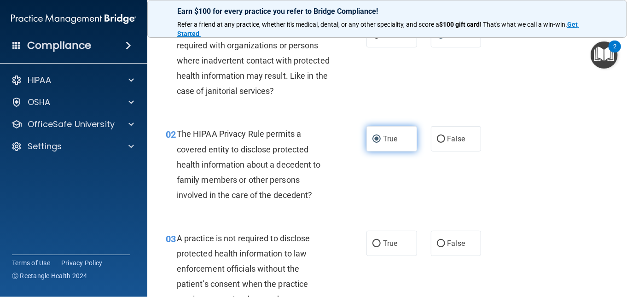
scroll to position [138, 0]
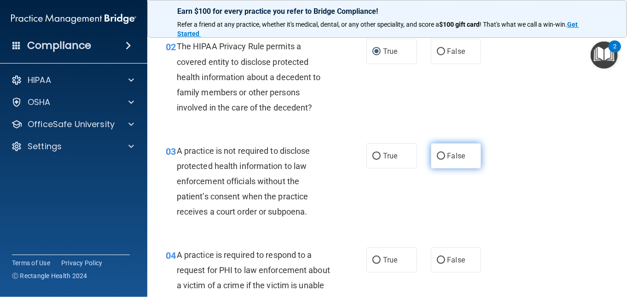
click at [439, 155] on input "False" at bounding box center [441, 156] width 8 height 7
radio input "true"
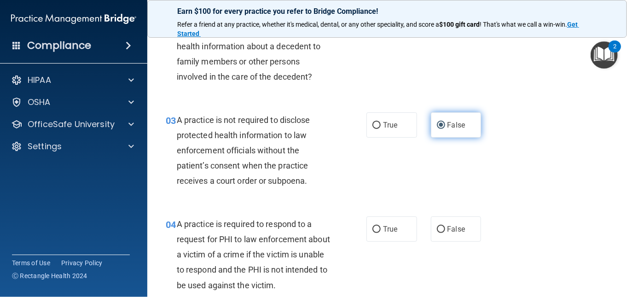
scroll to position [230, 0]
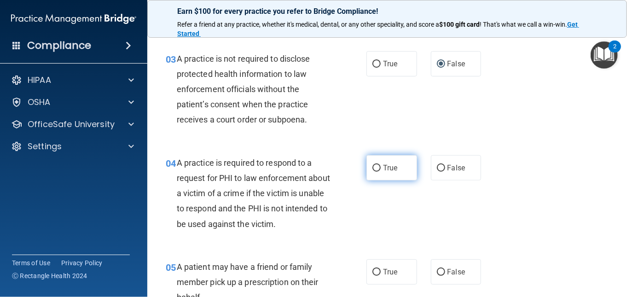
click at [374, 166] on input "True" at bounding box center [376, 168] width 8 height 7
radio input "true"
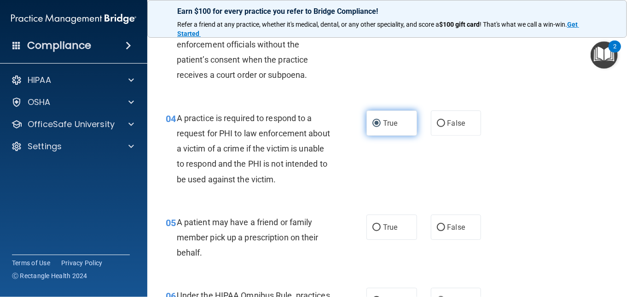
scroll to position [322, 0]
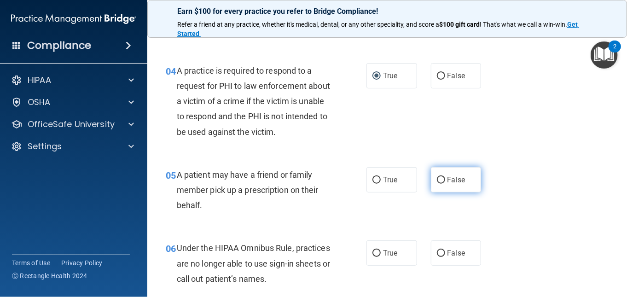
click at [437, 181] on input "False" at bounding box center [441, 180] width 8 height 7
radio input "true"
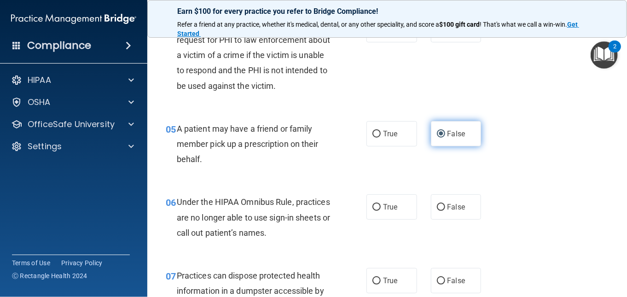
click at [437, 134] on input "False" at bounding box center [441, 134] width 8 height 7
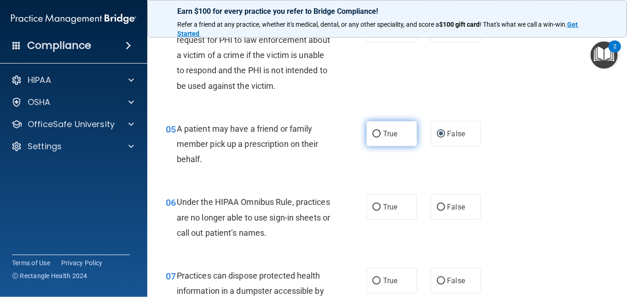
click at [376, 135] on input "True" at bounding box center [376, 134] width 8 height 7
radio input "true"
radio input "false"
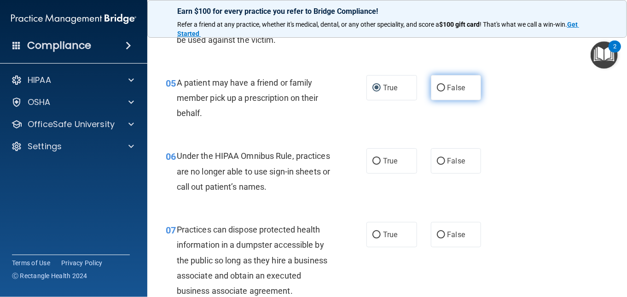
scroll to position [460, 0]
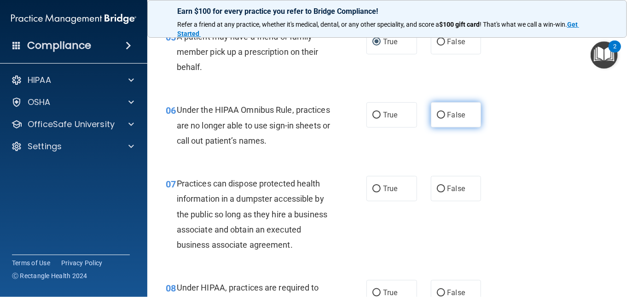
click at [438, 116] on input "False" at bounding box center [441, 115] width 8 height 7
radio input "true"
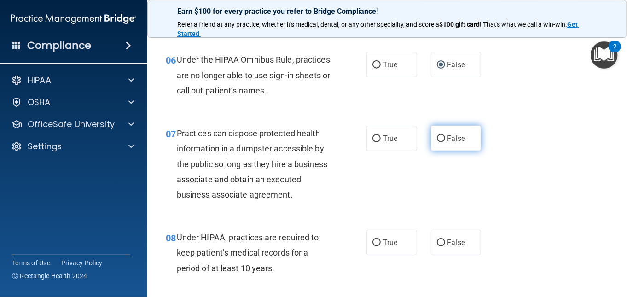
scroll to position [552, 0]
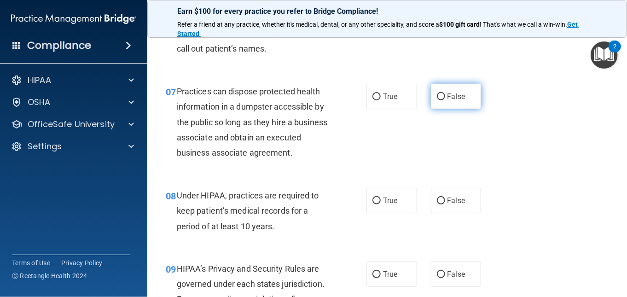
click at [437, 94] on input "False" at bounding box center [441, 96] width 8 height 7
radio input "true"
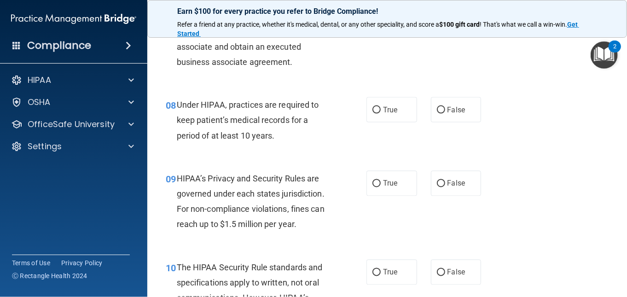
scroll to position [644, 0]
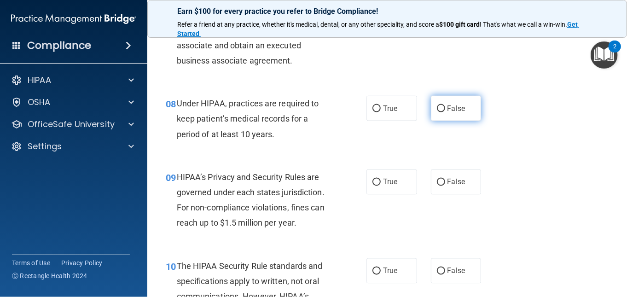
click at [437, 112] on input "False" at bounding box center [441, 108] width 8 height 7
radio input "true"
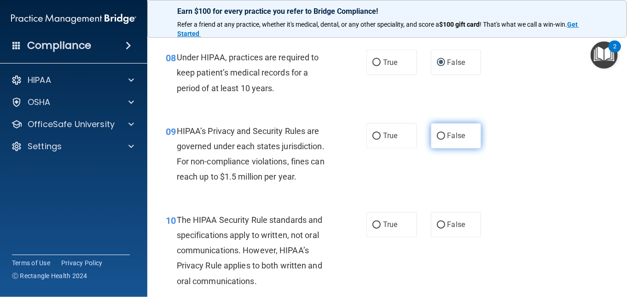
click at [437, 140] on input "False" at bounding box center [441, 136] width 8 height 7
radio input "true"
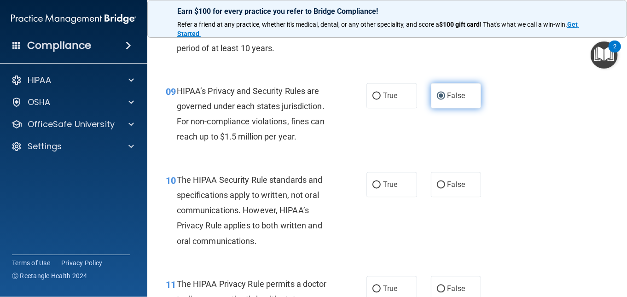
scroll to position [782, 0]
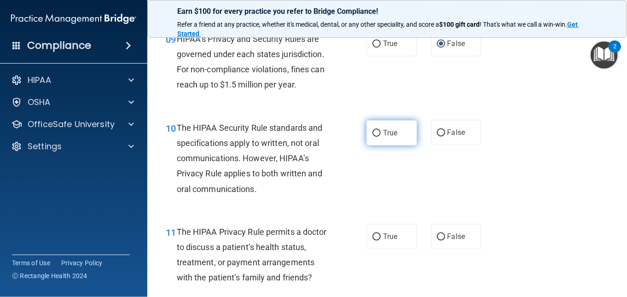
click at [372, 137] on input "True" at bounding box center [376, 133] width 8 height 7
radio input "true"
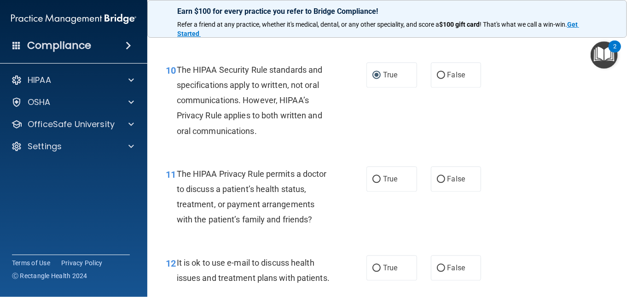
scroll to position [920, 0]
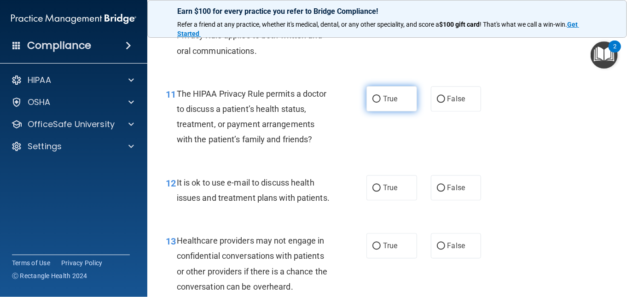
click at [374, 103] on input "True" at bounding box center [376, 99] width 8 height 7
radio input "true"
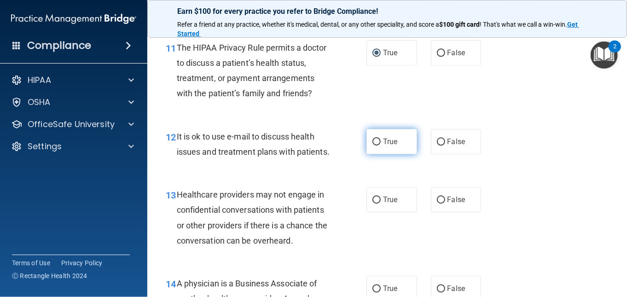
click at [373, 145] on input "True" at bounding box center [376, 142] width 8 height 7
radio input "true"
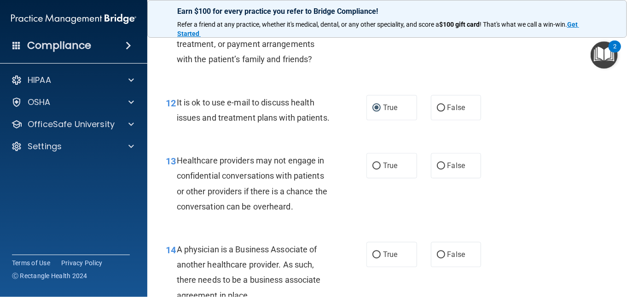
scroll to position [1058, 0]
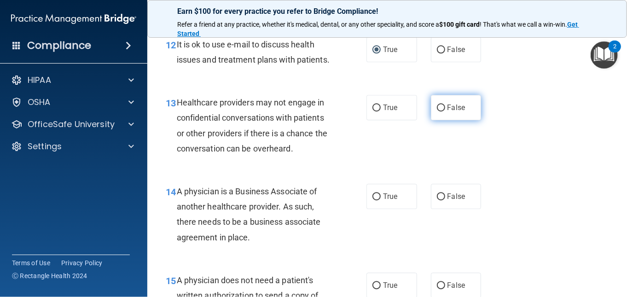
click at [442, 120] on label "False" at bounding box center [456, 107] width 51 height 25
click at [442, 111] on input "False" at bounding box center [441, 107] width 8 height 7
radio input "true"
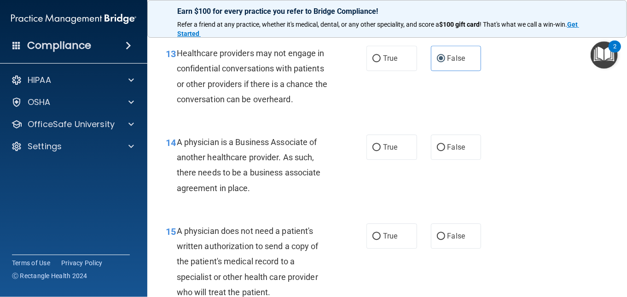
scroll to position [1197, 0]
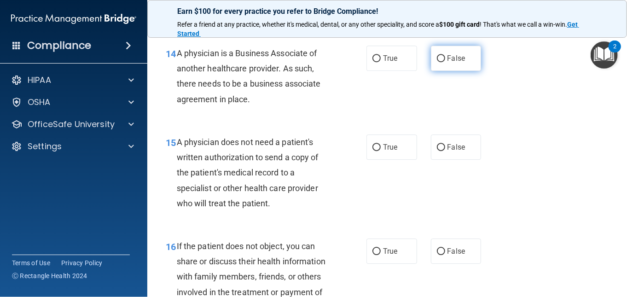
click at [440, 62] on input "False" at bounding box center [441, 58] width 8 height 7
radio input "true"
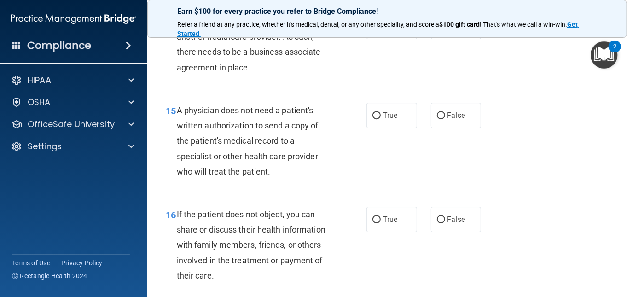
scroll to position [1289, 0]
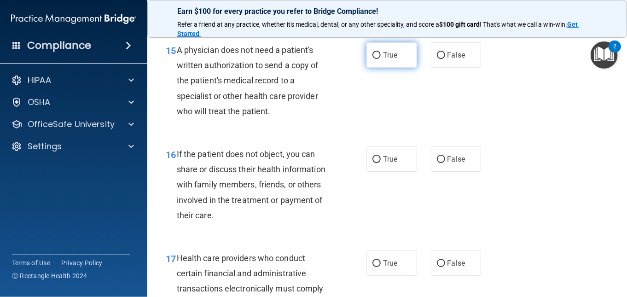
click at [376, 59] on input "True" at bounding box center [376, 55] width 8 height 7
radio input "true"
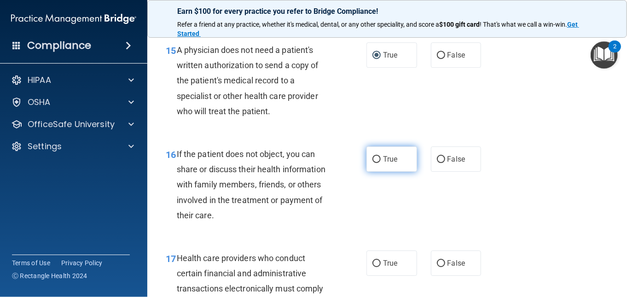
click at [372, 163] on input "True" at bounding box center [376, 159] width 8 height 7
radio input "true"
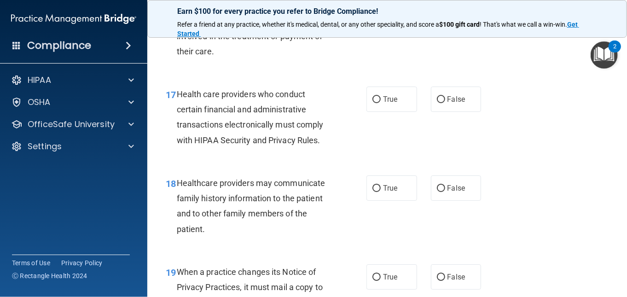
scroll to position [1427, 0]
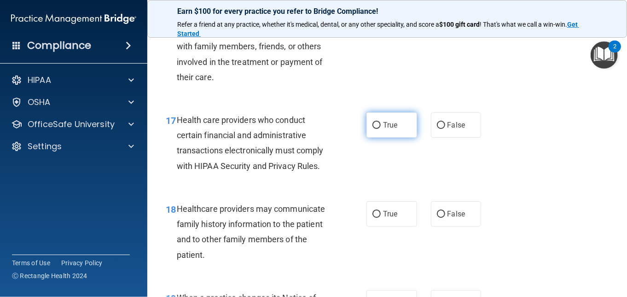
click at [372, 129] on input "True" at bounding box center [376, 125] width 8 height 7
radio input "true"
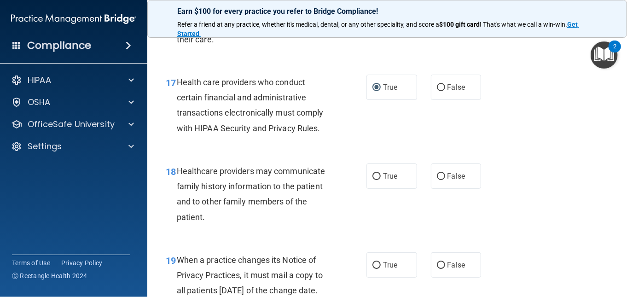
scroll to position [1565, 0]
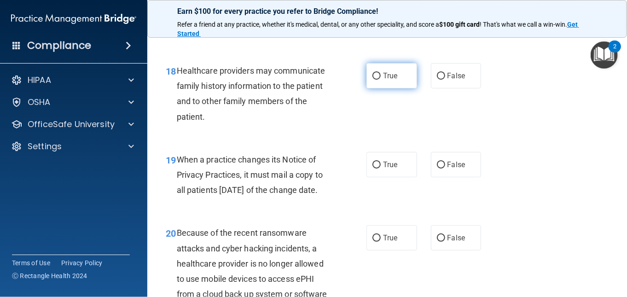
click at [374, 80] on input "True" at bounding box center [376, 76] width 8 height 7
radio input "true"
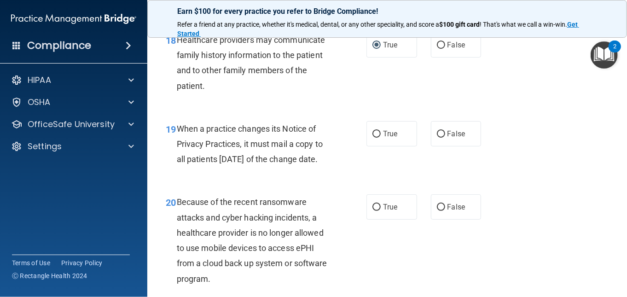
scroll to position [1611, 0]
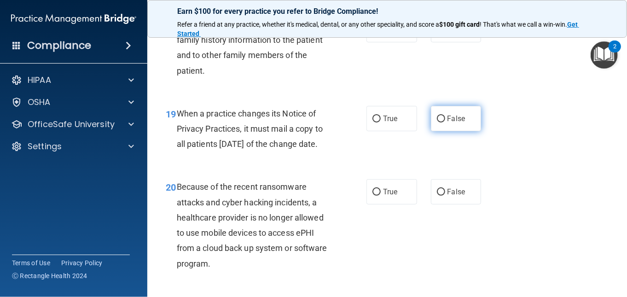
click at [437, 122] on input "False" at bounding box center [441, 119] width 8 height 7
radio input "true"
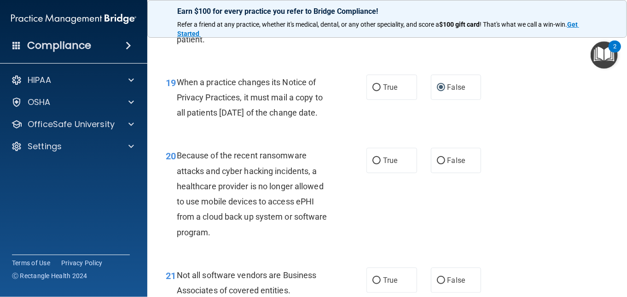
scroll to position [1703, 0]
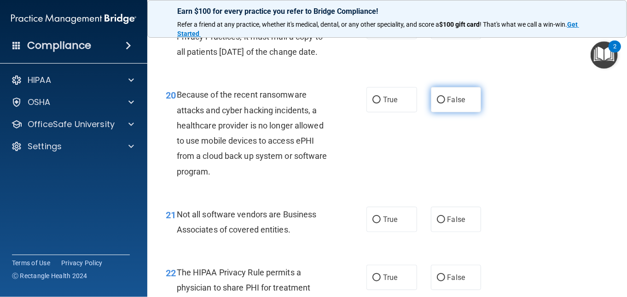
click at [437, 104] on input "False" at bounding box center [441, 100] width 8 height 7
radio input "true"
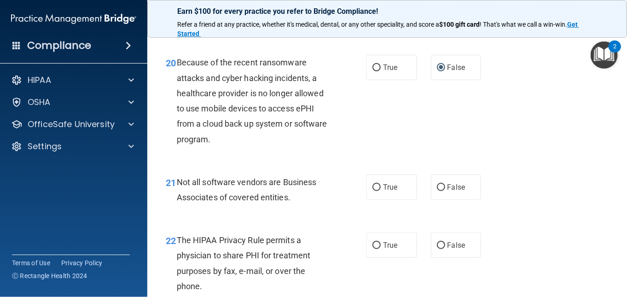
scroll to position [1795, 0]
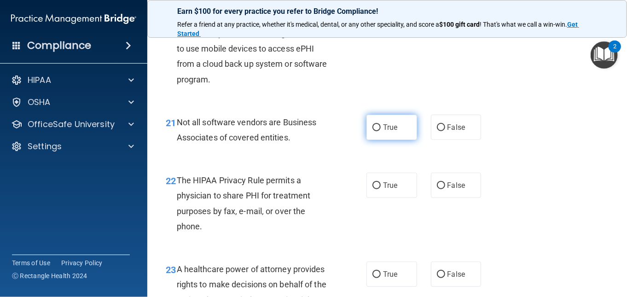
click at [372, 131] on input "True" at bounding box center [376, 127] width 8 height 7
radio input "true"
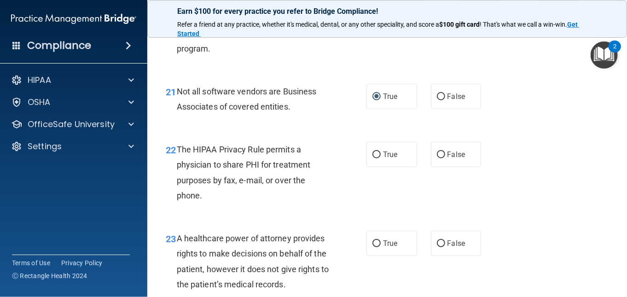
scroll to position [1887, 0]
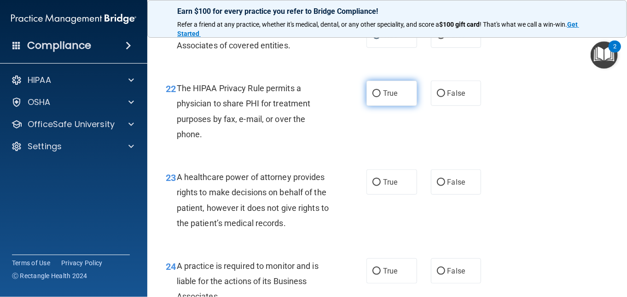
click at [373, 97] on input "True" at bounding box center [376, 93] width 8 height 7
radio input "true"
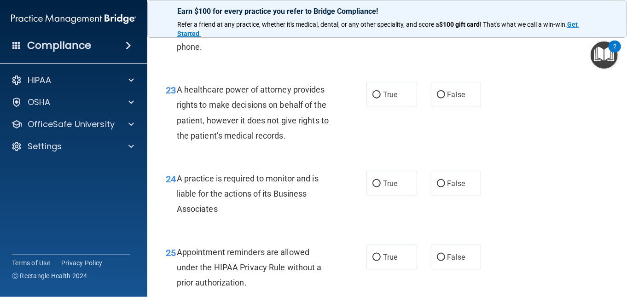
scroll to position [1979, 0]
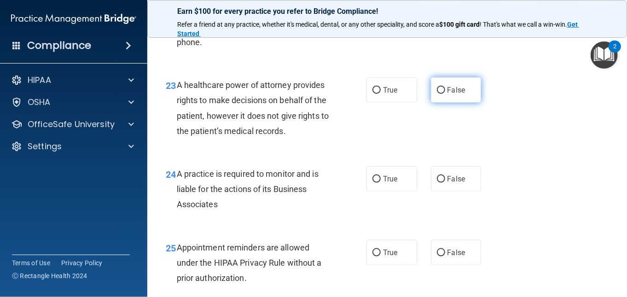
click at [438, 94] on input "False" at bounding box center [441, 90] width 8 height 7
radio input "true"
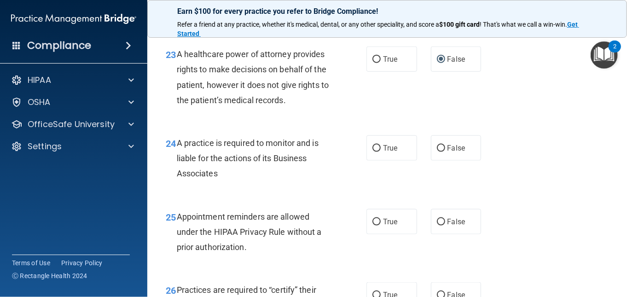
scroll to position [2025, 0]
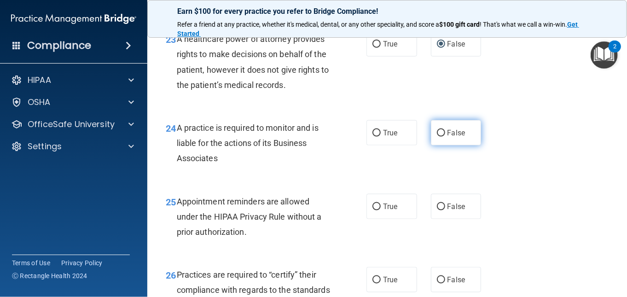
click at [437, 137] on input "False" at bounding box center [441, 133] width 8 height 7
radio input "true"
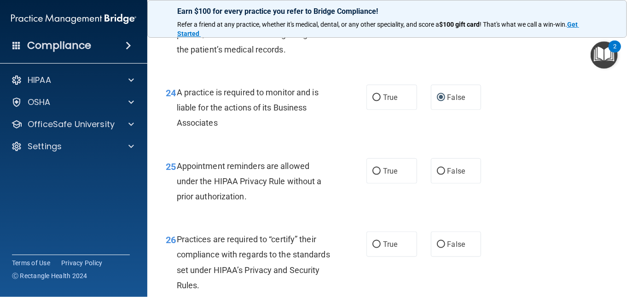
scroll to position [2117, 0]
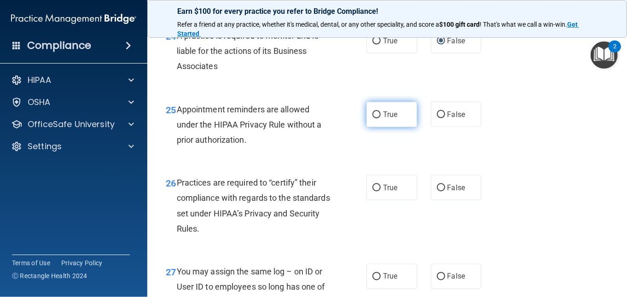
click at [376, 118] on input "True" at bounding box center [376, 114] width 8 height 7
radio input "true"
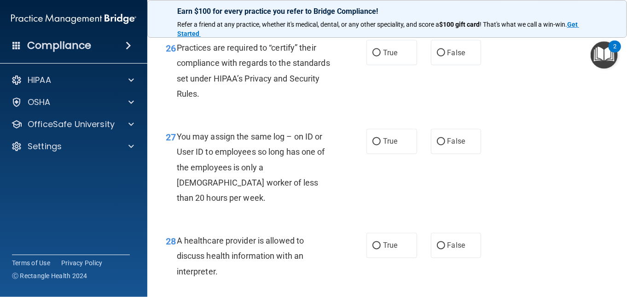
scroll to position [2255, 0]
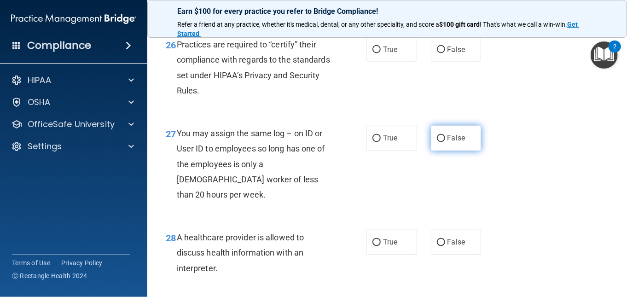
click at [438, 142] on input "False" at bounding box center [441, 138] width 8 height 7
radio input "true"
click at [373, 53] on input "True" at bounding box center [376, 49] width 8 height 7
radio input "true"
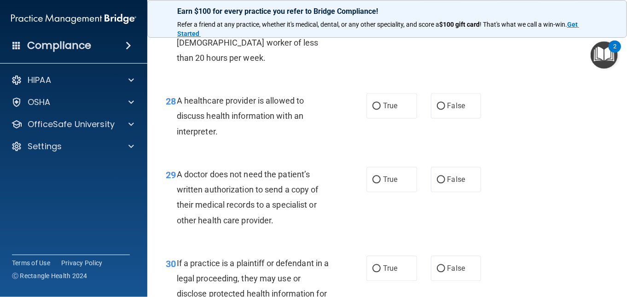
scroll to position [2393, 0]
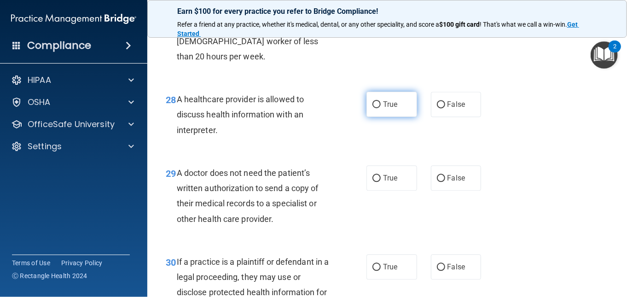
click at [374, 108] on input "True" at bounding box center [376, 104] width 8 height 7
radio input "true"
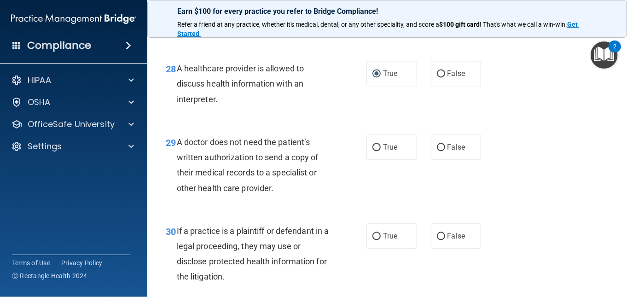
scroll to position [2439, 0]
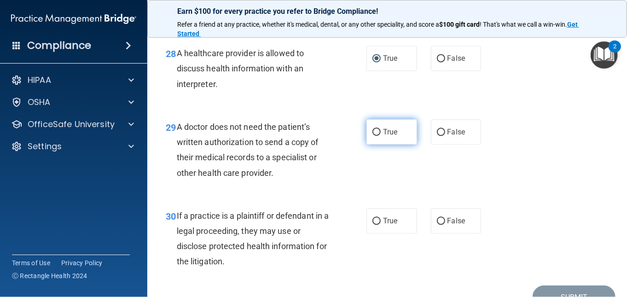
click at [375, 136] on input "True" at bounding box center [376, 132] width 8 height 7
radio input "true"
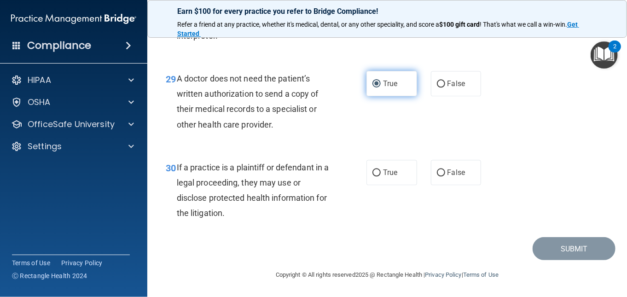
scroll to position [2517, 0]
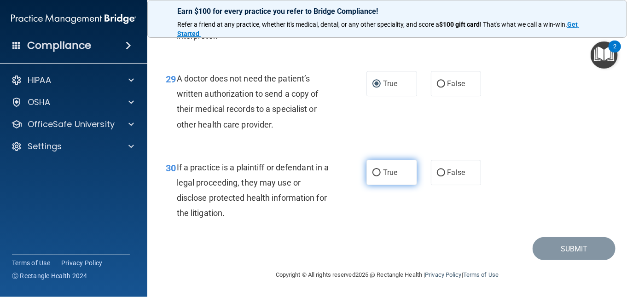
click at [374, 173] on input "True" at bounding box center [376, 172] width 8 height 7
radio input "true"
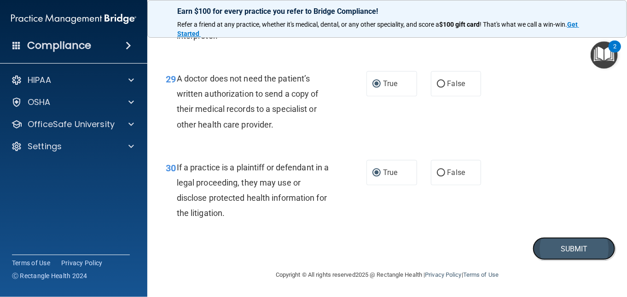
click at [548, 253] on button "Submit" at bounding box center [573, 248] width 83 height 23
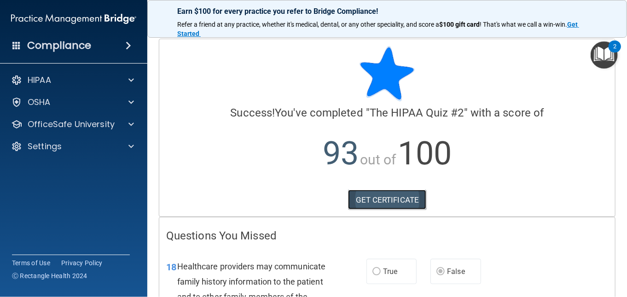
click at [382, 199] on link "GET CERTIFICATE" at bounding box center [387, 200] width 79 height 20
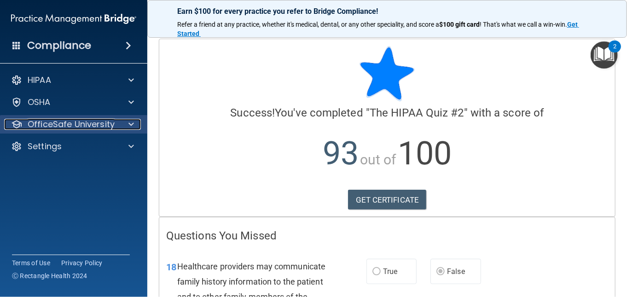
click at [52, 127] on p "OfficeSafe University" at bounding box center [71, 124] width 87 height 11
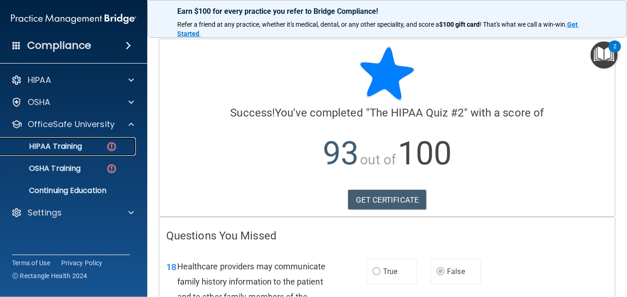
click at [51, 147] on p "HIPAA Training" at bounding box center [44, 146] width 76 height 9
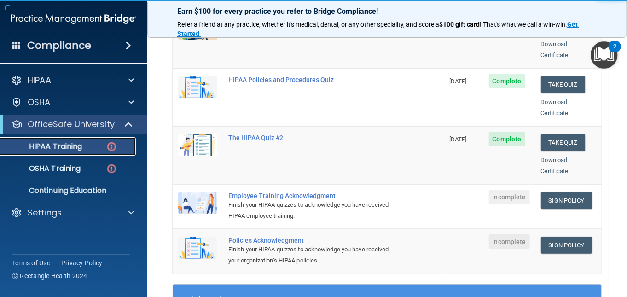
scroll to position [184, 0]
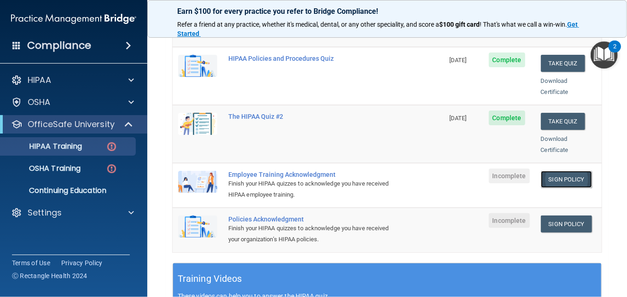
click at [560, 171] on link "Sign Policy" at bounding box center [566, 179] width 51 height 17
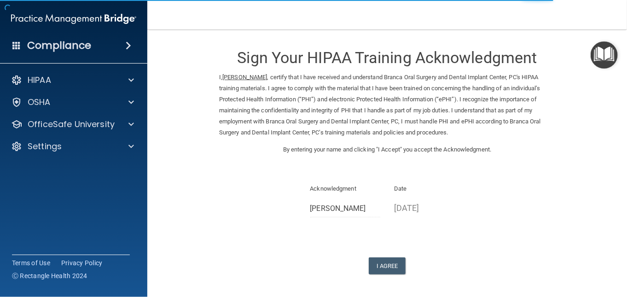
scroll to position [36, 0]
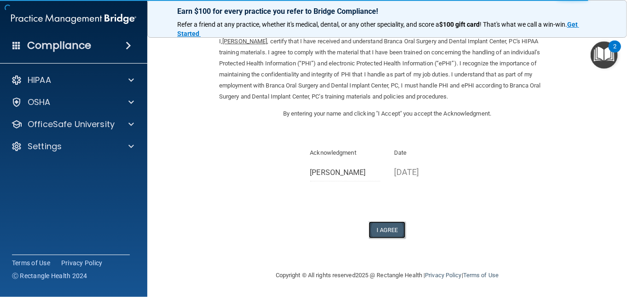
click at [372, 225] on button "I Agree" at bounding box center [387, 229] width 37 height 17
click at [379, 229] on button "I Agree" at bounding box center [387, 229] width 37 height 17
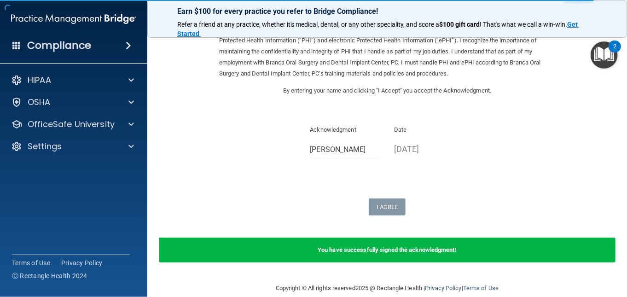
scroll to position [72, 0]
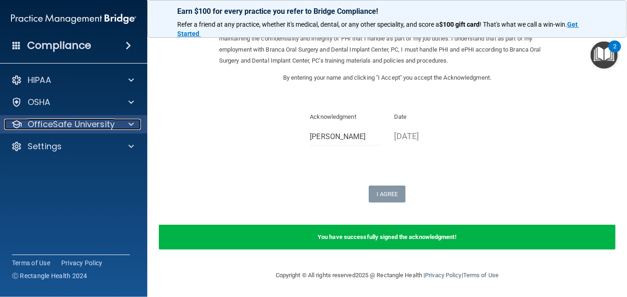
click at [115, 124] on div "OfficeSafe University" at bounding box center [61, 124] width 114 height 11
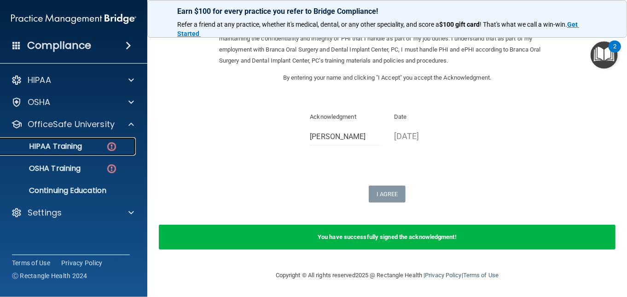
click at [65, 149] on p "HIPAA Training" at bounding box center [44, 146] width 76 height 9
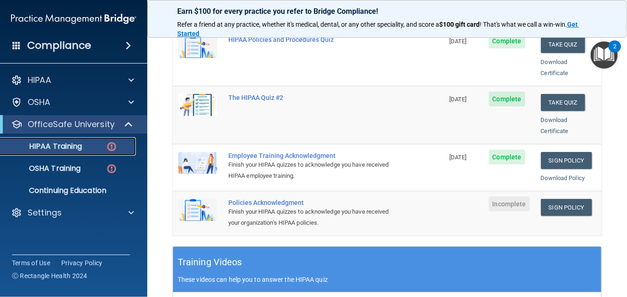
scroll to position [194, 0]
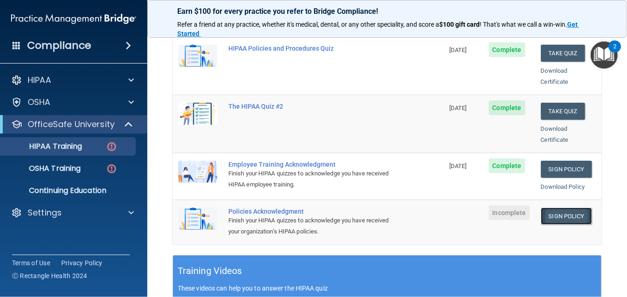
click at [560, 208] on link "Sign Policy" at bounding box center [566, 216] width 51 height 17
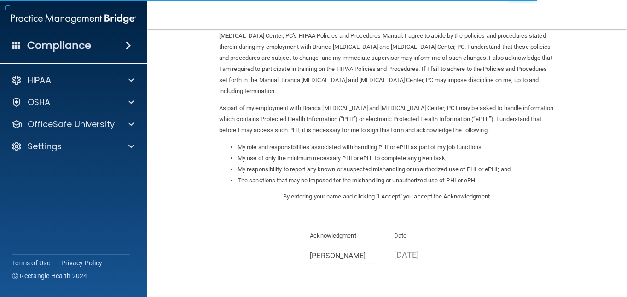
scroll to position [124, 0]
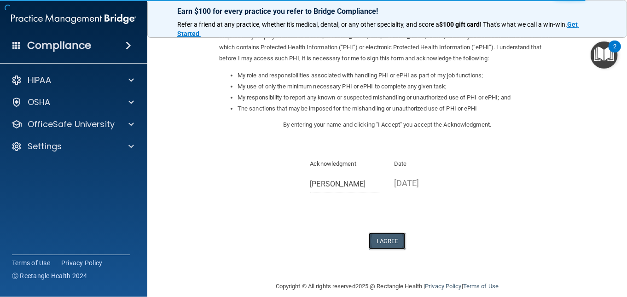
click at [384, 232] on button "I Agree" at bounding box center [387, 240] width 37 height 17
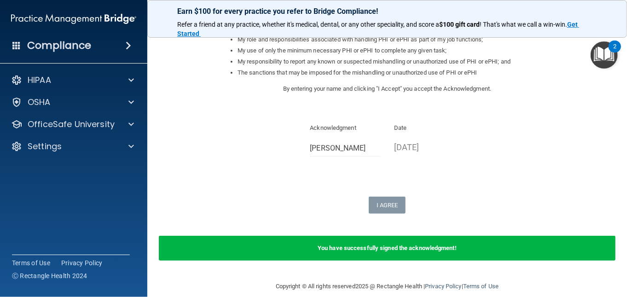
scroll to position [0, 0]
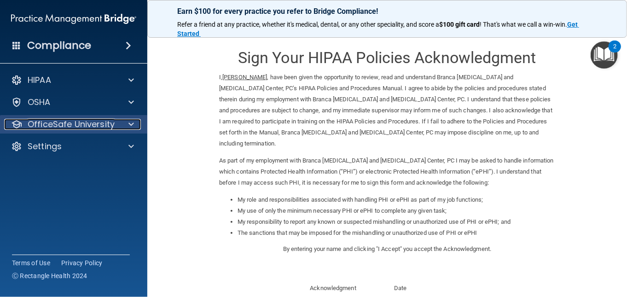
click at [56, 123] on p "OfficeSafe University" at bounding box center [71, 124] width 87 height 11
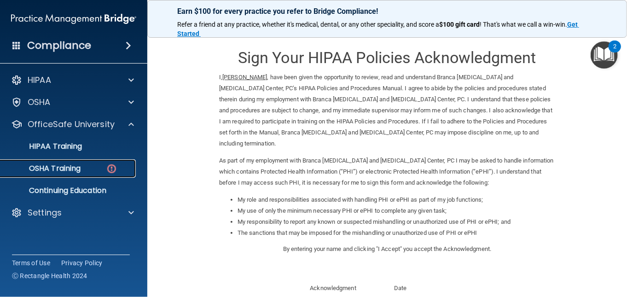
click at [44, 169] on p "OSHA Training" at bounding box center [43, 168] width 75 height 9
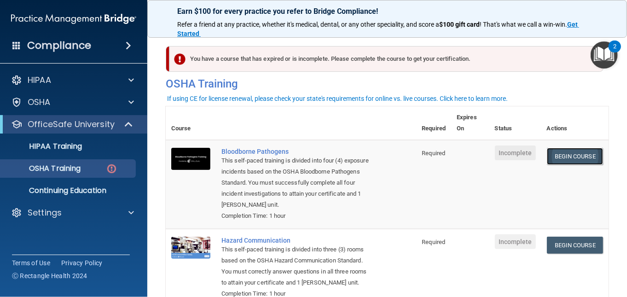
click at [556, 155] on link "Begin Course" at bounding box center [575, 156] width 56 height 17
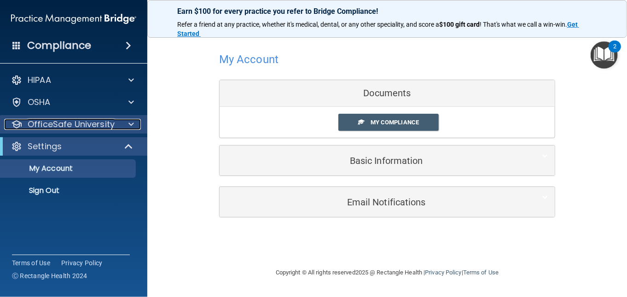
click at [50, 125] on p "OfficeSafe University" at bounding box center [71, 124] width 87 height 11
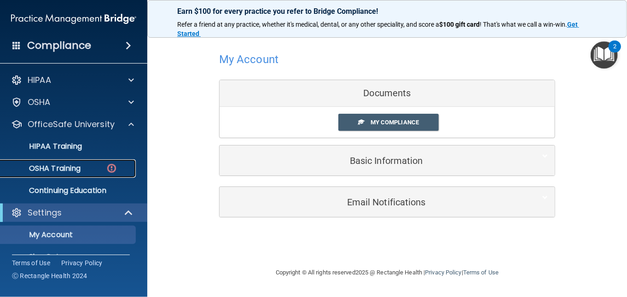
click at [52, 171] on p "OSHA Training" at bounding box center [43, 168] width 75 height 9
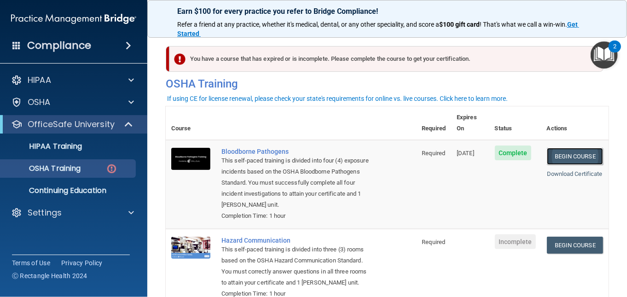
click at [574, 148] on link "Begin Course" at bounding box center [575, 156] width 56 height 17
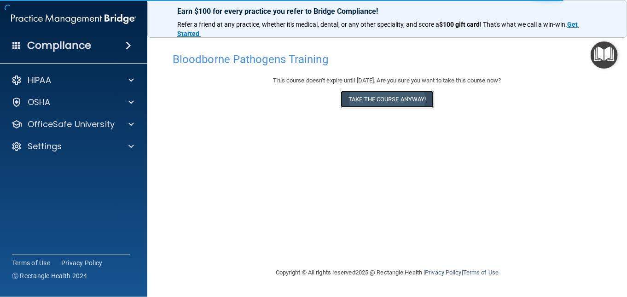
click at [384, 101] on button "Take the course anyway!" at bounding box center [387, 99] width 93 height 17
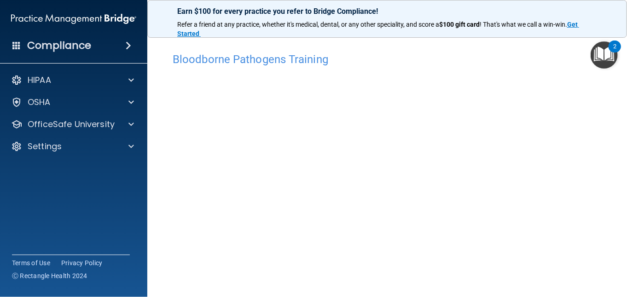
scroll to position [28, 0]
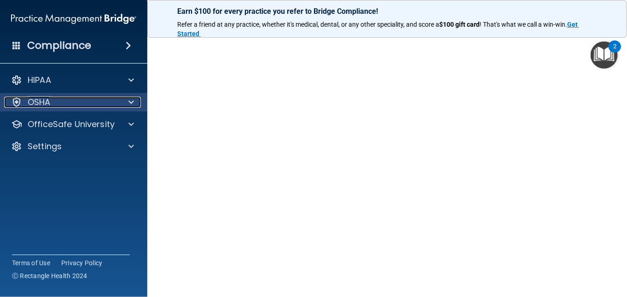
click at [34, 105] on p "OSHA" at bounding box center [39, 102] width 23 height 11
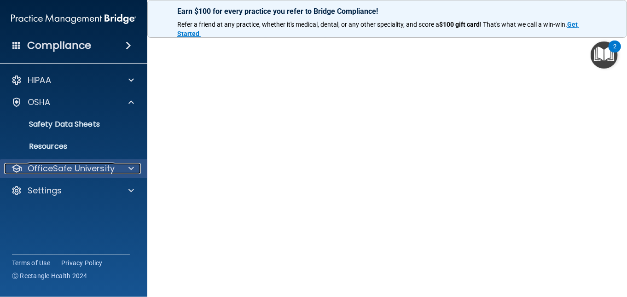
click at [99, 172] on p "OfficeSafe University" at bounding box center [71, 168] width 87 height 11
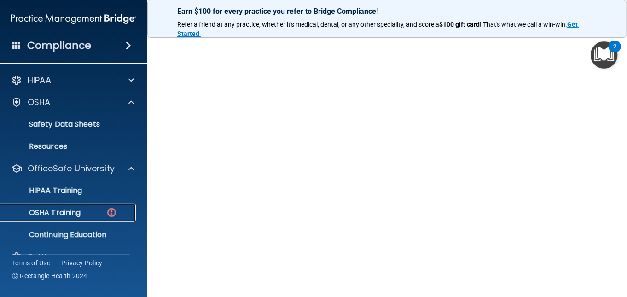
click at [75, 214] on p "OSHA Training" at bounding box center [43, 212] width 75 height 9
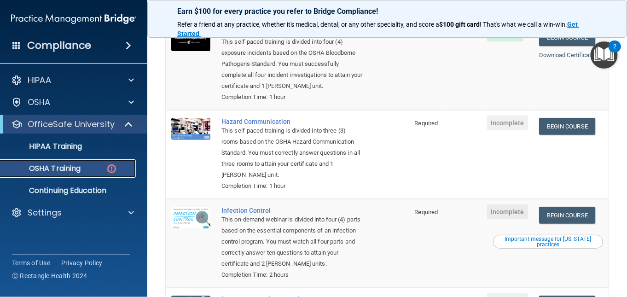
scroll to position [120, 0]
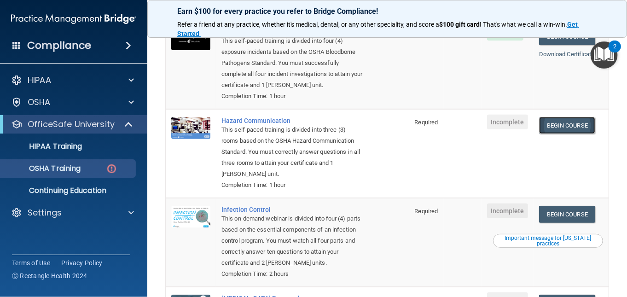
click at [576, 124] on link "Begin Course" at bounding box center [567, 125] width 56 height 17
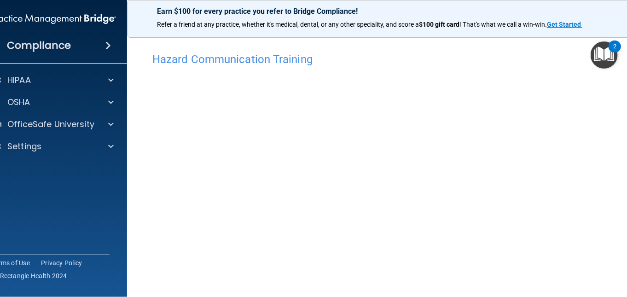
click at [601, 55] on img "Open Resource Center, 2 new notifications" at bounding box center [603, 54] width 27 height 27
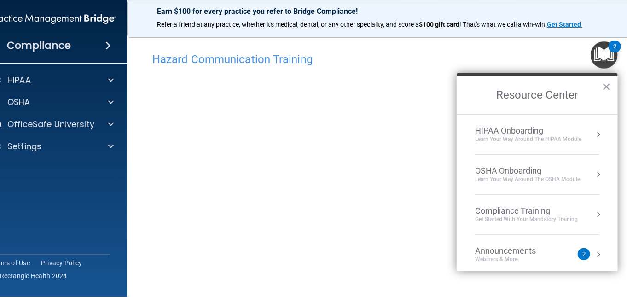
click at [574, 171] on div "OSHA Onboarding" at bounding box center [527, 171] width 105 height 10
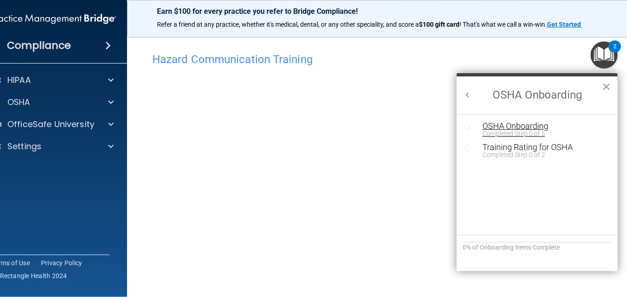
click at [531, 123] on div "OSHA Onboarding" at bounding box center [544, 126] width 124 height 8
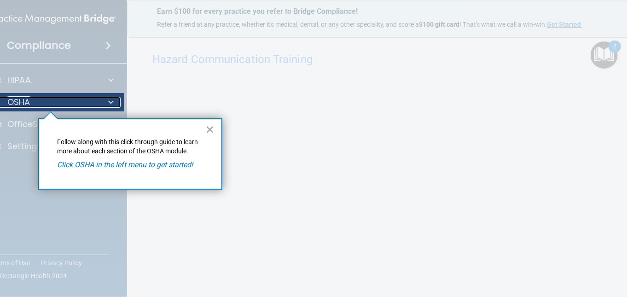
click at [20, 102] on p "OSHA" at bounding box center [18, 102] width 23 height 11
click at [20, 123] on div at bounding box center [51, 203] width 148 height 185
click at [211, 128] on button "×" at bounding box center [210, 129] width 9 height 15
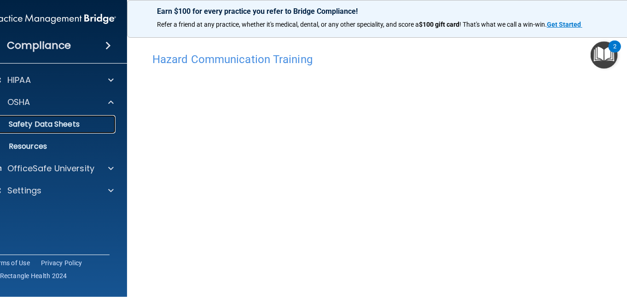
click at [30, 121] on p "Safety Data Sheets" at bounding box center [49, 124] width 126 height 9
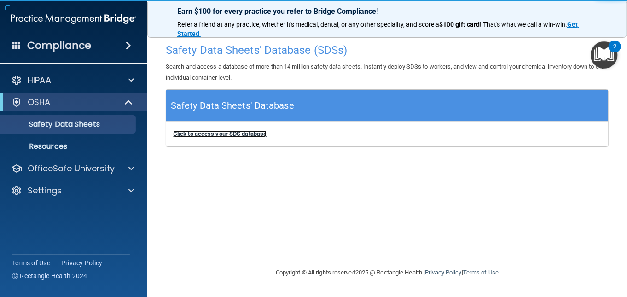
click at [249, 134] on b "Click to access your SDS database" at bounding box center [219, 133] width 93 height 7
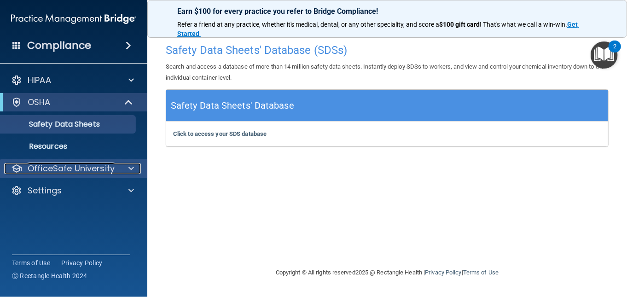
click at [55, 170] on p "OfficeSafe University" at bounding box center [71, 168] width 87 height 11
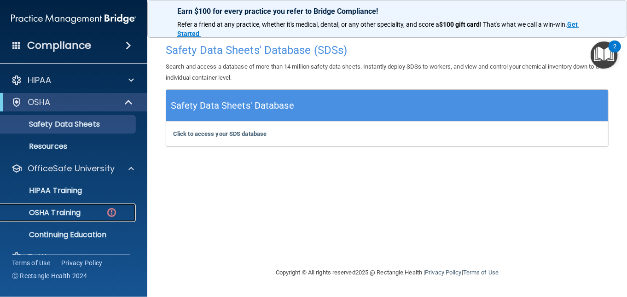
click at [47, 209] on p "OSHA Training" at bounding box center [43, 212] width 75 height 9
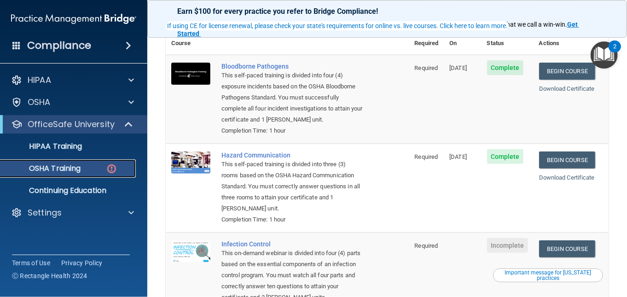
scroll to position [190, 0]
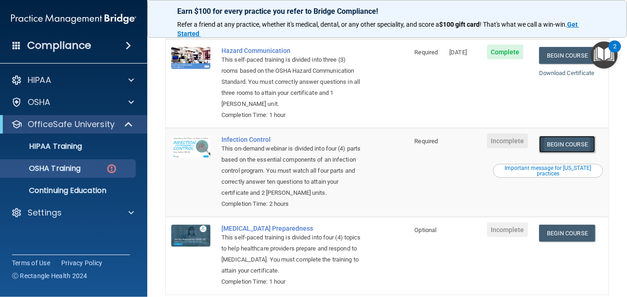
click at [564, 146] on link "Begin Course" at bounding box center [567, 144] width 56 height 17
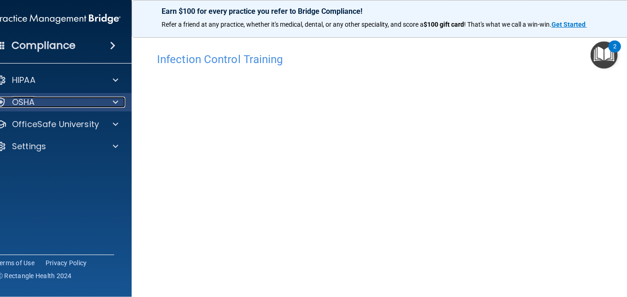
click at [17, 97] on p "OSHA" at bounding box center [23, 102] width 23 height 11
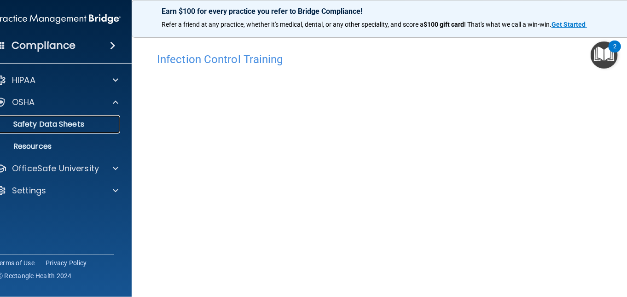
click at [24, 124] on p "Safety Data Sheets" at bounding box center [53, 124] width 126 height 9
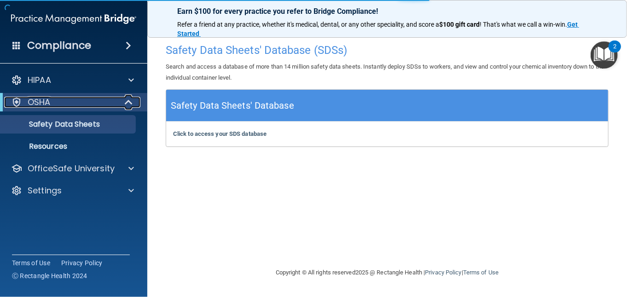
click at [24, 105] on div "OSHA" at bounding box center [61, 102] width 114 height 11
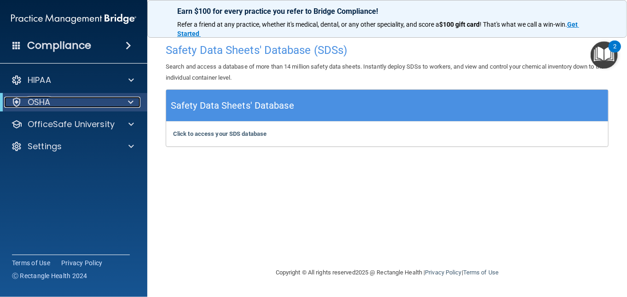
click at [127, 102] on div at bounding box center [129, 102] width 23 height 11
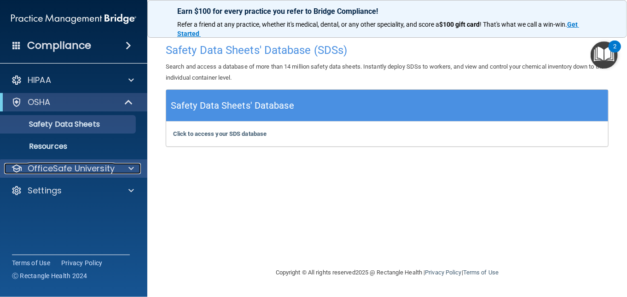
click at [74, 172] on p "OfficeSafe University" at bounding box center [71, 168] width 87 height 11
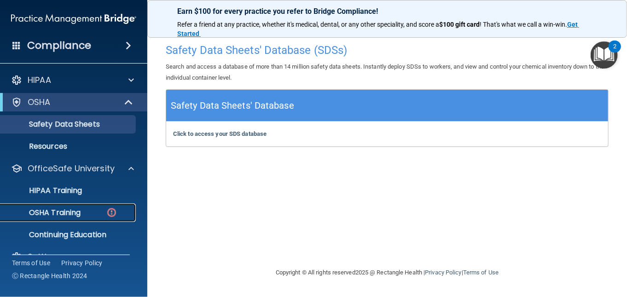
click at [60, 211] on p "OSHA Training" at bounding box center [43, 212] width 75 height 9
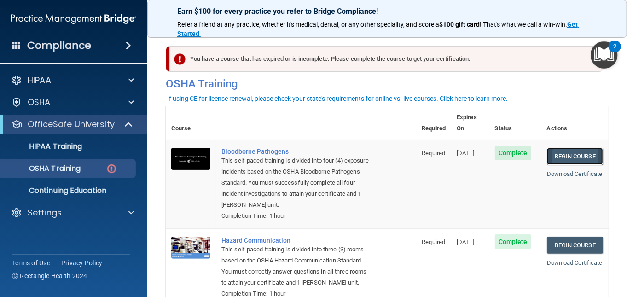
click at [571, 148] on link "Begin Course" at bounding box center [575, 156] width 56 height 17
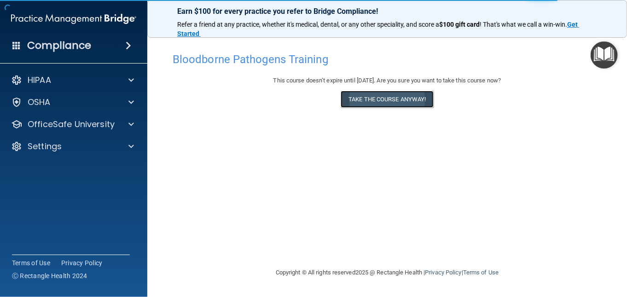
click at [419, 105] on button "Take the course anyway!" at bounding box center [387, 99] width 93 height 17
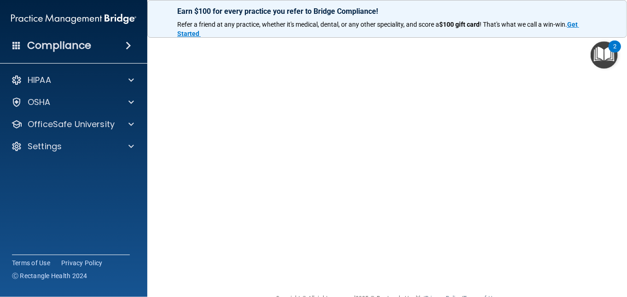
scroll to position [28, 0]
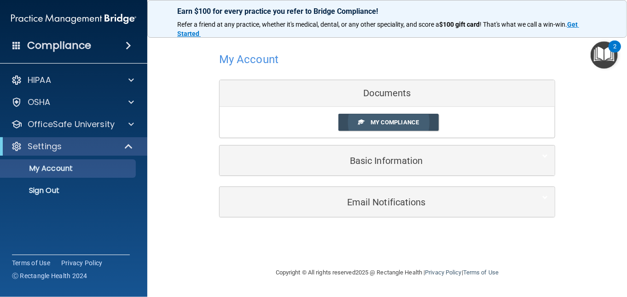
click at [395, 121] on span "My Compliance" at bounding box center [394, 122] width 48 height 7
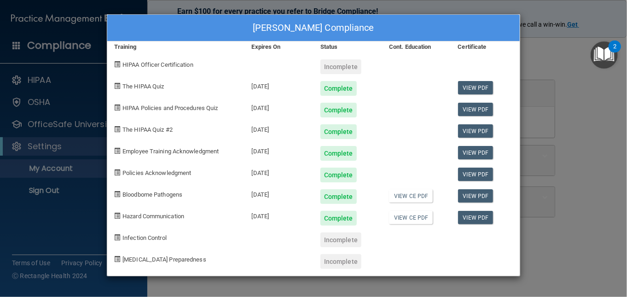
click at [336, 244] on div "Incomplete" at bounding box center [340, 239] width 41 height 15
click at [130, 238] on span "Infection Control" at bounding box center [144, 237] width 44 height 7
click at [116, 237] on span at bounding box center [117, 237] width 6 height 6
click at [338, 242] on div "Incomplete" at bounding box center [340, 239] width 41 height 15
drag, startPoint x: 347, startPoint y: 258, endPoint x: 359, endPoint y: 246, distance: 17.3
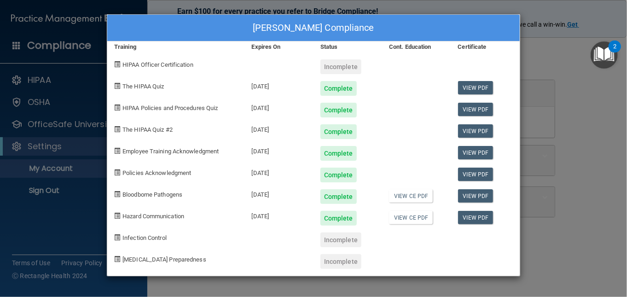
click at [347, 258] on div "Incomplete" at bounding box center [340, 261] width 41 height 15
click at [362, 237] on div "Incomplete" at bounding box center [347, 237] width 69 height 22
click at [345, 65] on div "Incomplete" at bounding box center [340, 66] width 41 height 15
click at [560, 46] on div "[PERSON_NAME] Compliance Training Expires On Status Cont. Education Certificate…" at bounding box center [313, 148] width 627 height 297
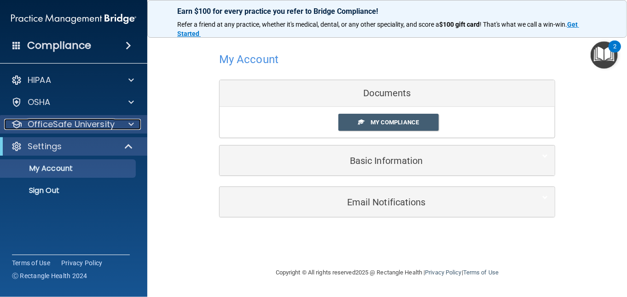
click at [43, 127] on p "OfficeSafe University" at bounding box center [71, 124] width 87 height 11
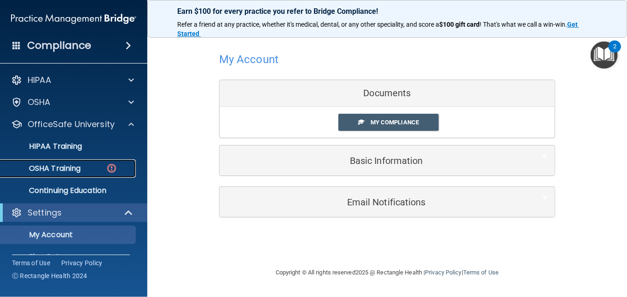
click at [46, 170] on p "OSHA Training" at bounding box center [43, 168] width 75 height 9
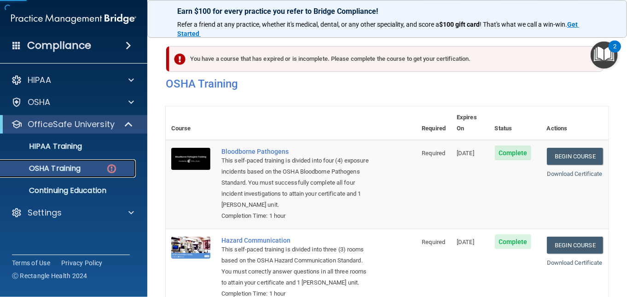
click at [53, 172] on p "OSHA Training" at bounding box center [43, 168] width 75 height 9
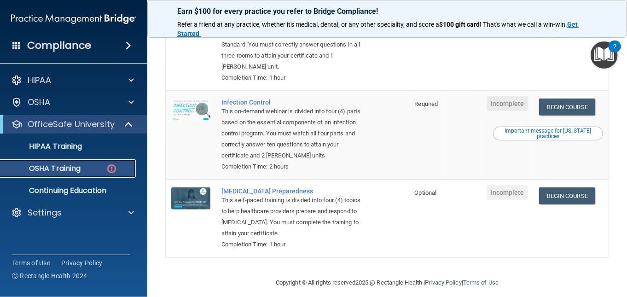
scroll to position [230, 0]
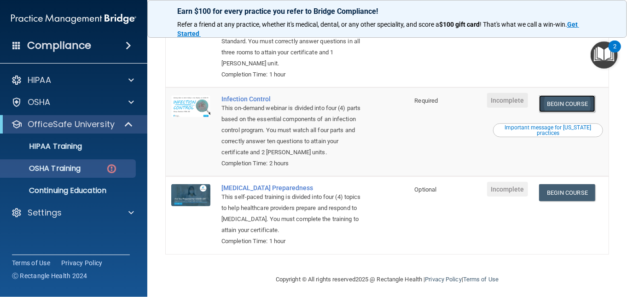
click at [549, 103] on link "Begin Course" at bounding box center [567, 103] width 56 height 17
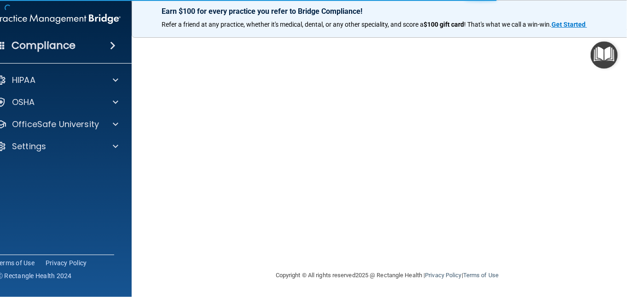
scroll to position [97, 0]
